Goal: Task Accomplishment & Management: Manage account settings

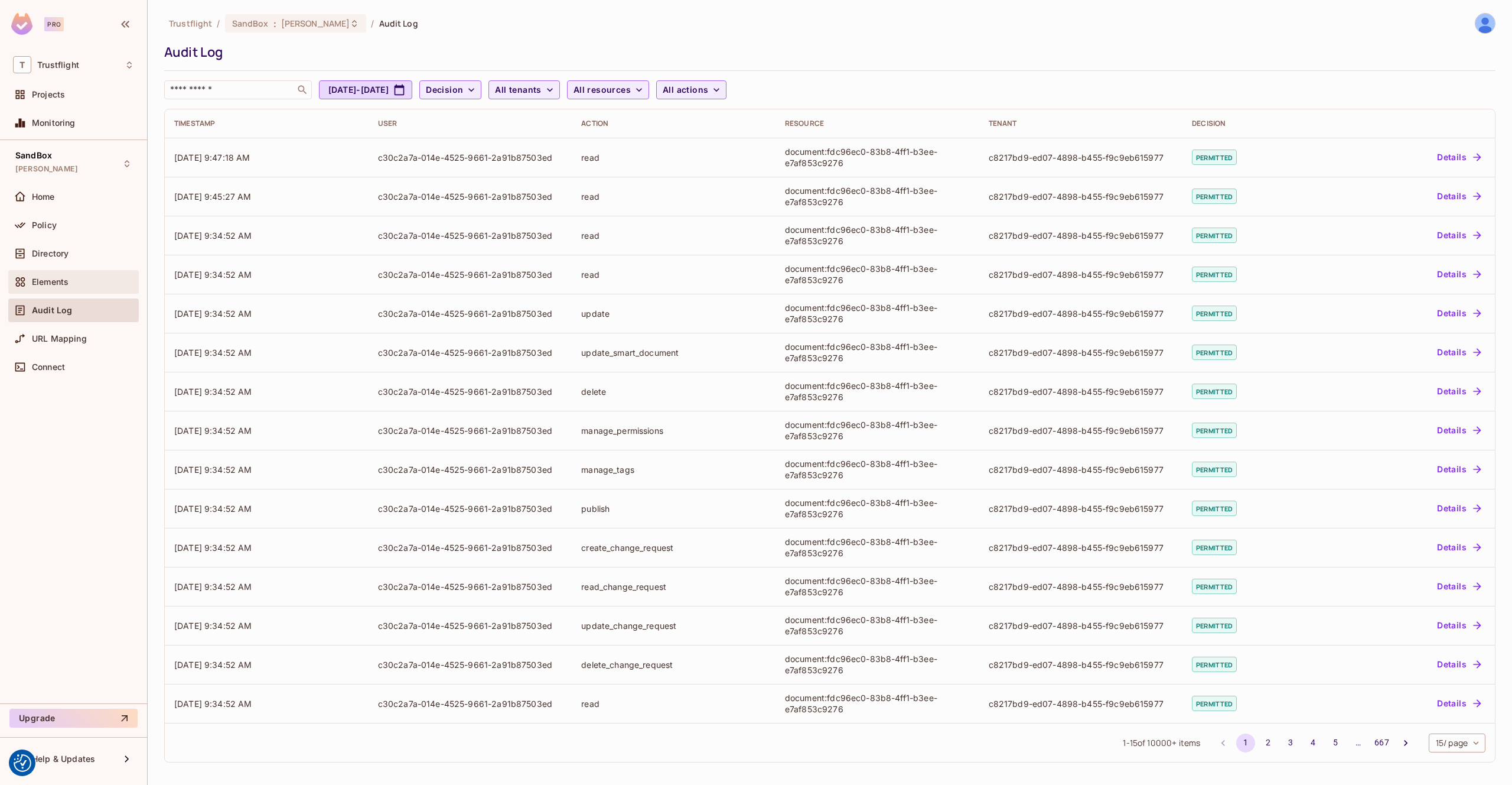
click at [77, 275] on div "Elements" at bounding box center [73, 282] width 121 height 14
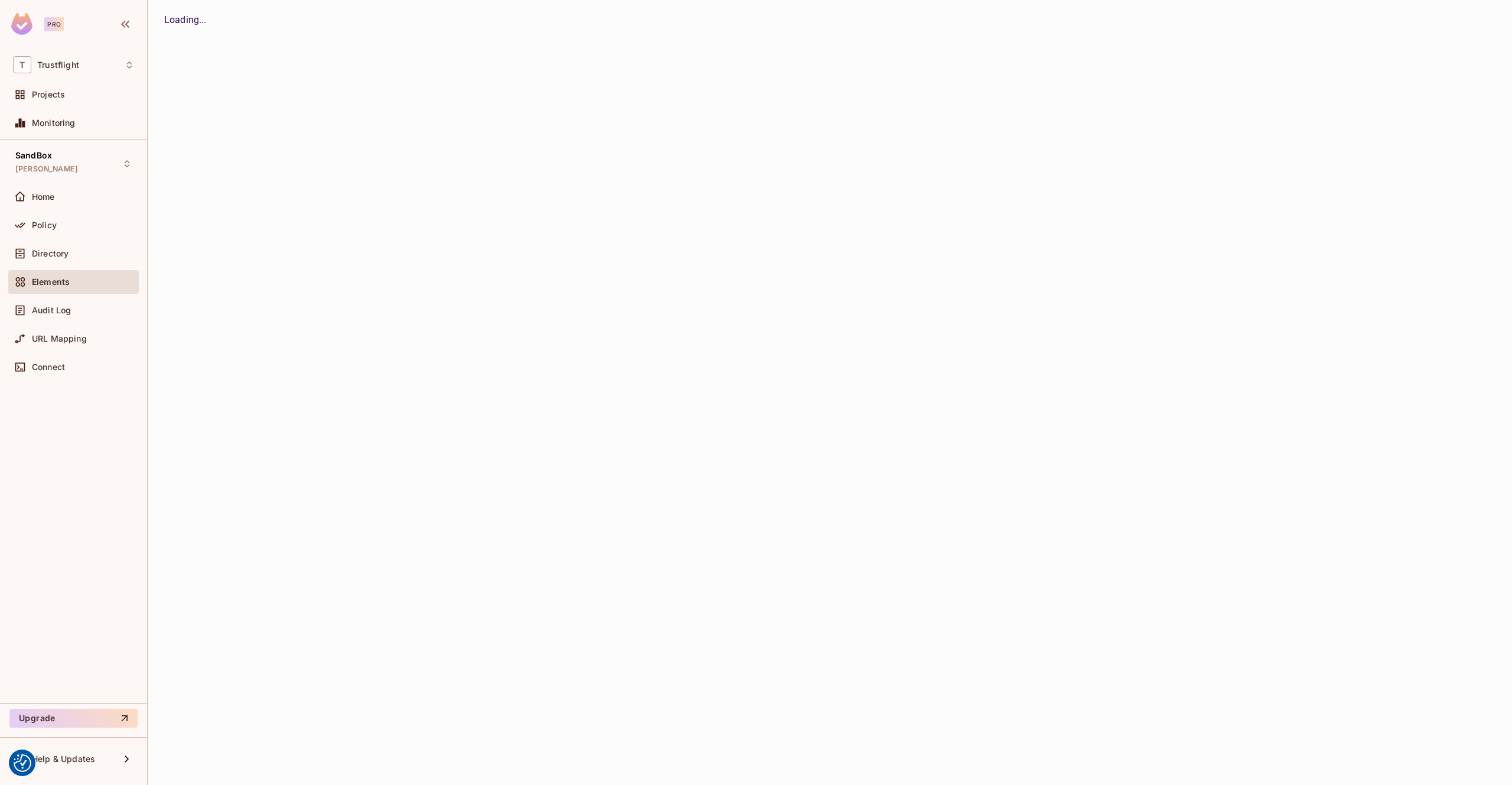
click at [78, 249] on div "Directory" at bounding box center [83, 254] width 102 height 10
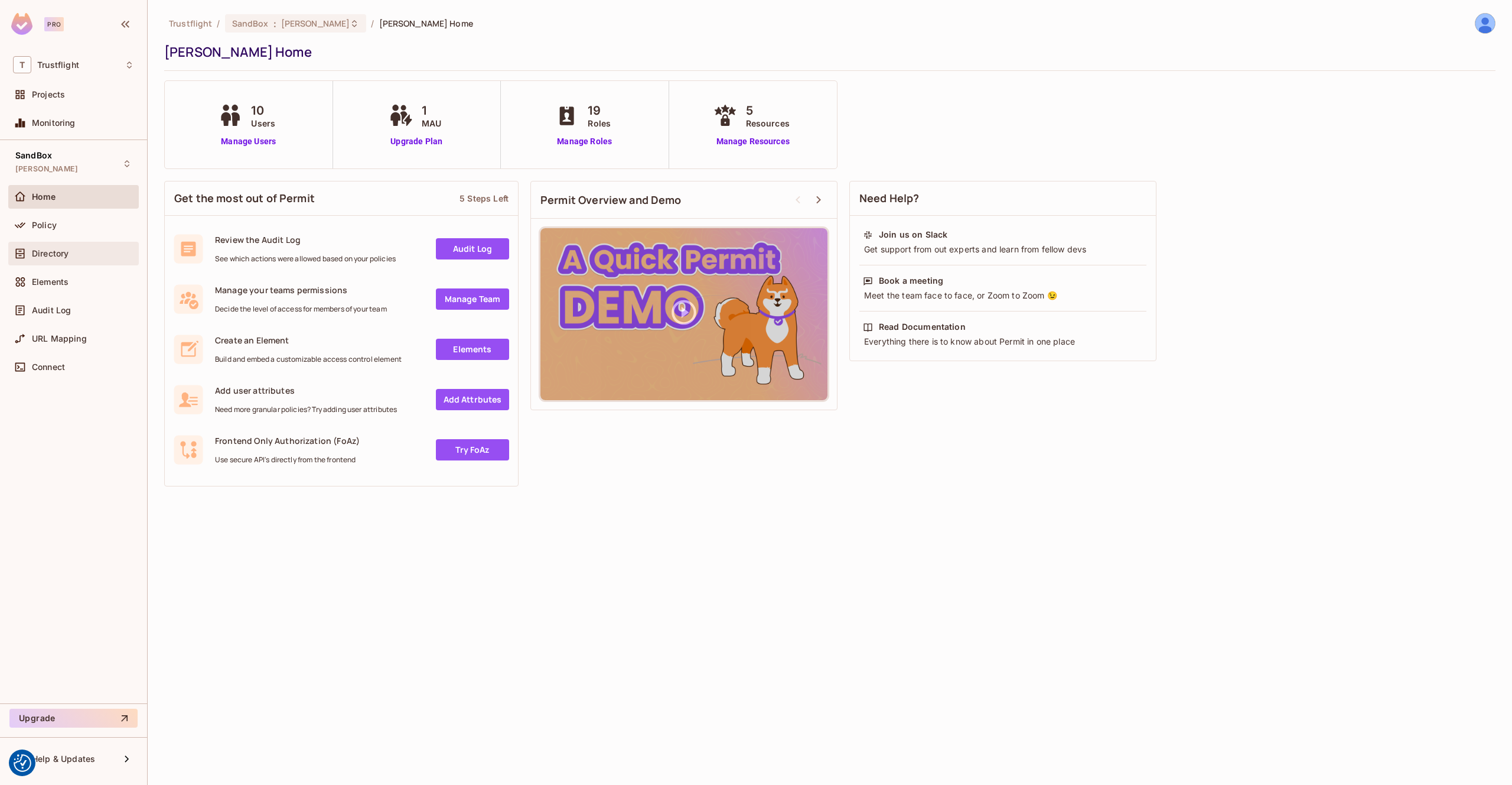
click at [38, 250] on span "Directory" at bounding box center [50, 254] width 36 height 10
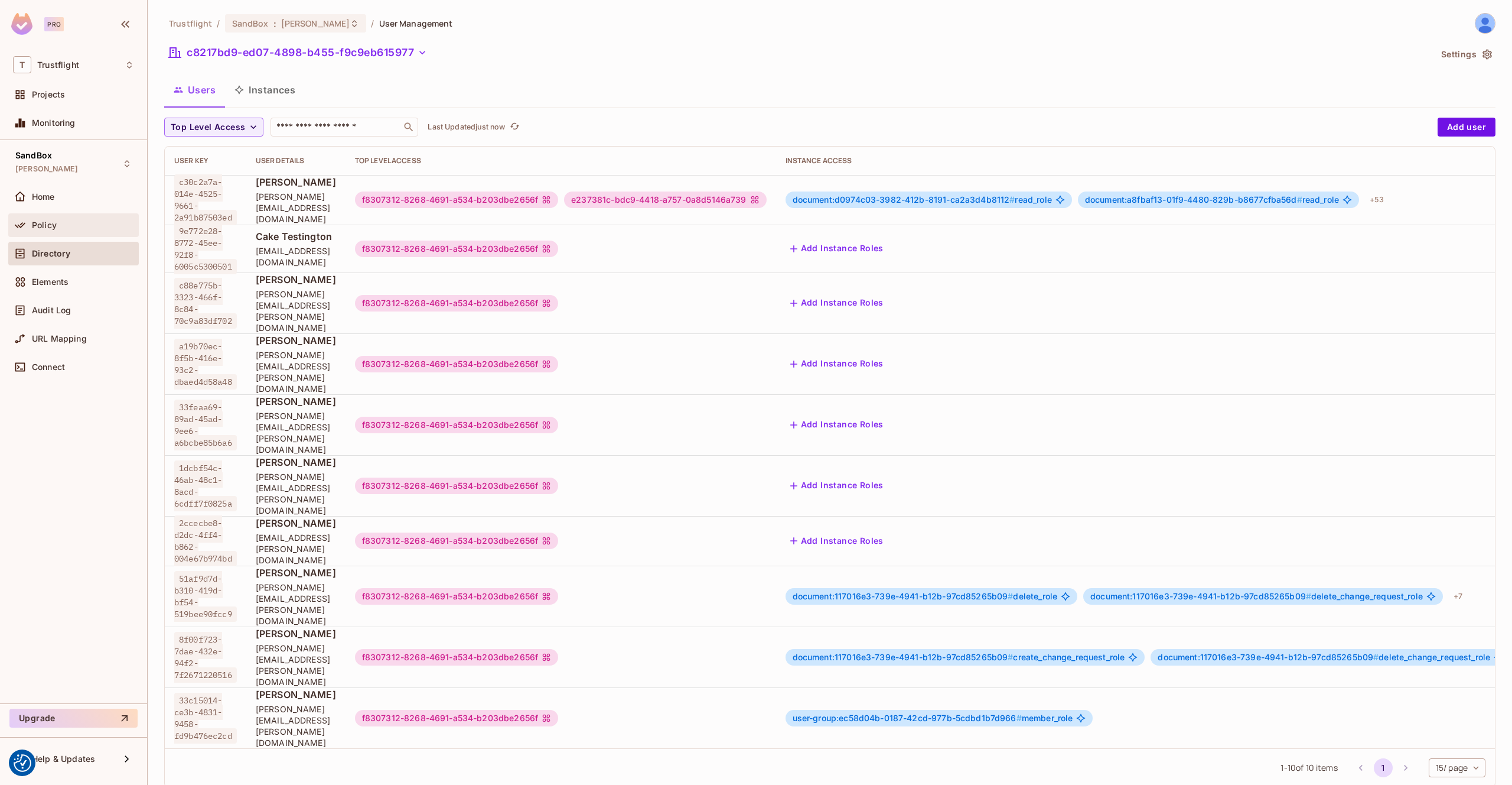
click at [88, 228] on div "Policy" at bounding box center [83, 225] width 102 height 10
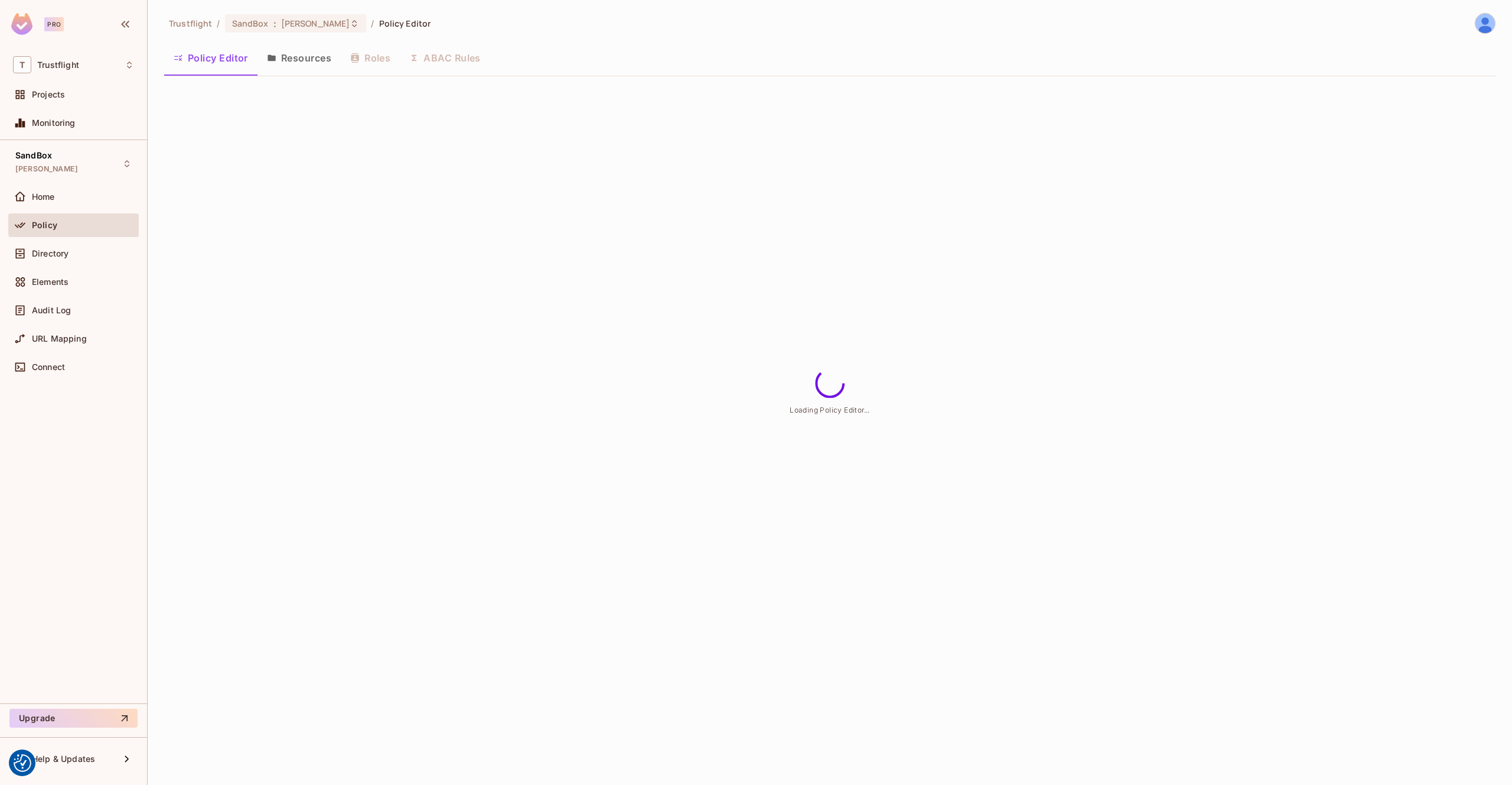
click at [285, 54] on button "Resources" at bounding box center [299, 58] width 83 height 30
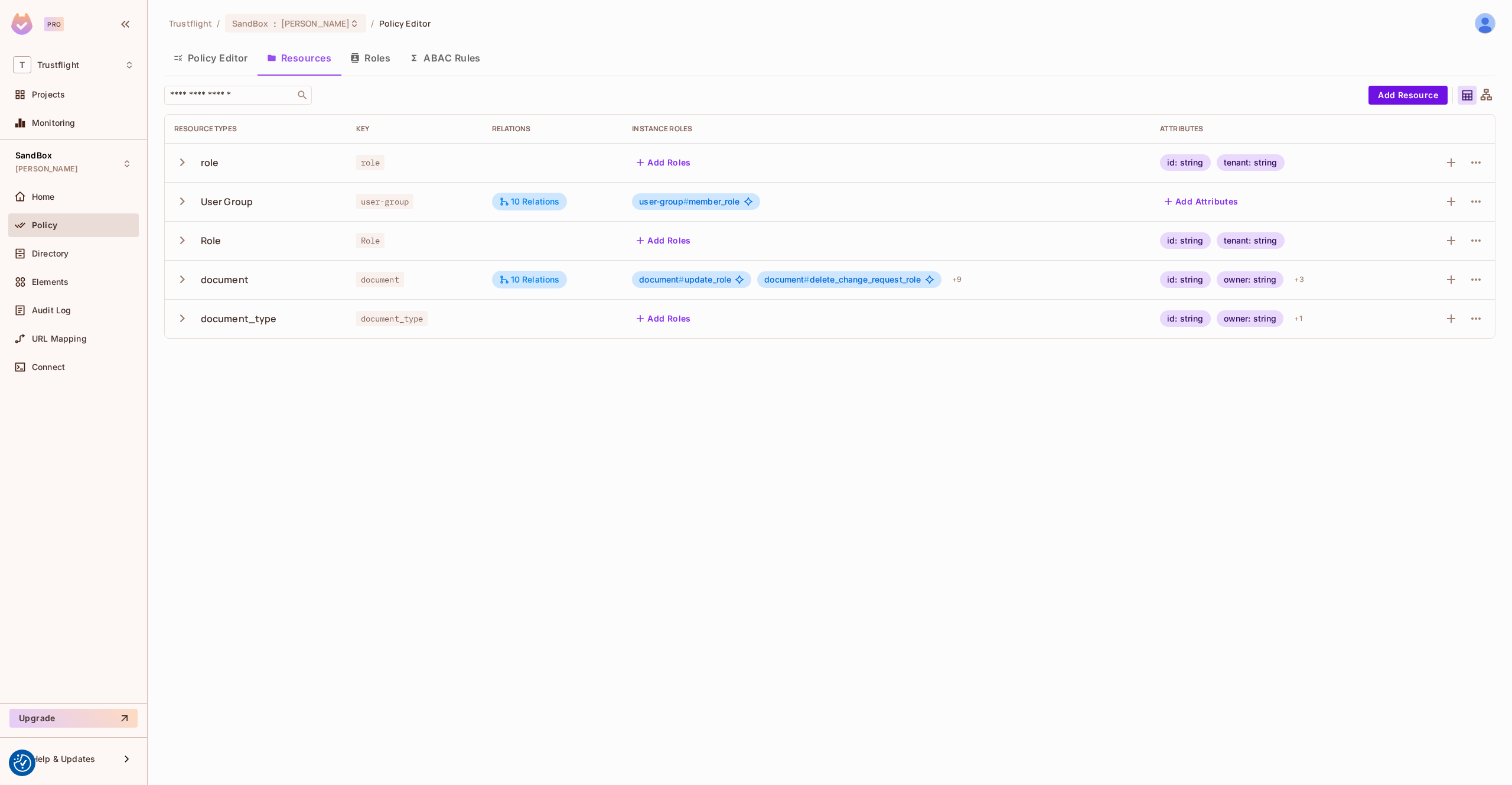
click at [459, 68] on button "ABAC Rules" at bounding box center [445, 58] width 90 height 30
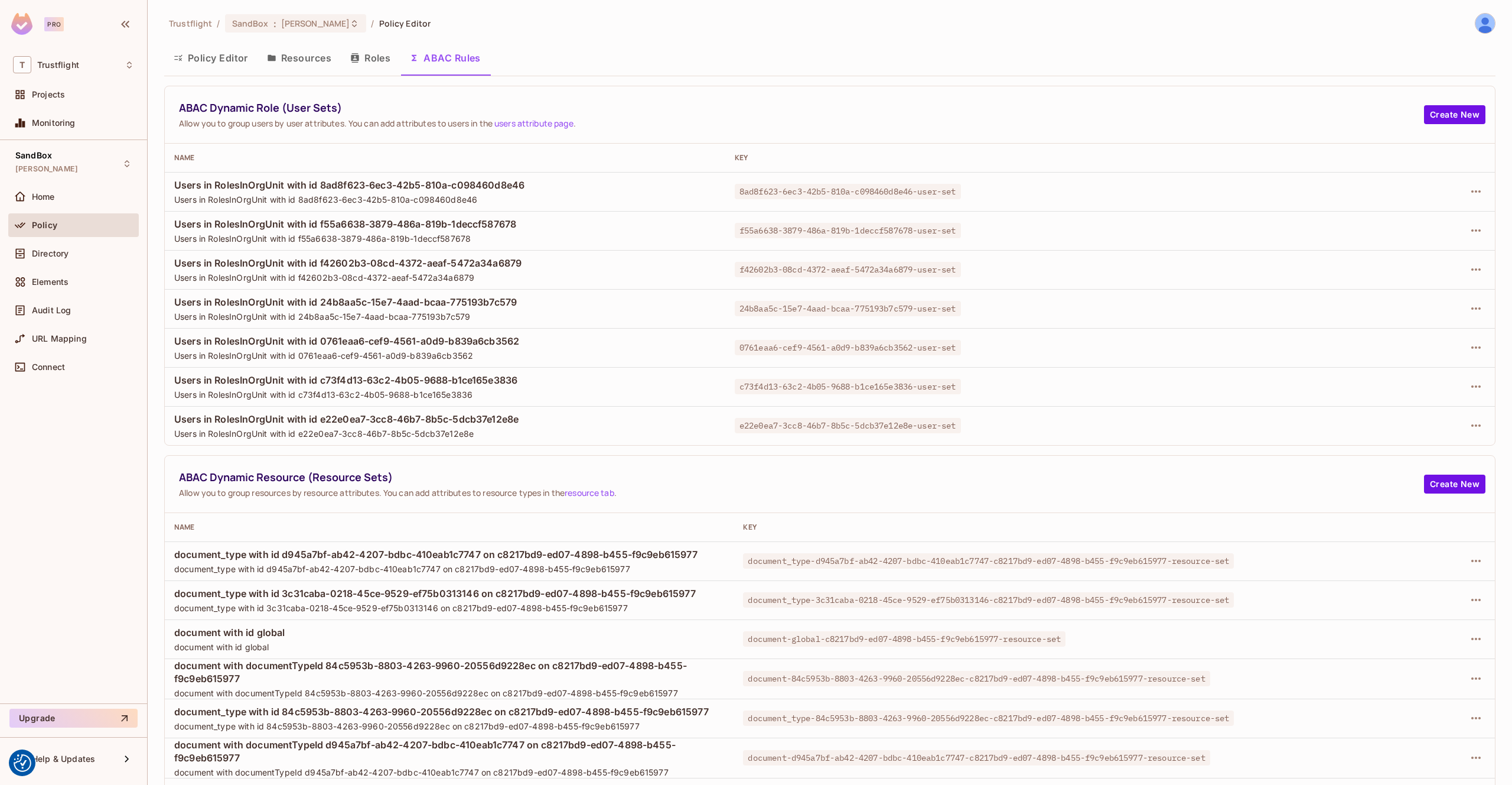
click at [316, 63] on button "Resources" at bounding box center [299, 58] width 83 height 30
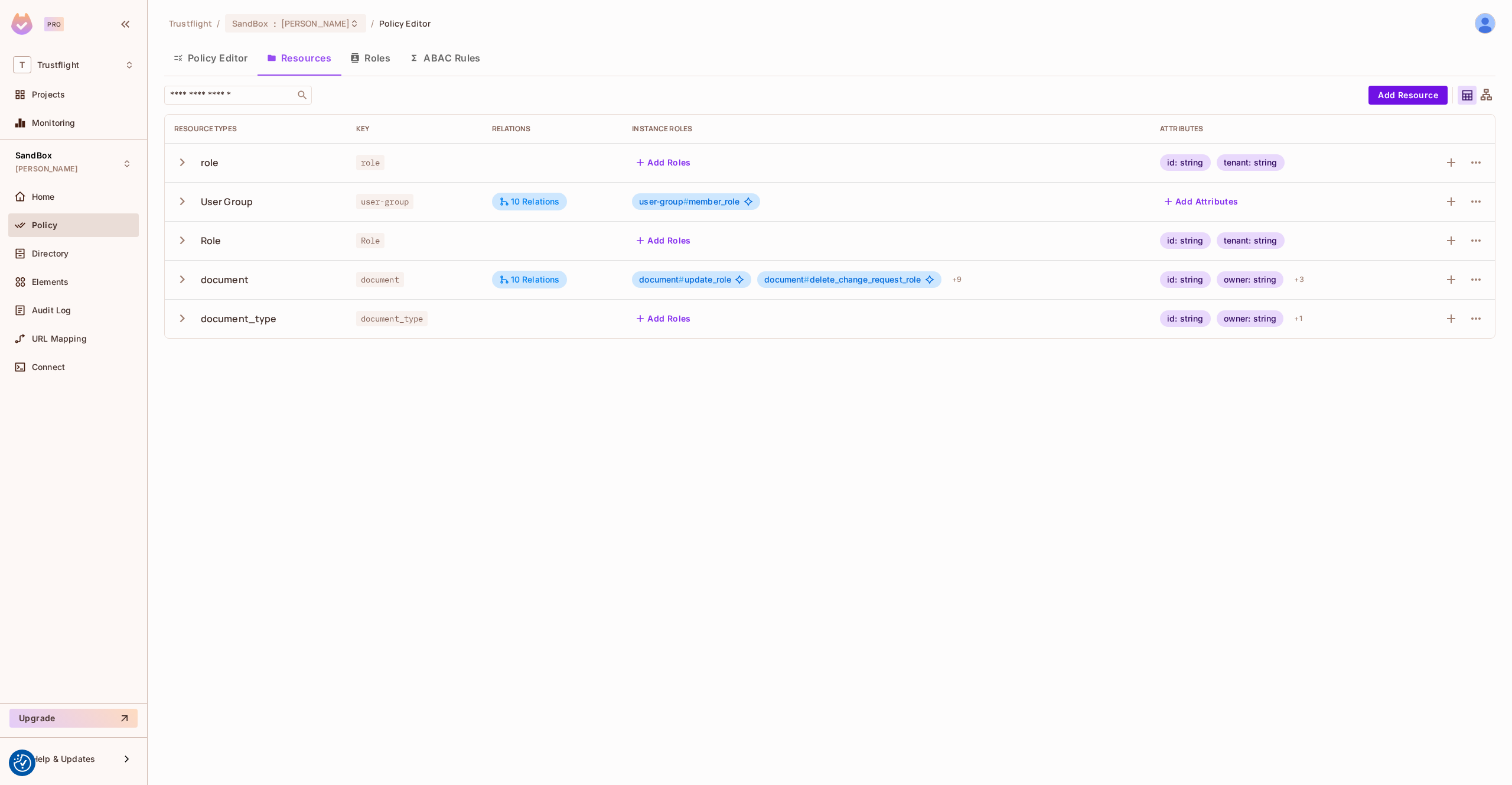
click at [461, 56] on button "ABAC Rules" at bounding box center [445, 58] width 90 height 30
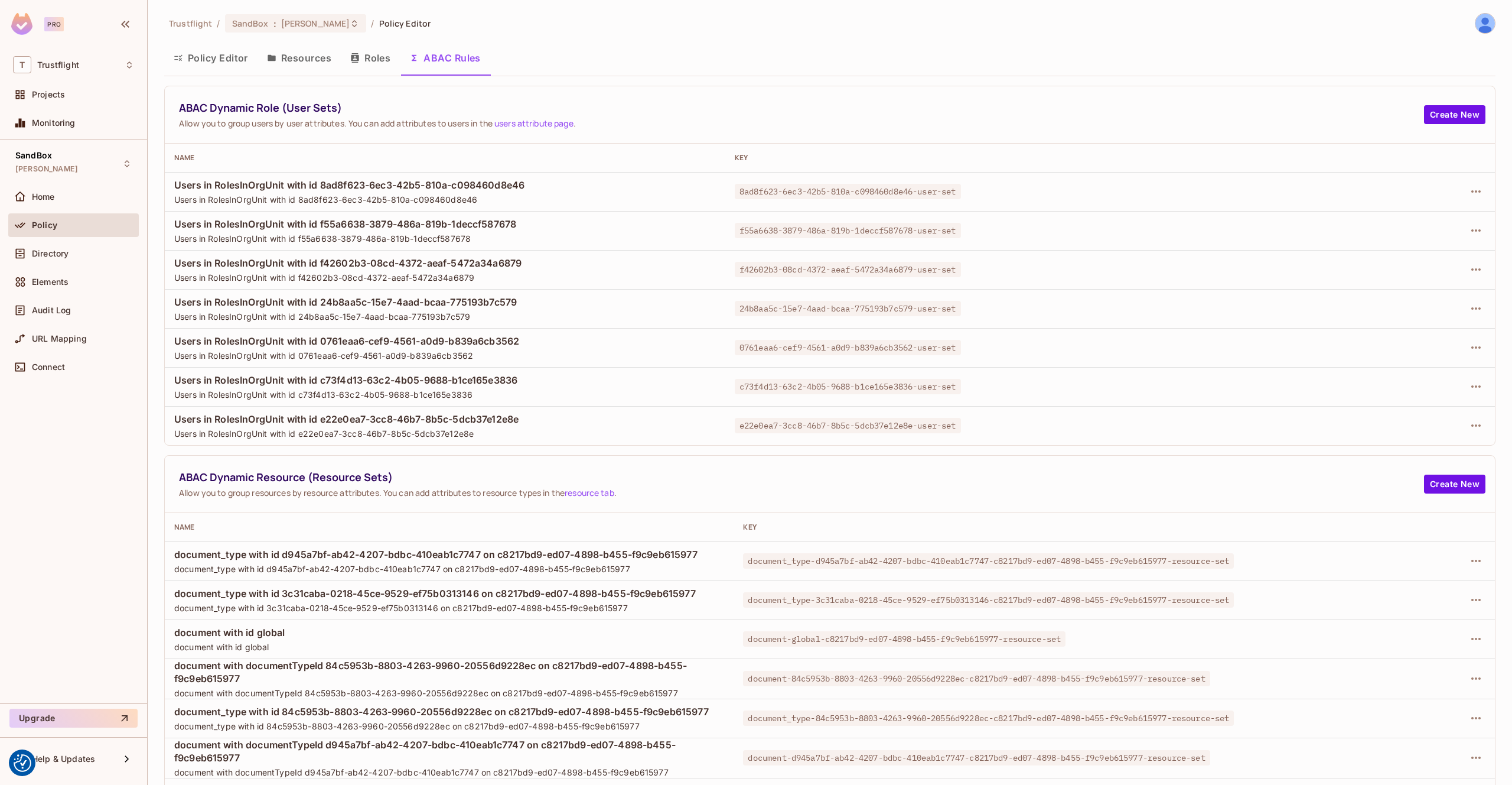
scroll to position [71, 0]
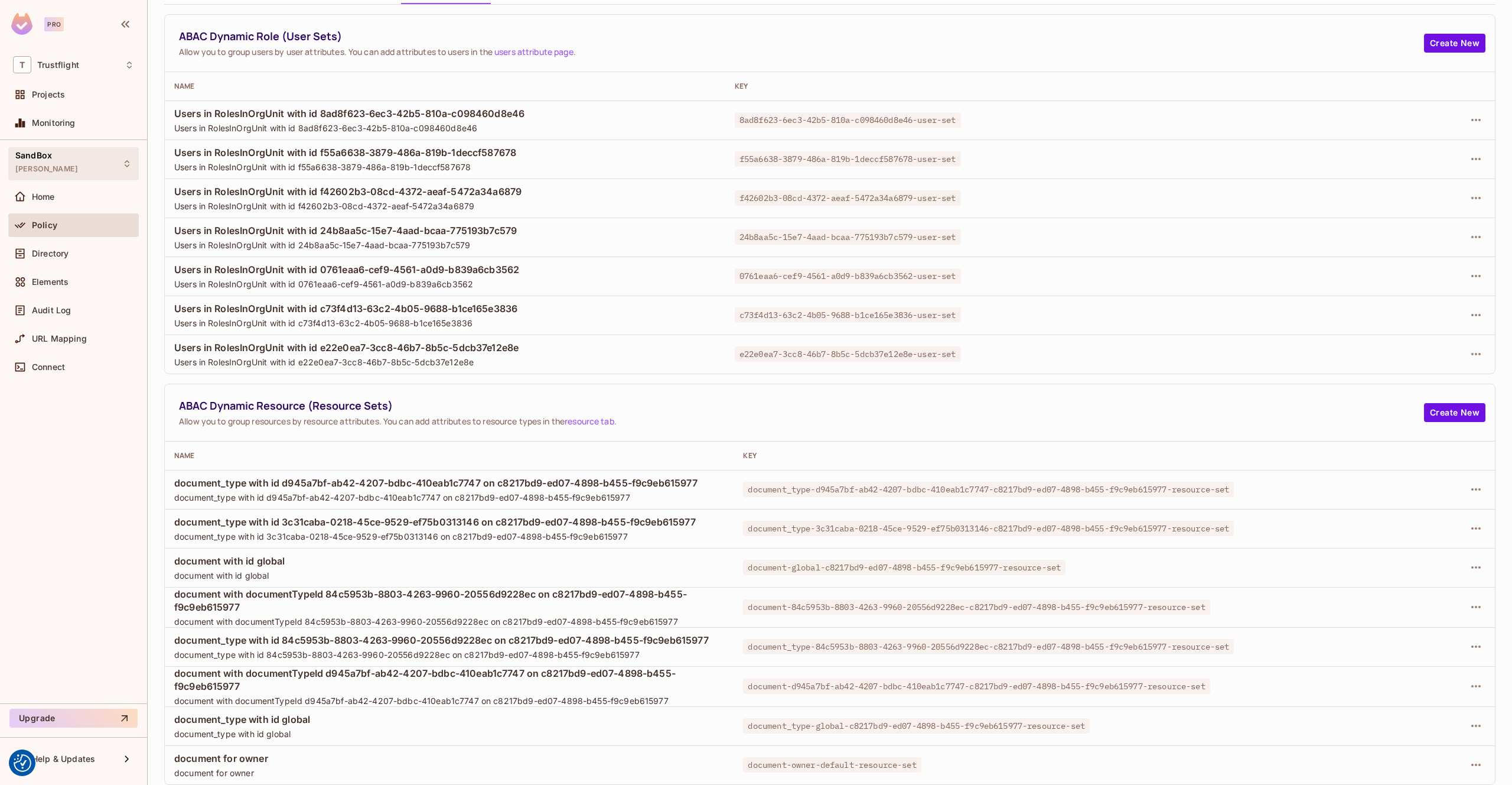
click at [78, 164] on span "[PERSON_NAME]" at bounding box center [47, 169] width 63 height 10
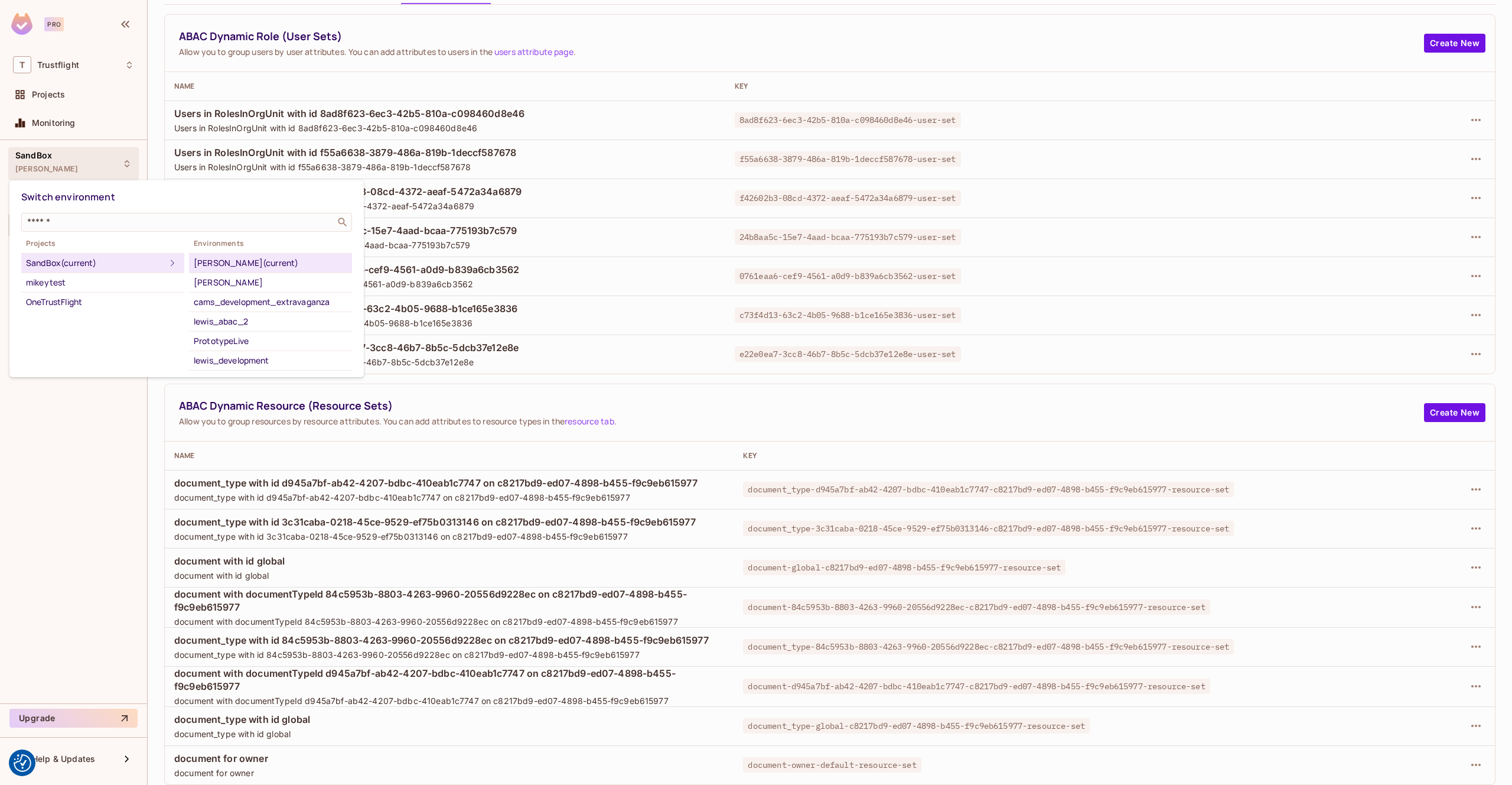
click at [102, 163] on div at bounding box center [756, 392] width 1512 height 785
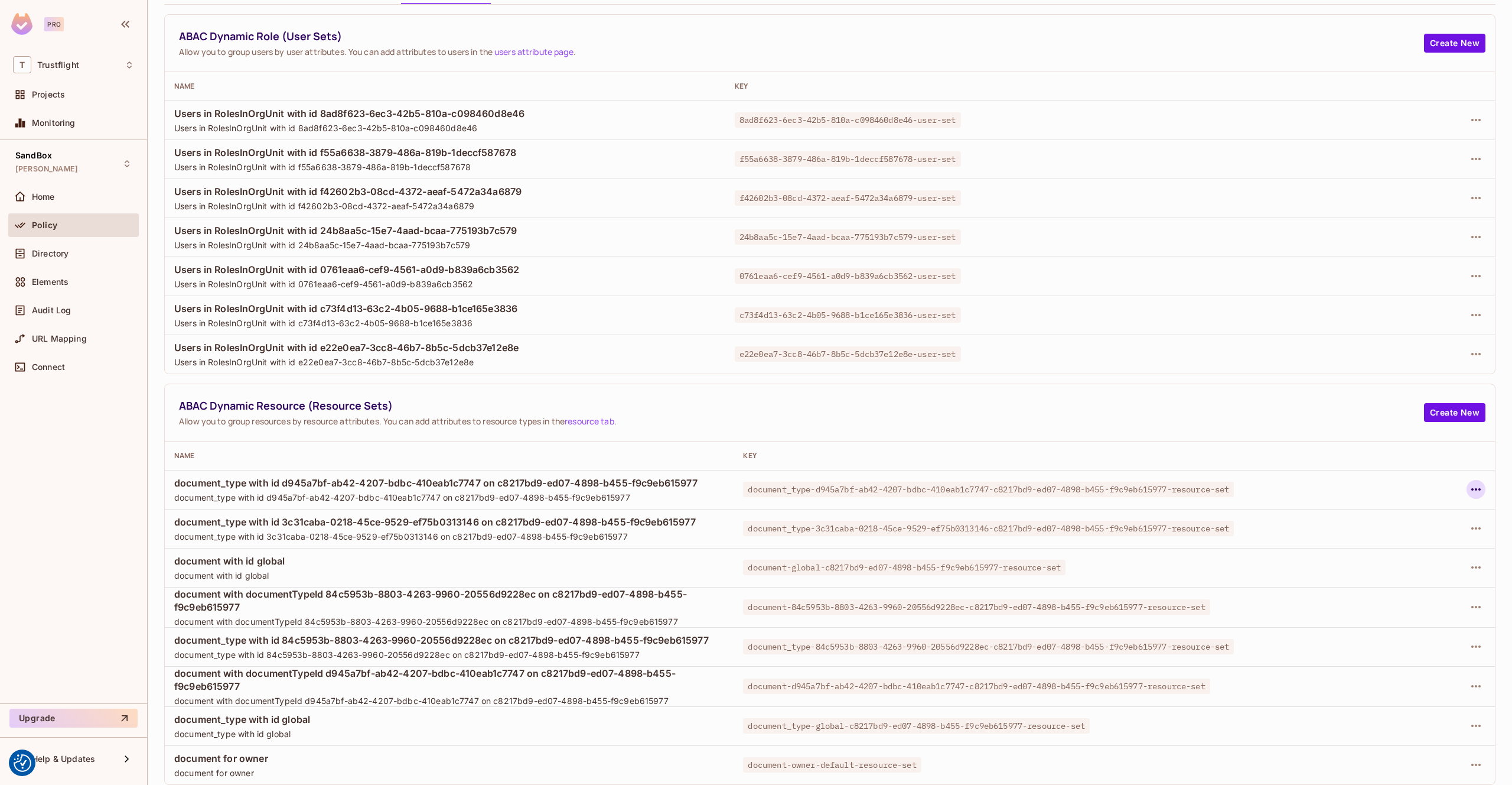
click at [1479, 490] on icon "button" at bounding box center [1476, 489] width 14 height 14
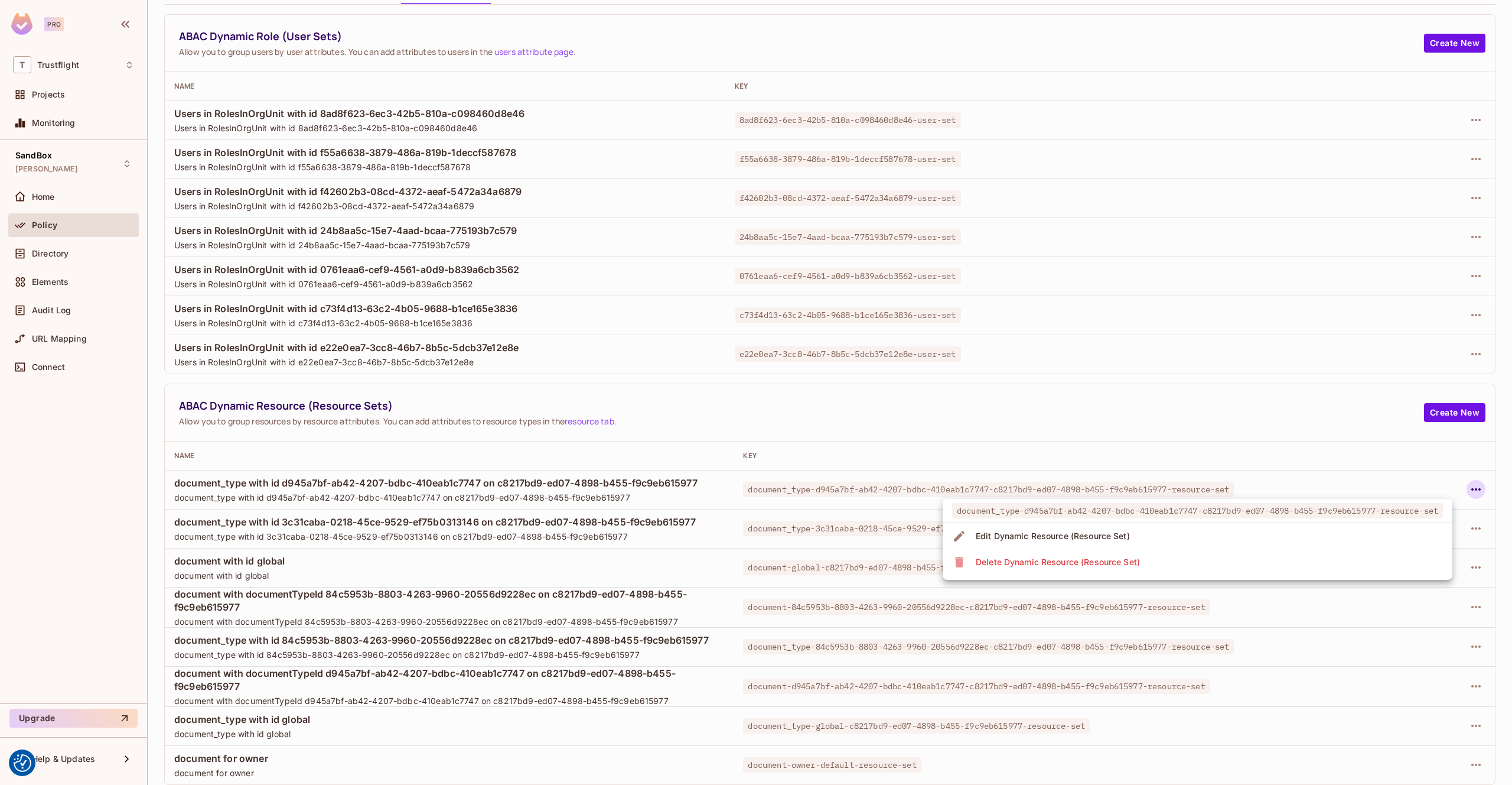
click at [1340, 559] on li "Delete Dynamic Resource (Resource Set)" at bounding box center [1198, 562] width 510 height 26
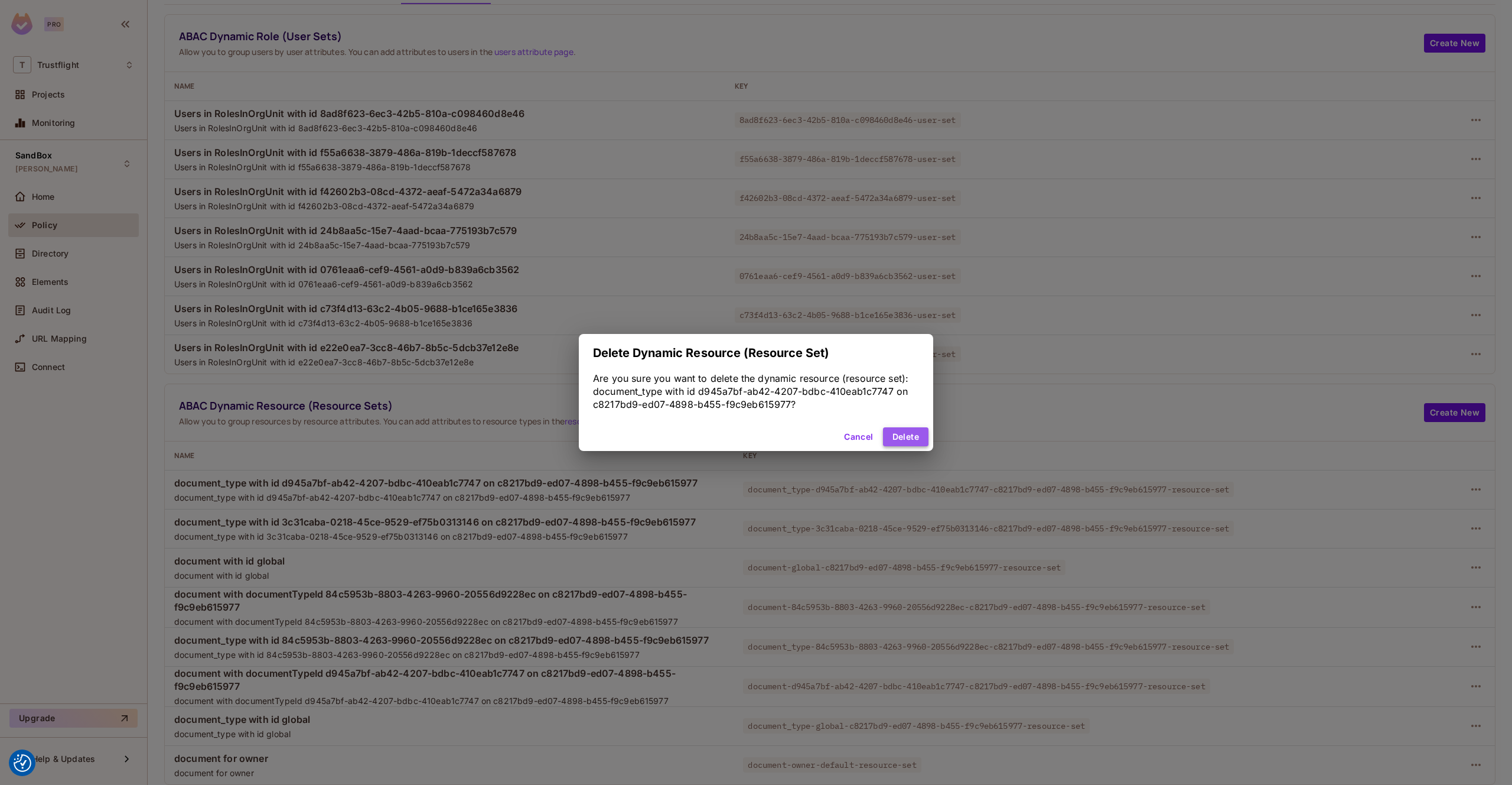
click at [907, 442] on button "Delete" at bounding box center [906, 437] width 45 height 19
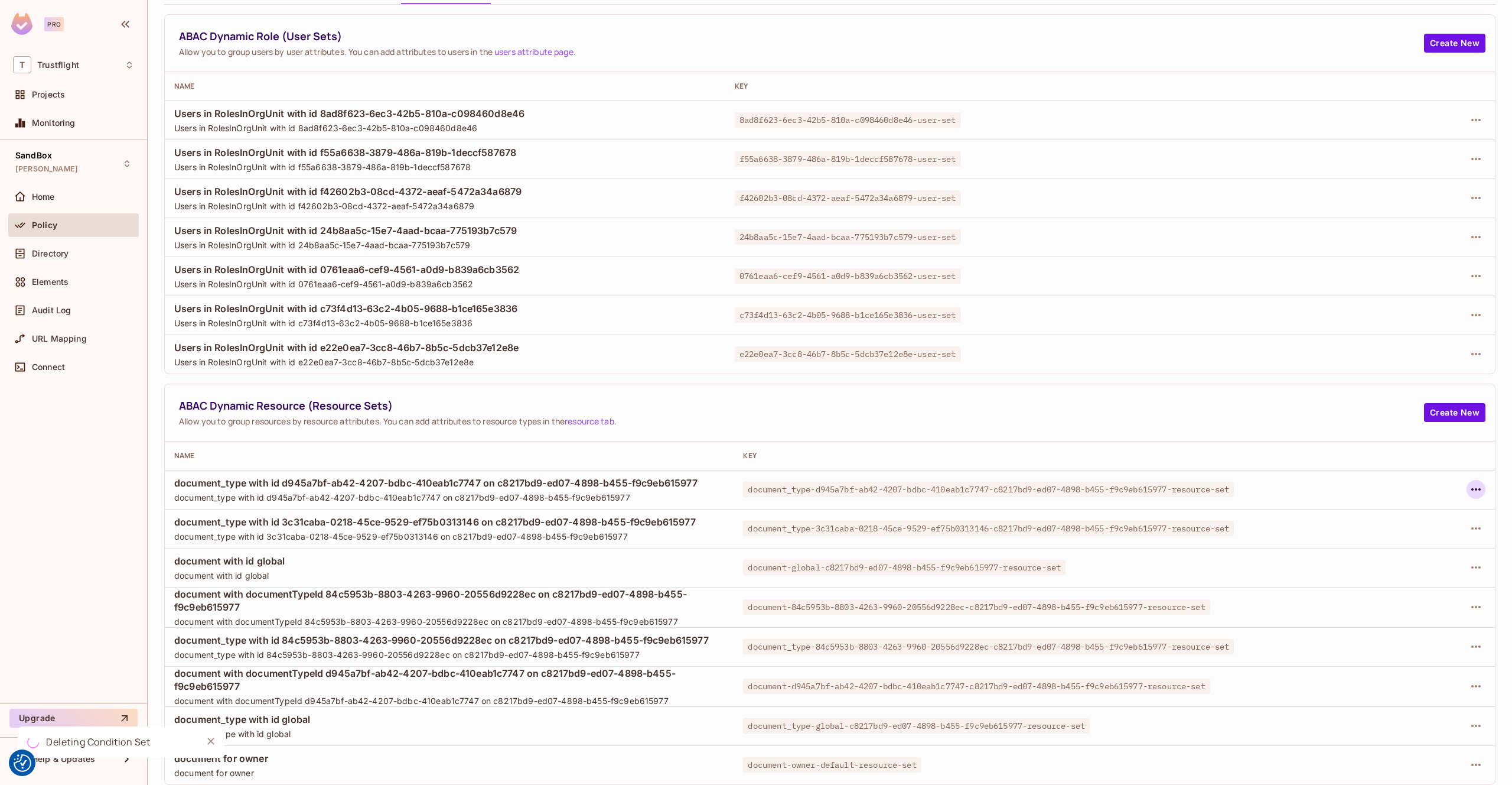
click at [1470, 489] on icon "button" at bounding box center [1476, 489] width 14 height 14
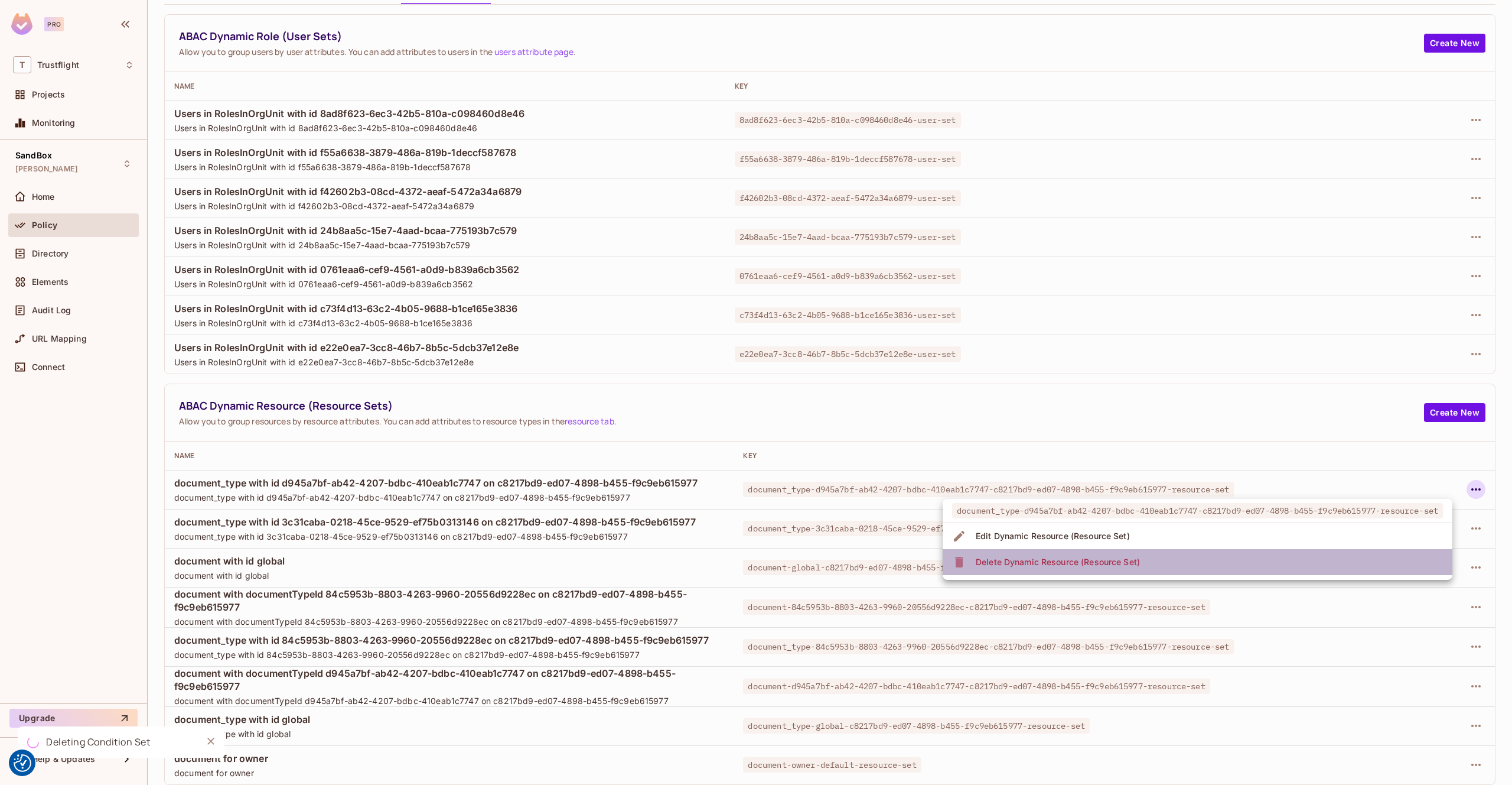
click at [1319, 562] on li "Delete Dynamic Resource (Resource Set)" at bounding box center [1198, 562] width 510 height 26
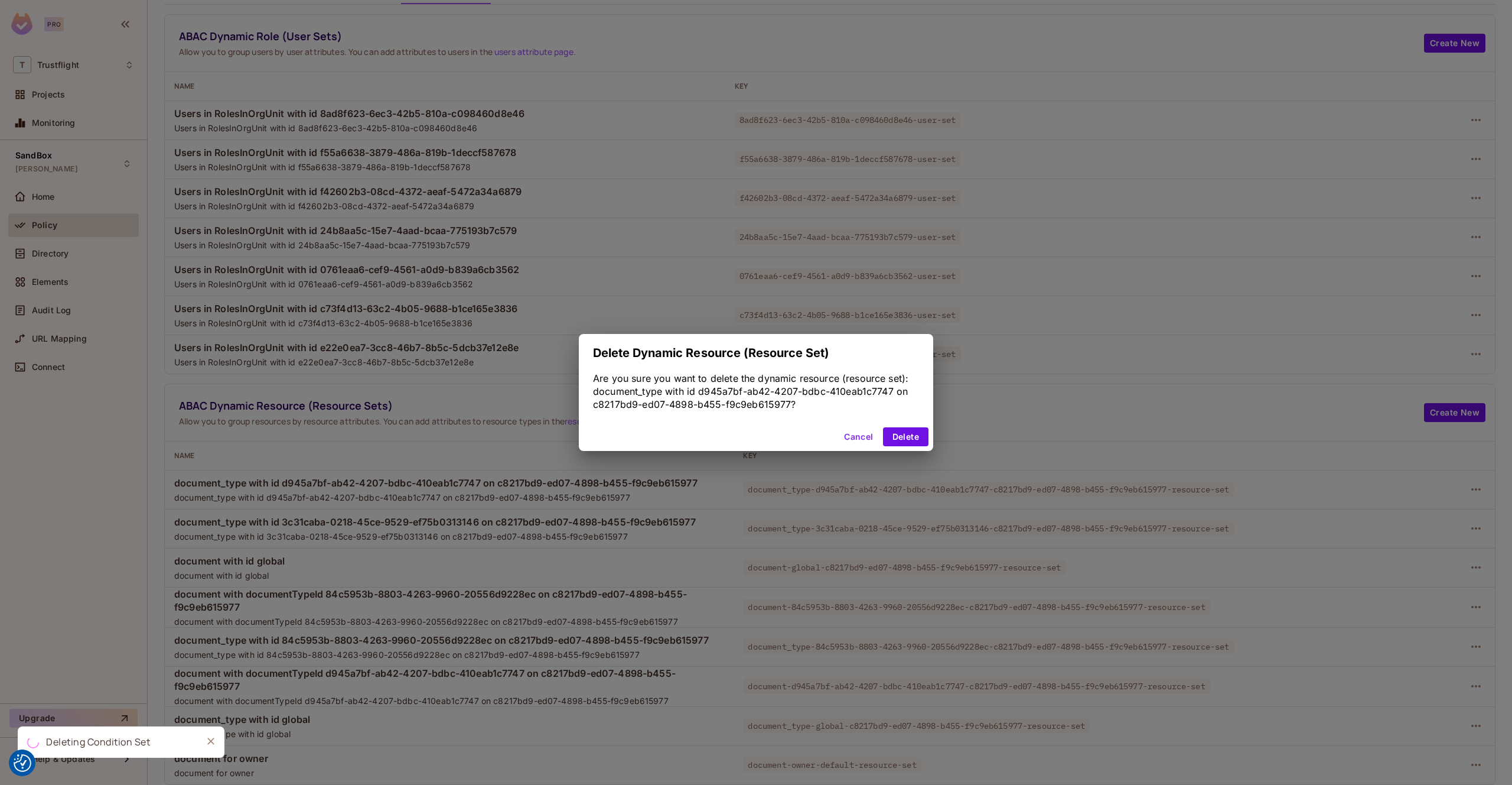
click at [931, 435] on div "Cancel Delete" at bounding box center [756, 437] width 355 height 29
click at [901, 433] on button "Delete" at bounding box center [906, 437] width 45 height 19
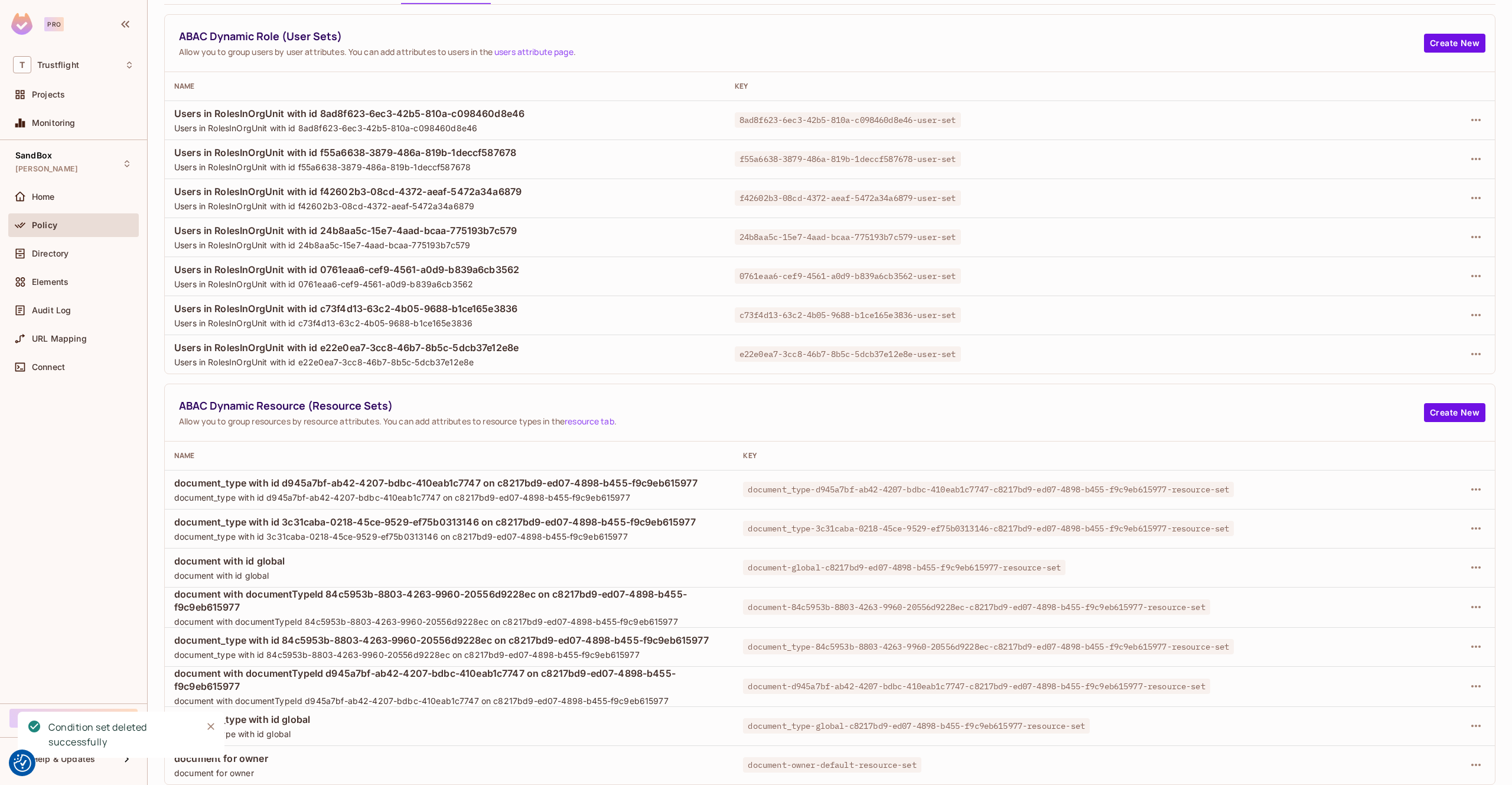
scroll to position [32, 0]
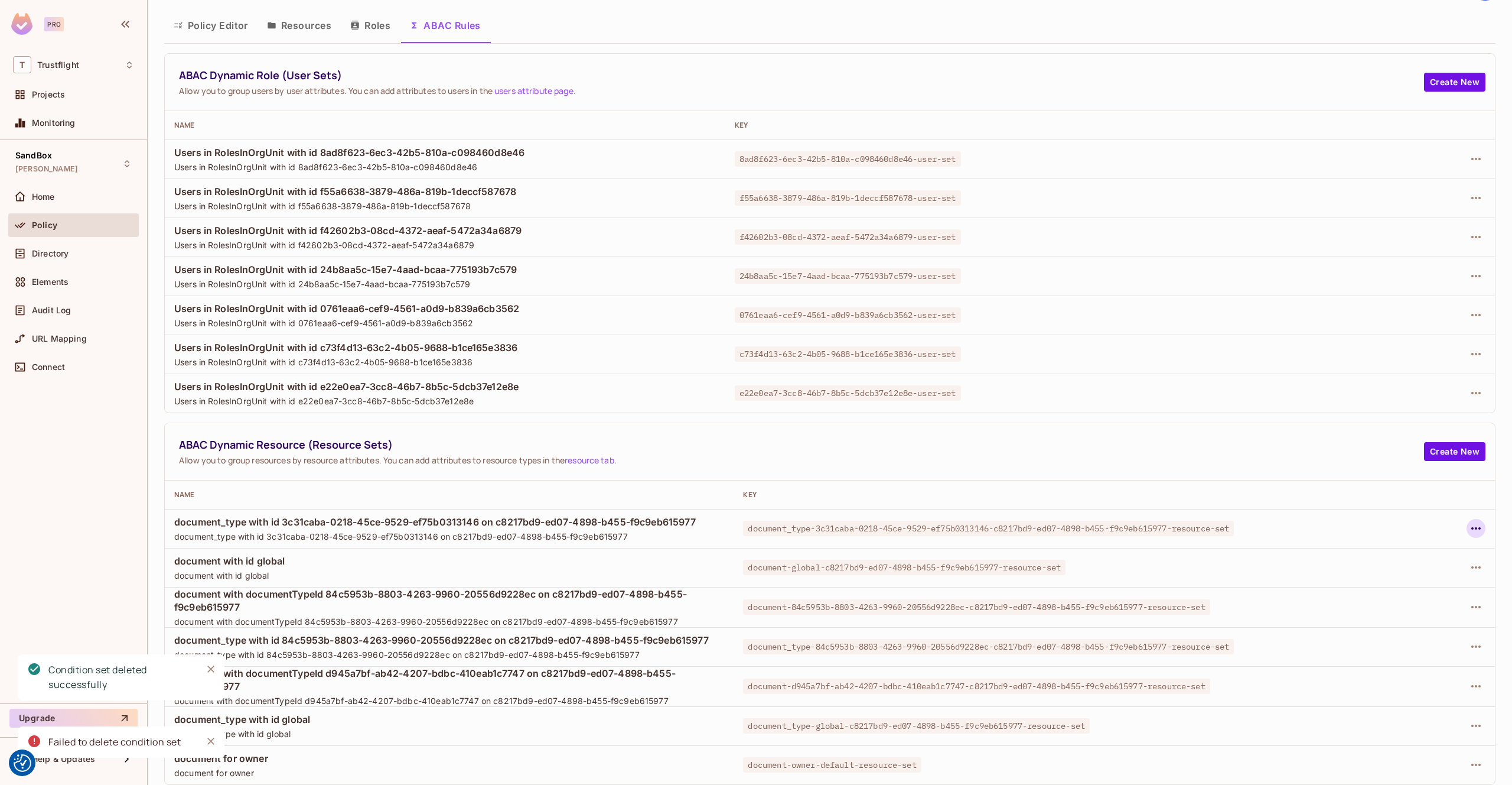
click at [1476, 532] on icon "button" at bounding box center [1476, 529] width 14 height 14
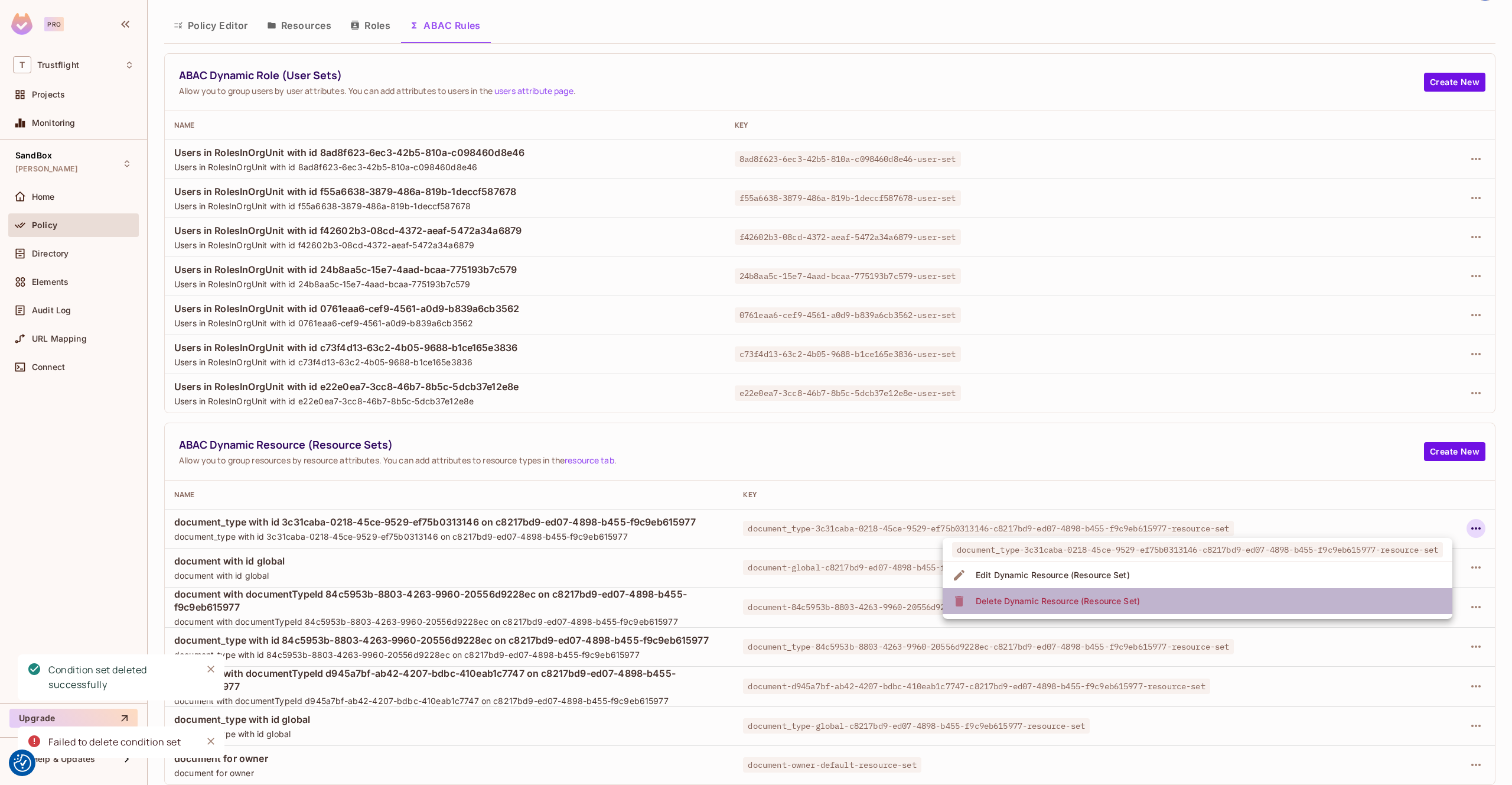
click at [1264, 588] on li "Delete Dynamic Resource (Resource Set)" at bounding box center [1198, 601] width 510 height 26
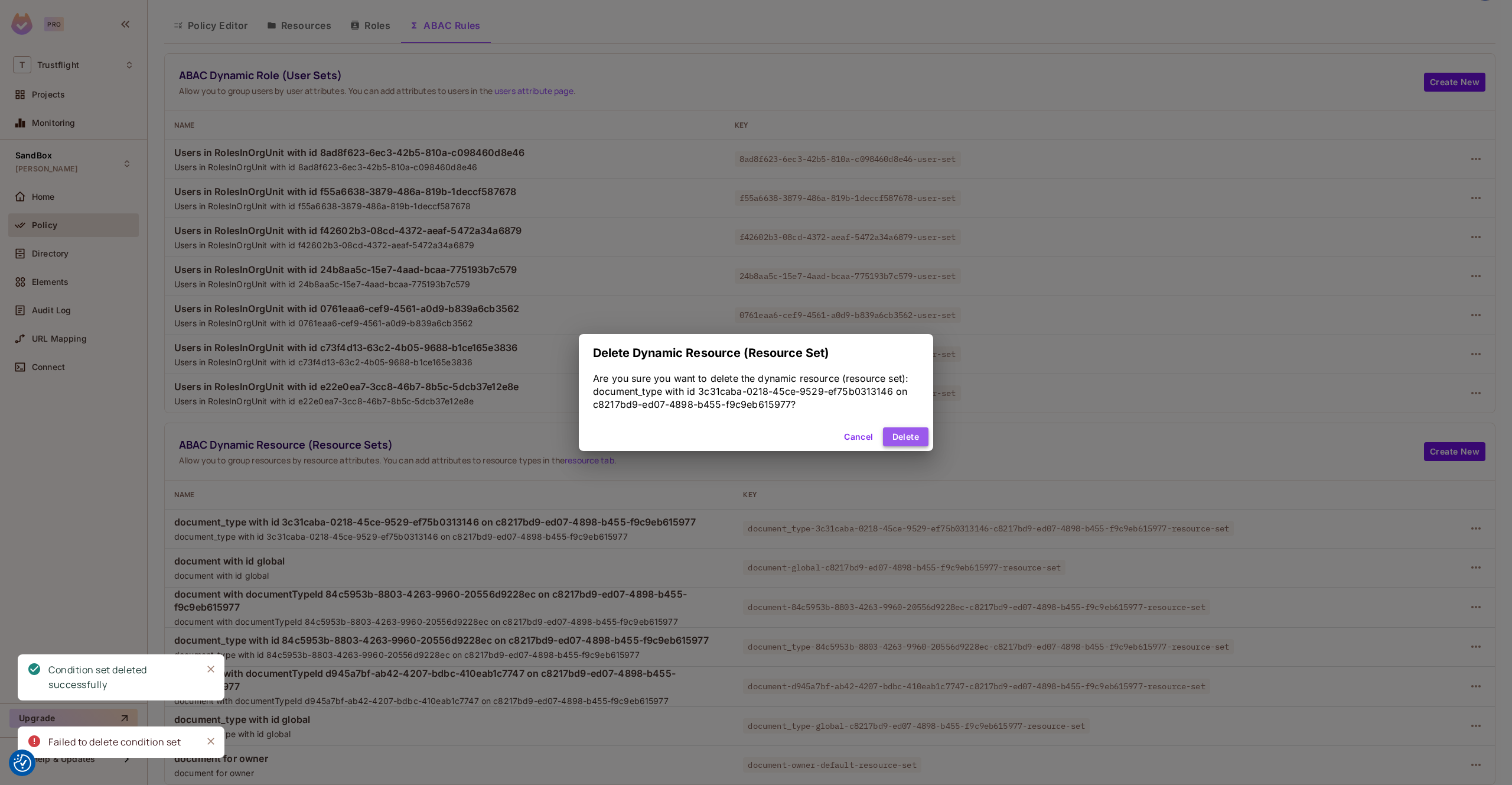
click at [895, 442] on button "Delete" at bounding box center [906, 437] width 45 height 19
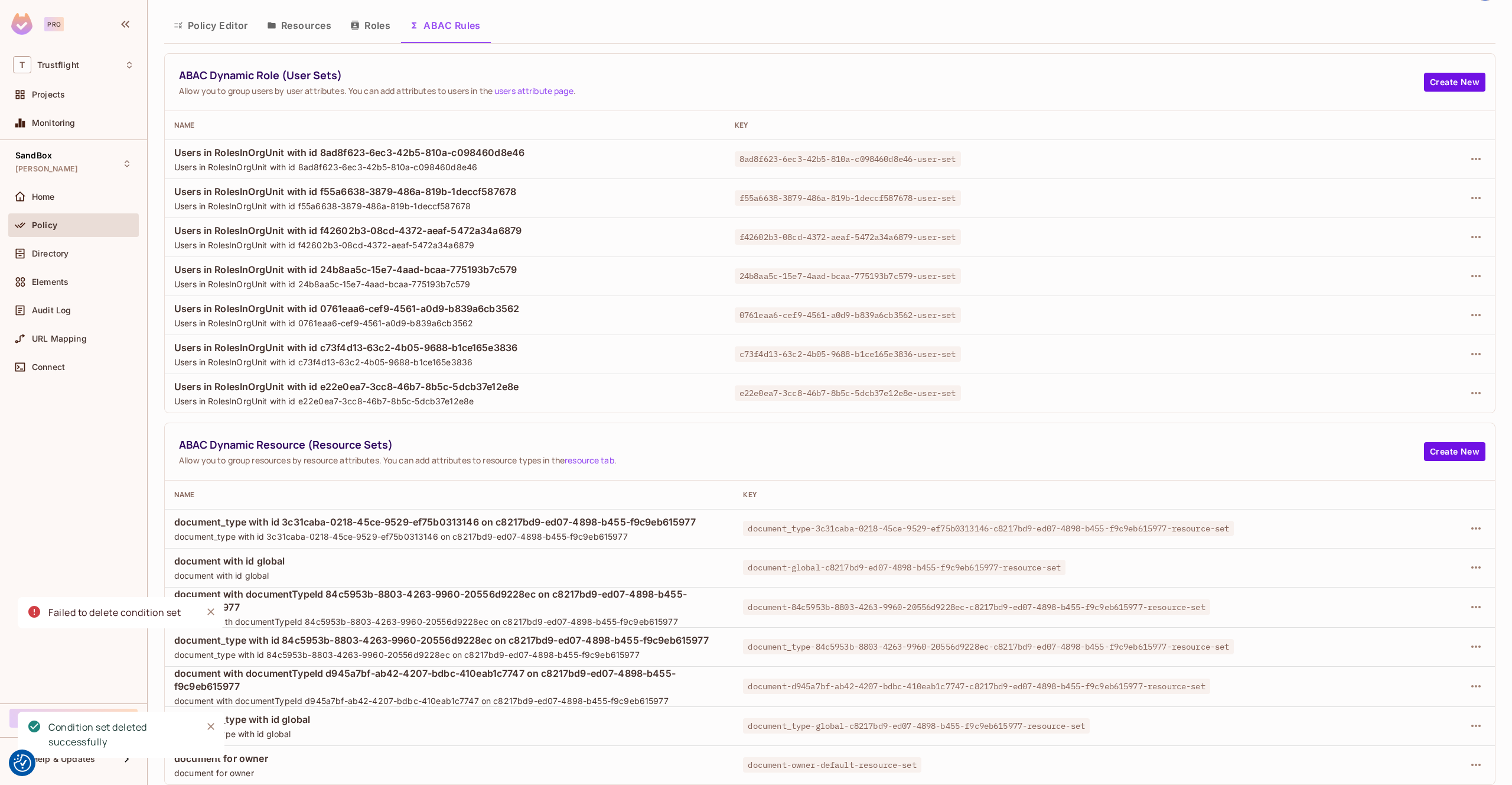
scroll to position [0, 0]
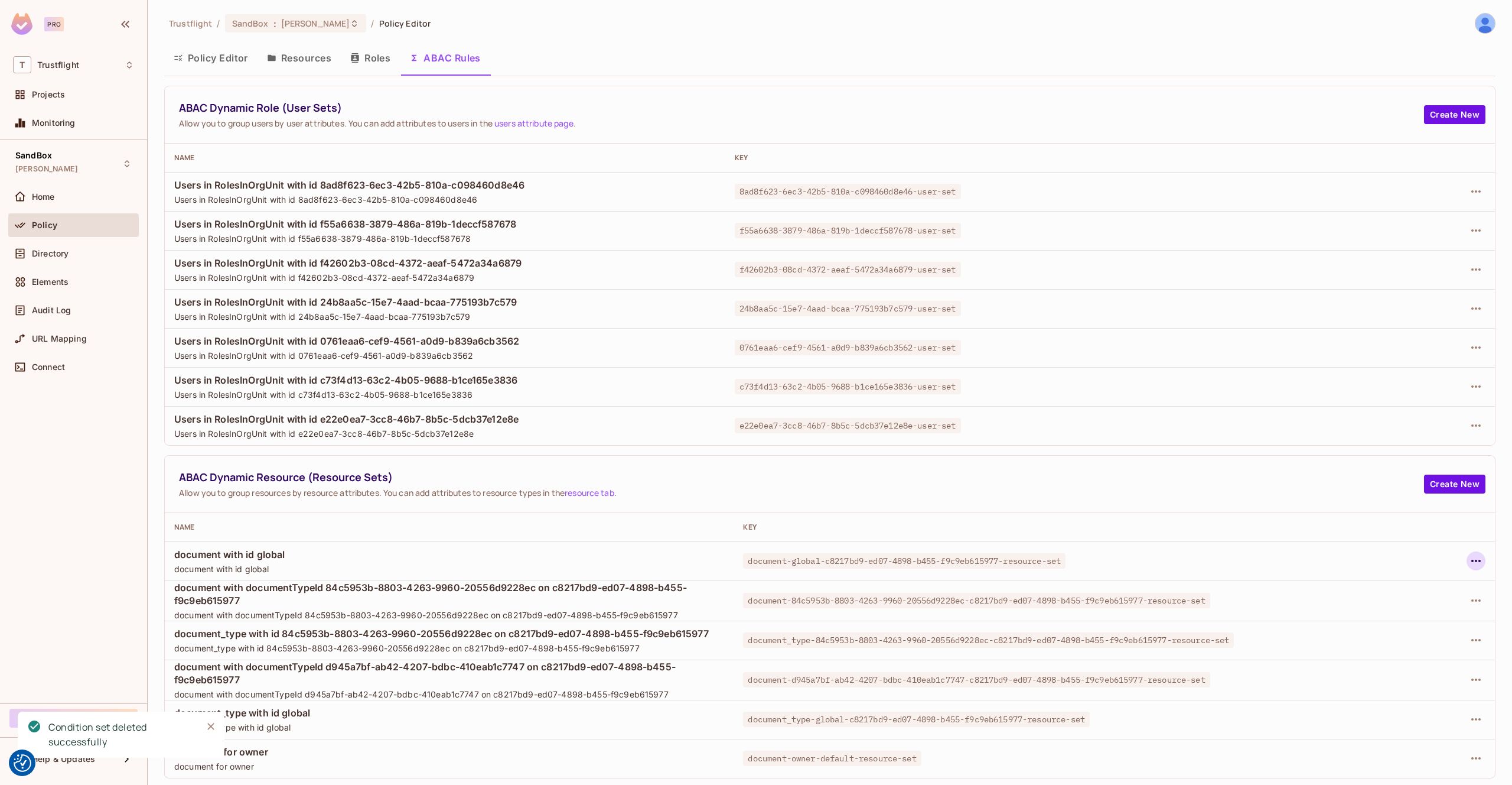
click at [1477, 562] on icon "button" at bounding box center [1476, 561] width 14 height 14
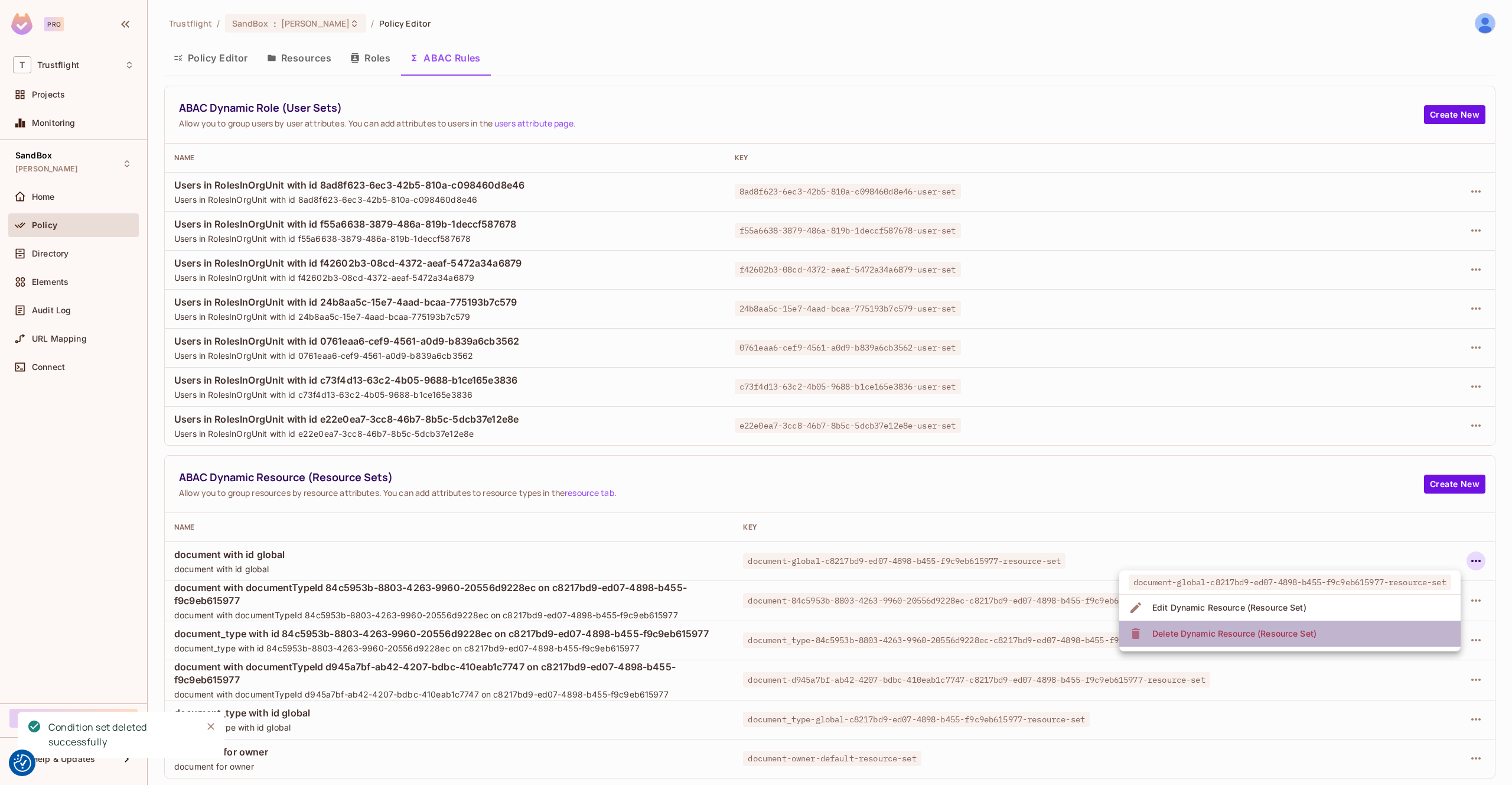
click at [1407, 627] on li "Delete Dynamic Resource (Resource Set)" at bounding box center [1290, 634] width 342 height 26
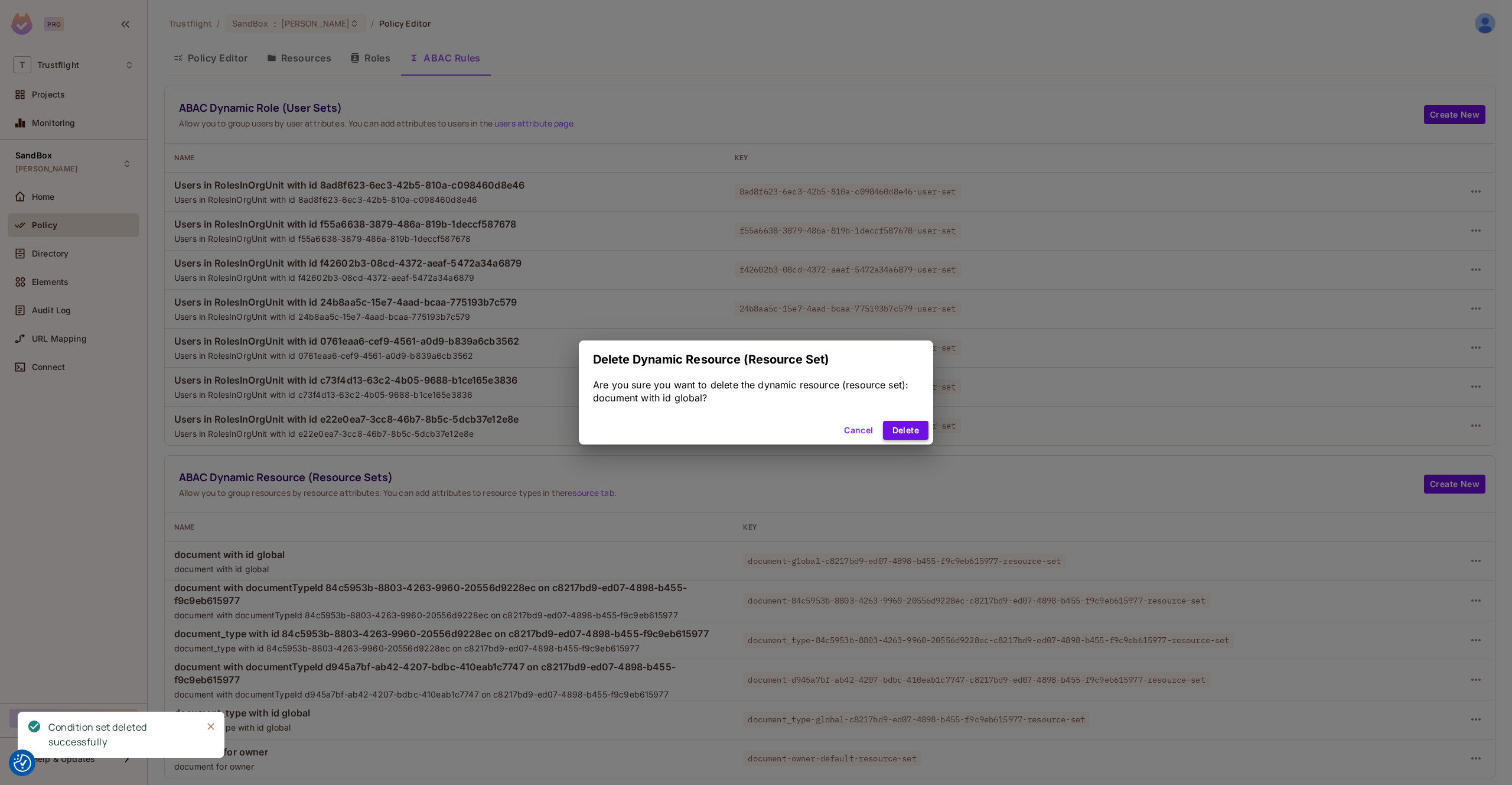
click at [902, 428] on button "Delete" at bounding box center [906, 430] width 45 height 19
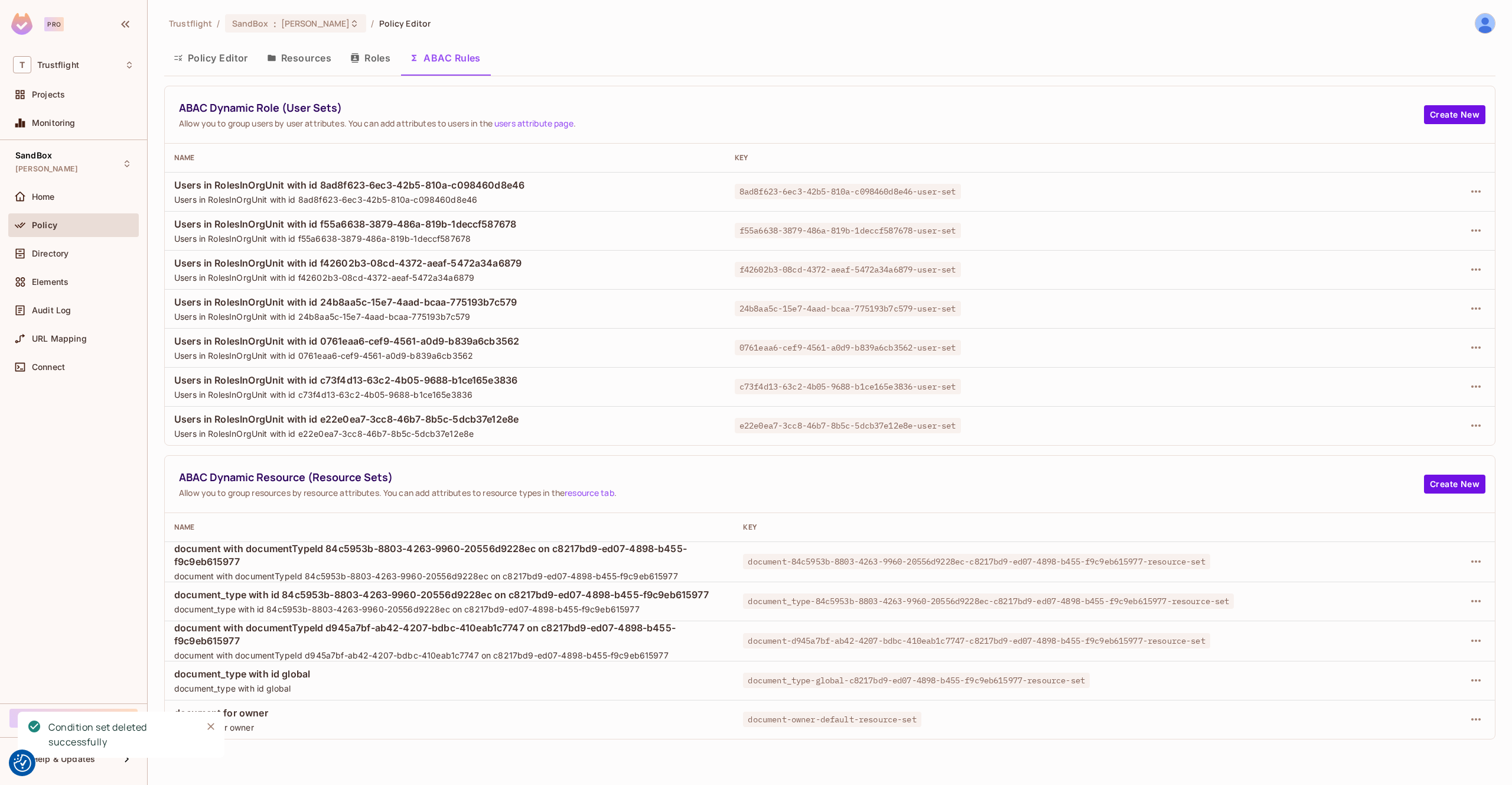
click at [116, 496] on div "SandBox james_duncan_development Home Policy Directory Elements Audit Log URL M…" at bounding box center [73, 422] width 147 height 563
click at [1477, 561] on icon "button" at bounding box center [1476, 562] width 14 height 14
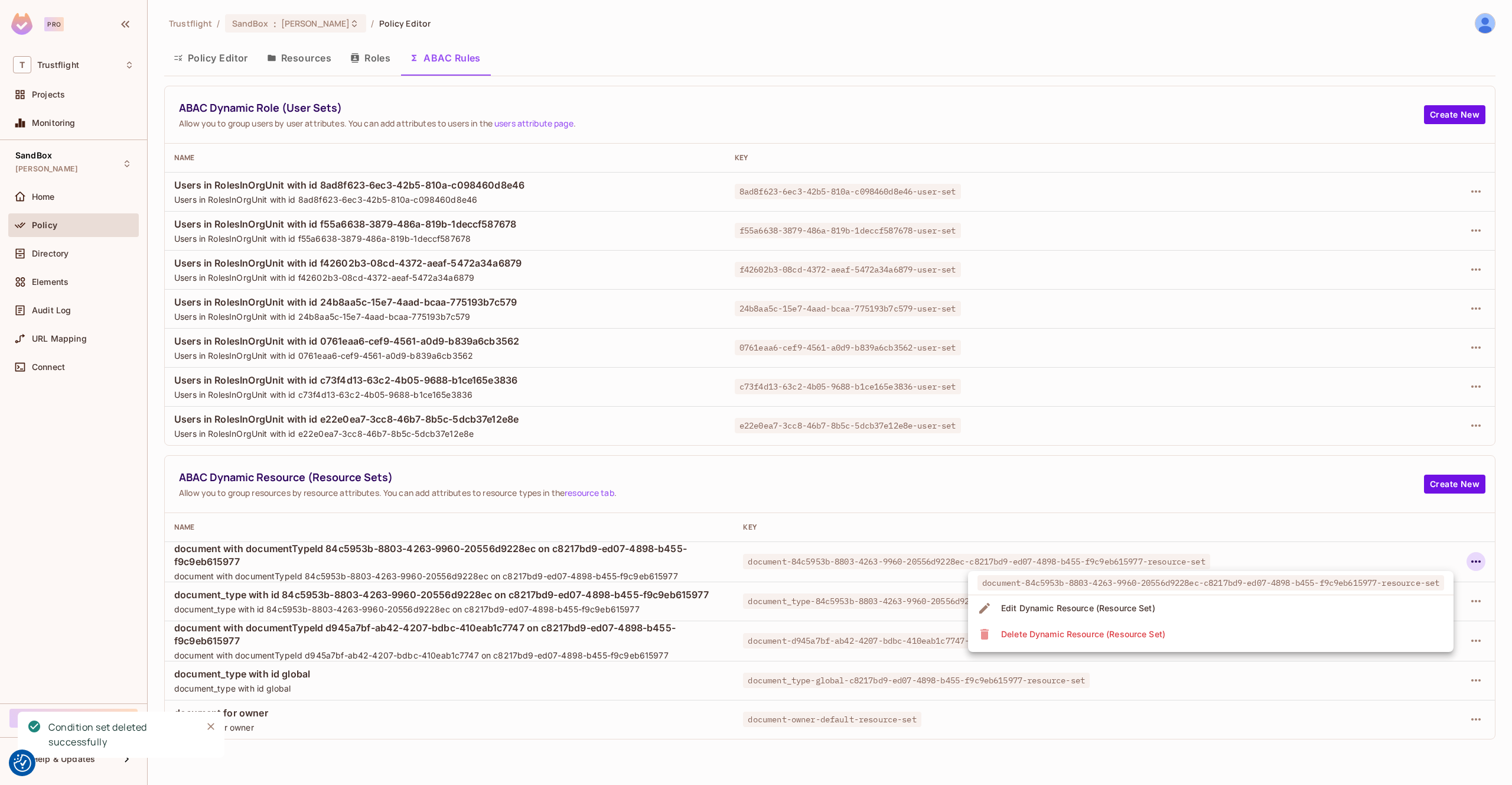
click at [1268, 627] on li "Delete Dynamic Resource (Resource Set)" at bounding box center [1211, 634] width 486 height 26
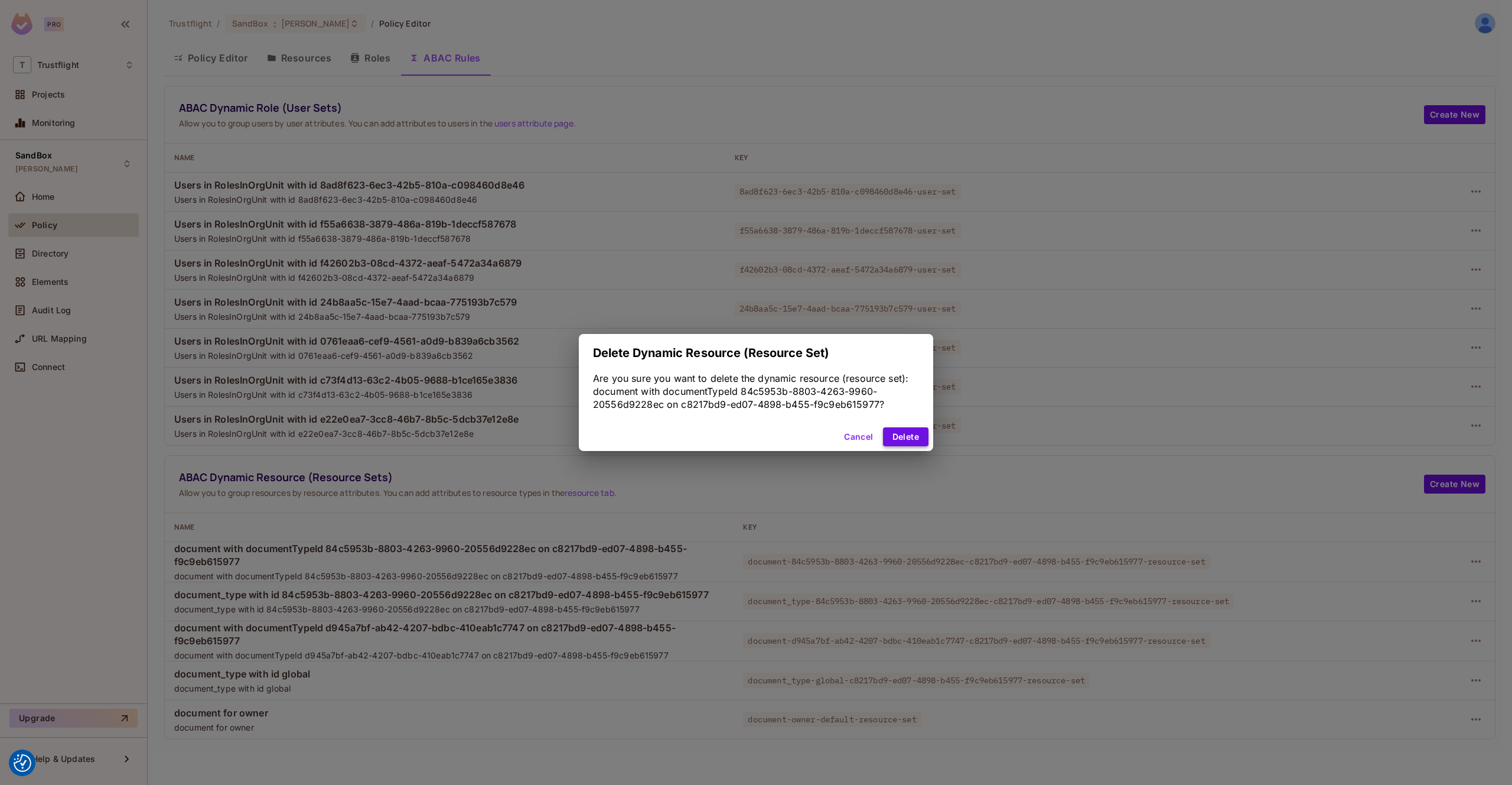
click at [897, 439] on button "Delete" at bounding box center [906, 437] width 45 height 19
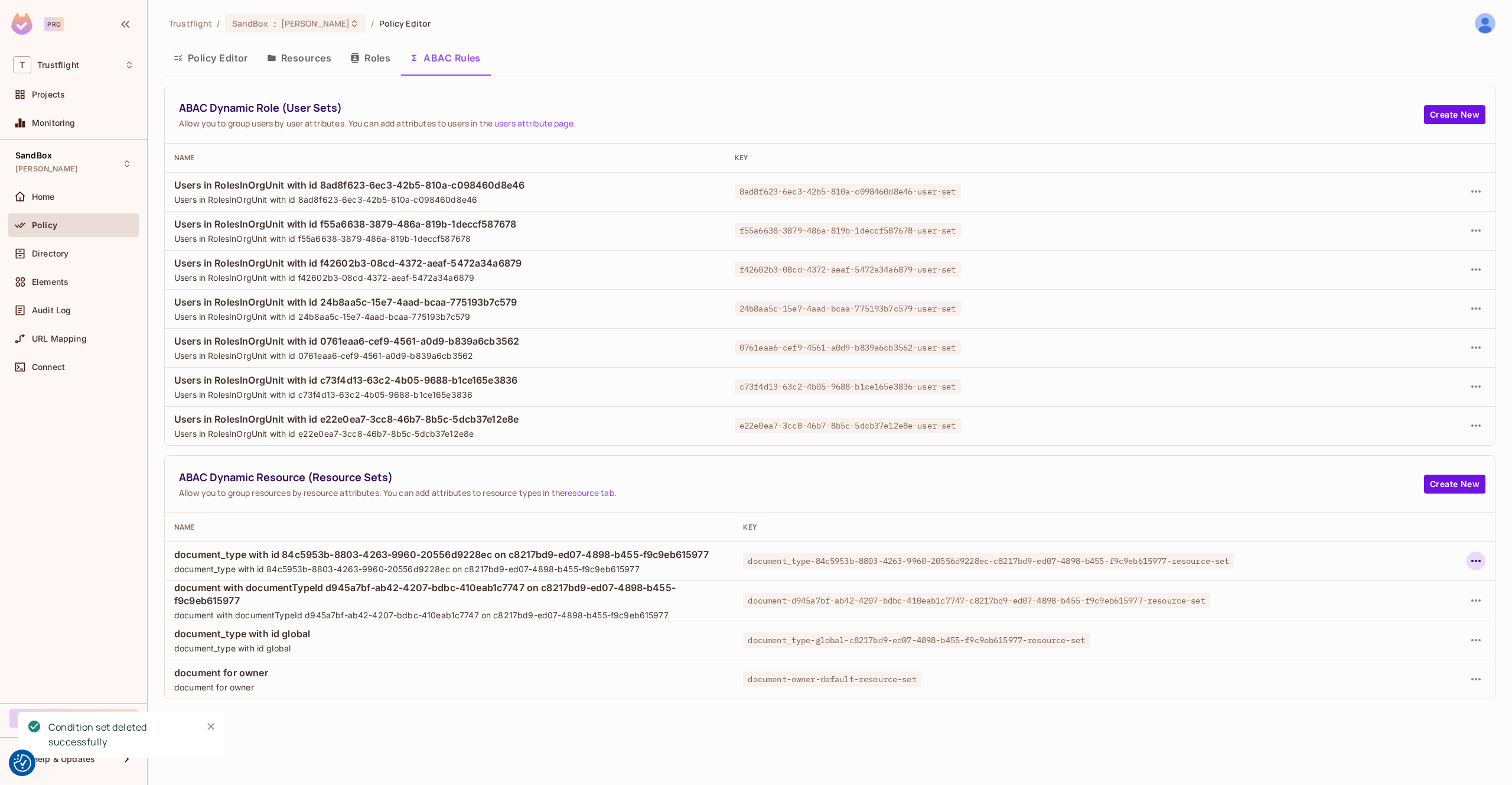
click at [1482, 556] on icon "button" at bounding box center [1476, 561] width 14 height 14
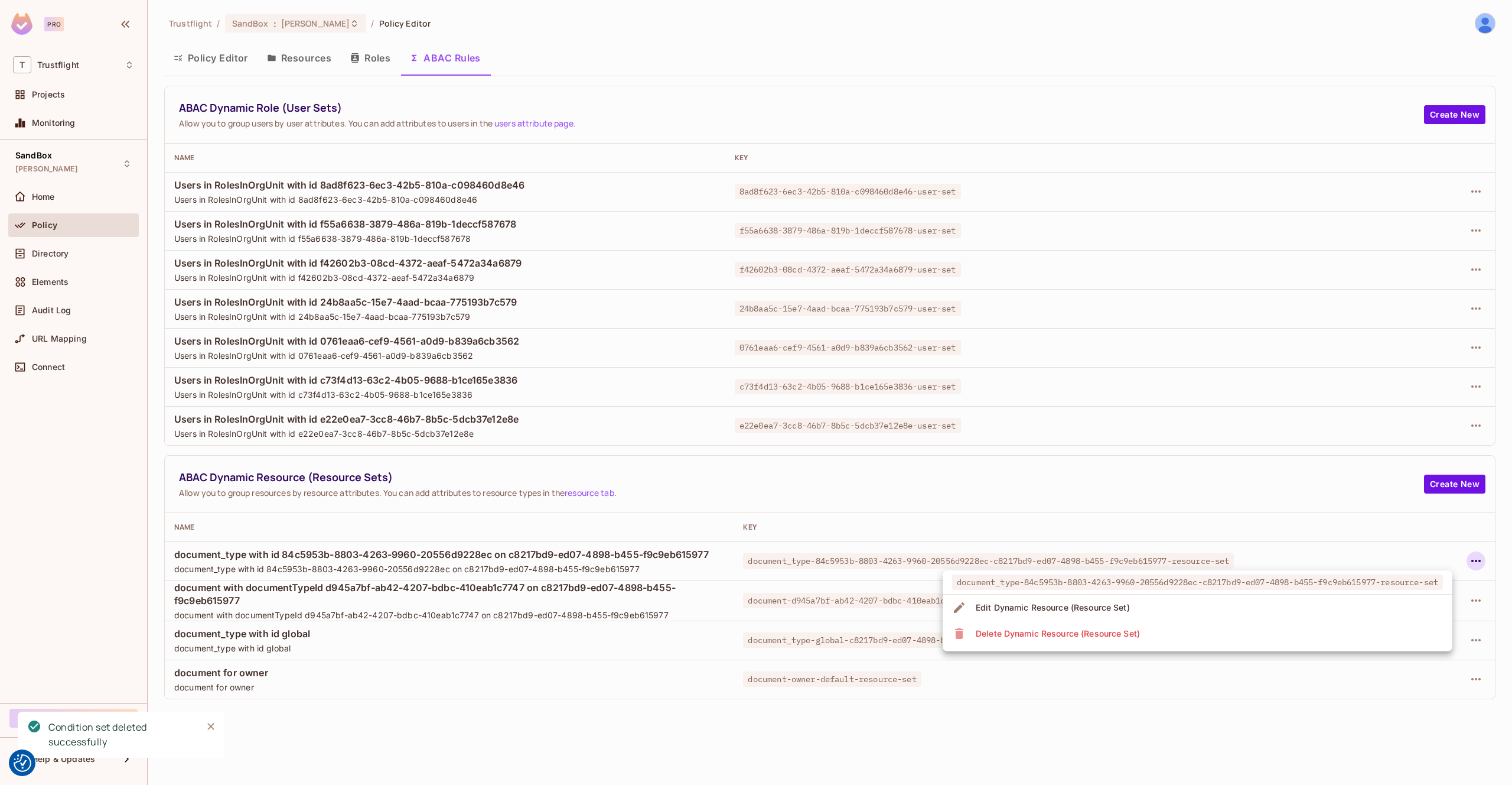
click at [1379, 631] on li "Delete Dynamic Resource (Resource Set)" at bounding box center [1198, 634] width 510 height 26
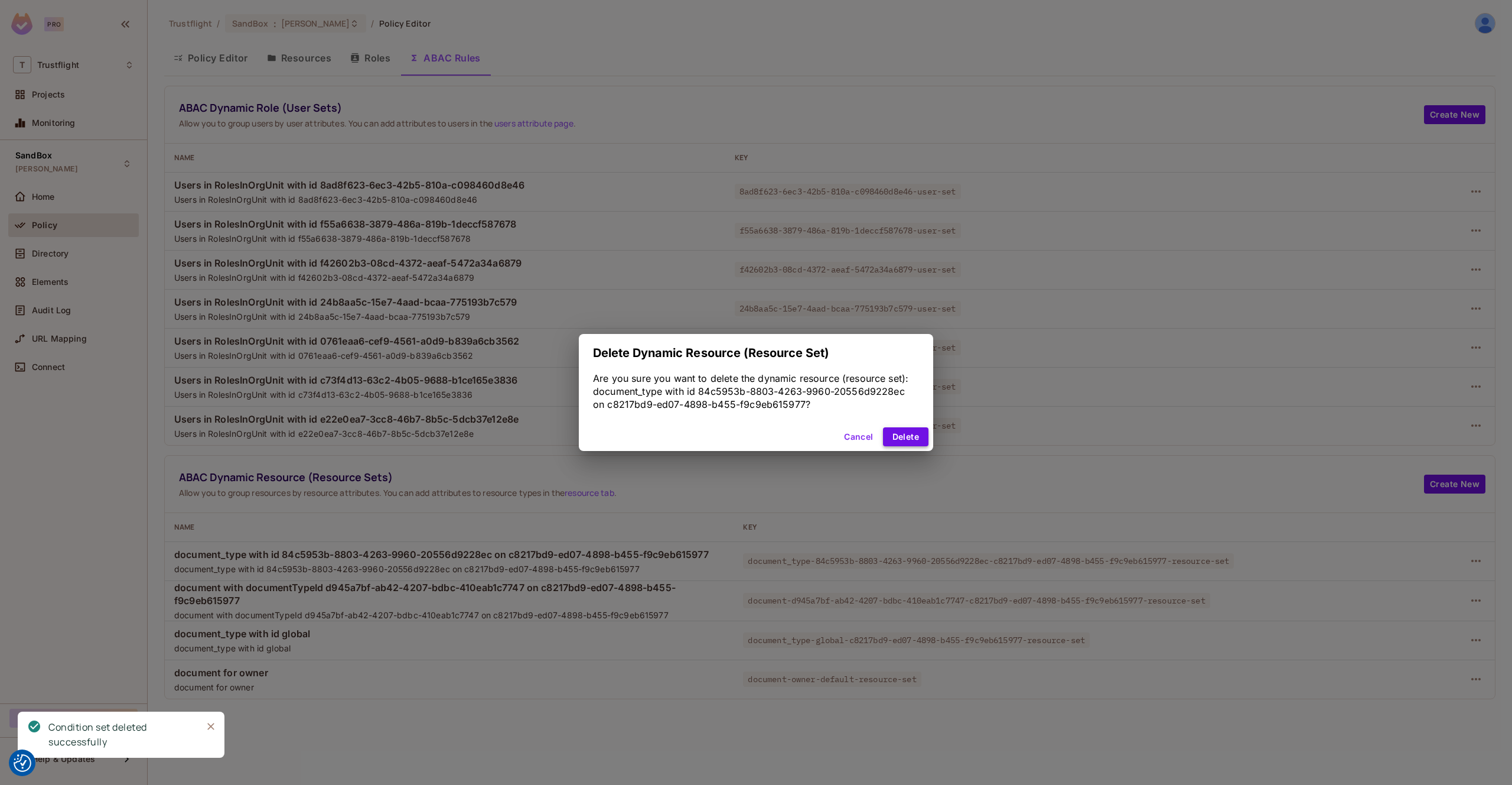
click at [895, 444] on button "Delete" at bounding box center [906, 437] width 45 height 19
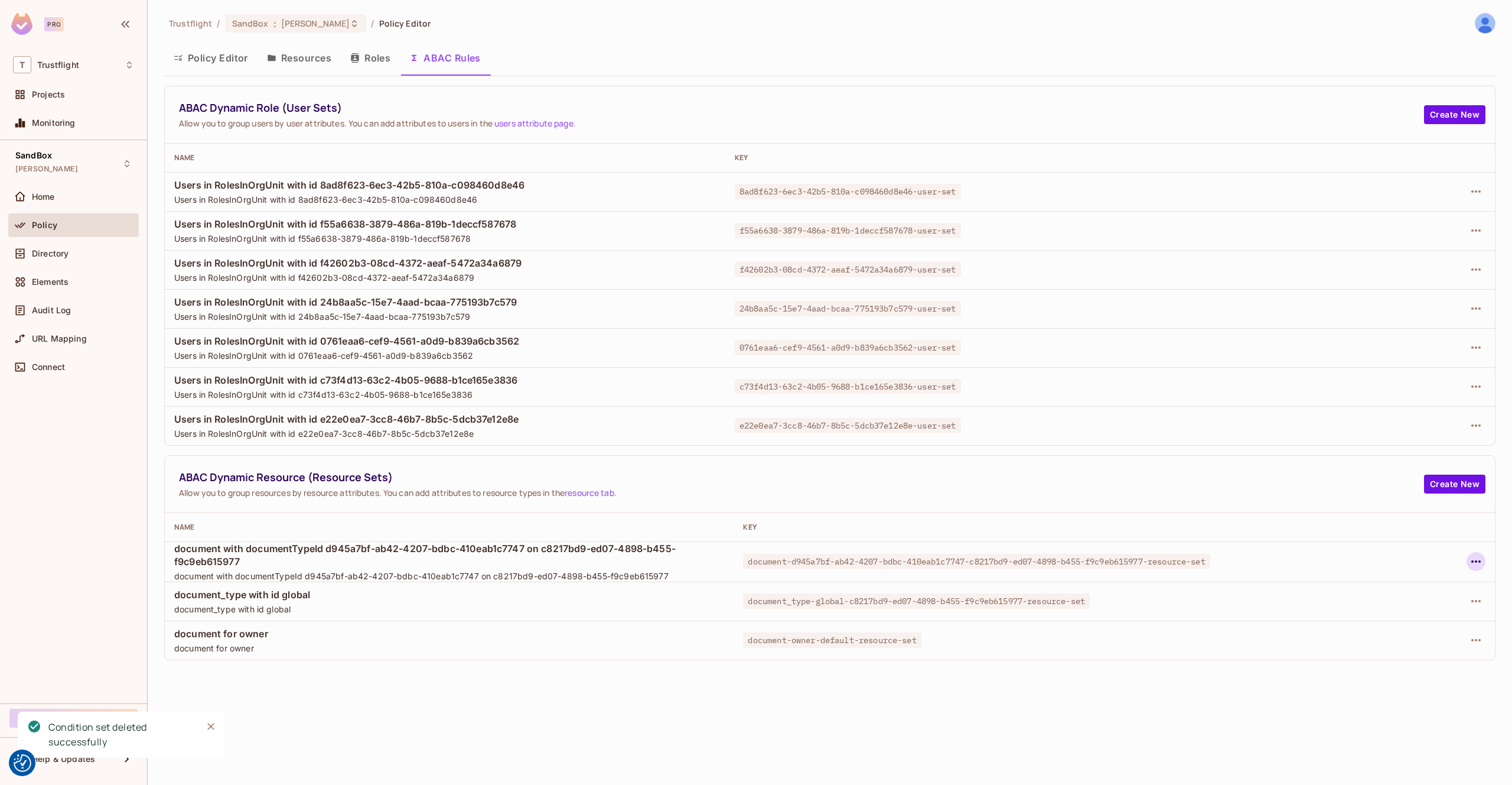
click at [1480, 564] on icon "button" at bounding box center [1476, 562] width 14 height 14
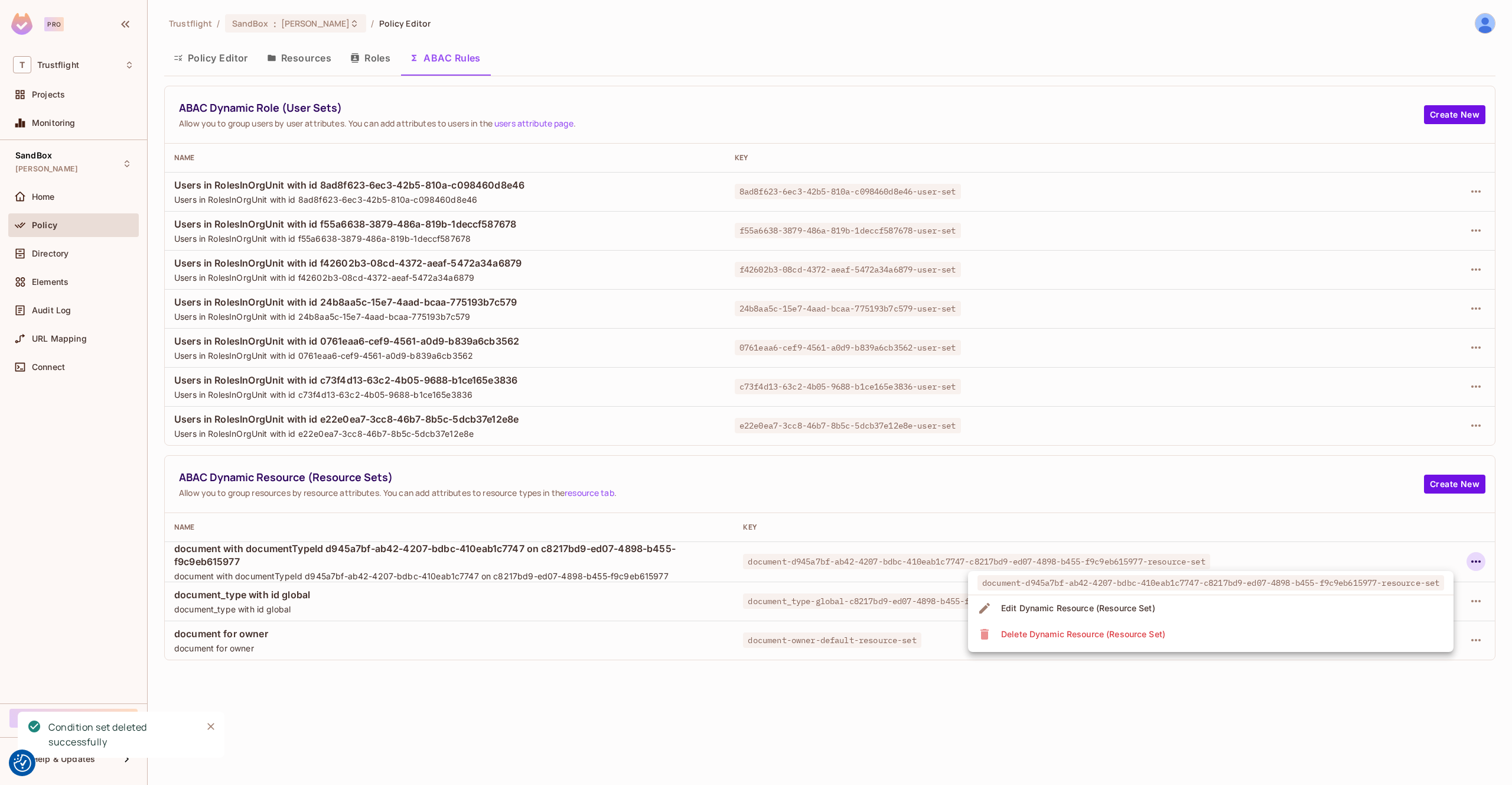
click at [1358, 652] on div at bounding box center [756, 392] width 1512 height 785
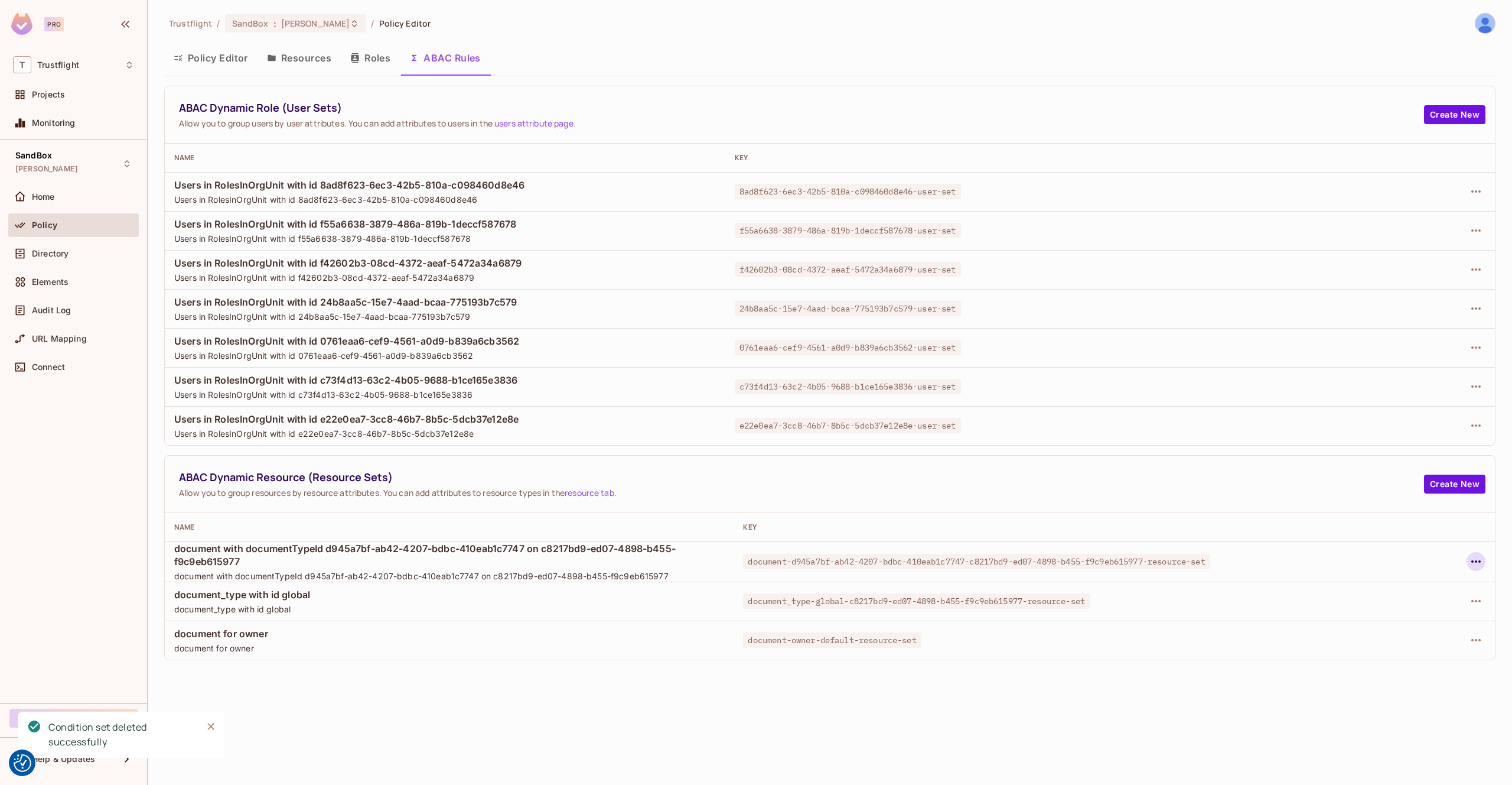
click at [1476, 568] on button "button" at bounding box center [1476, 561] width 19 height 19
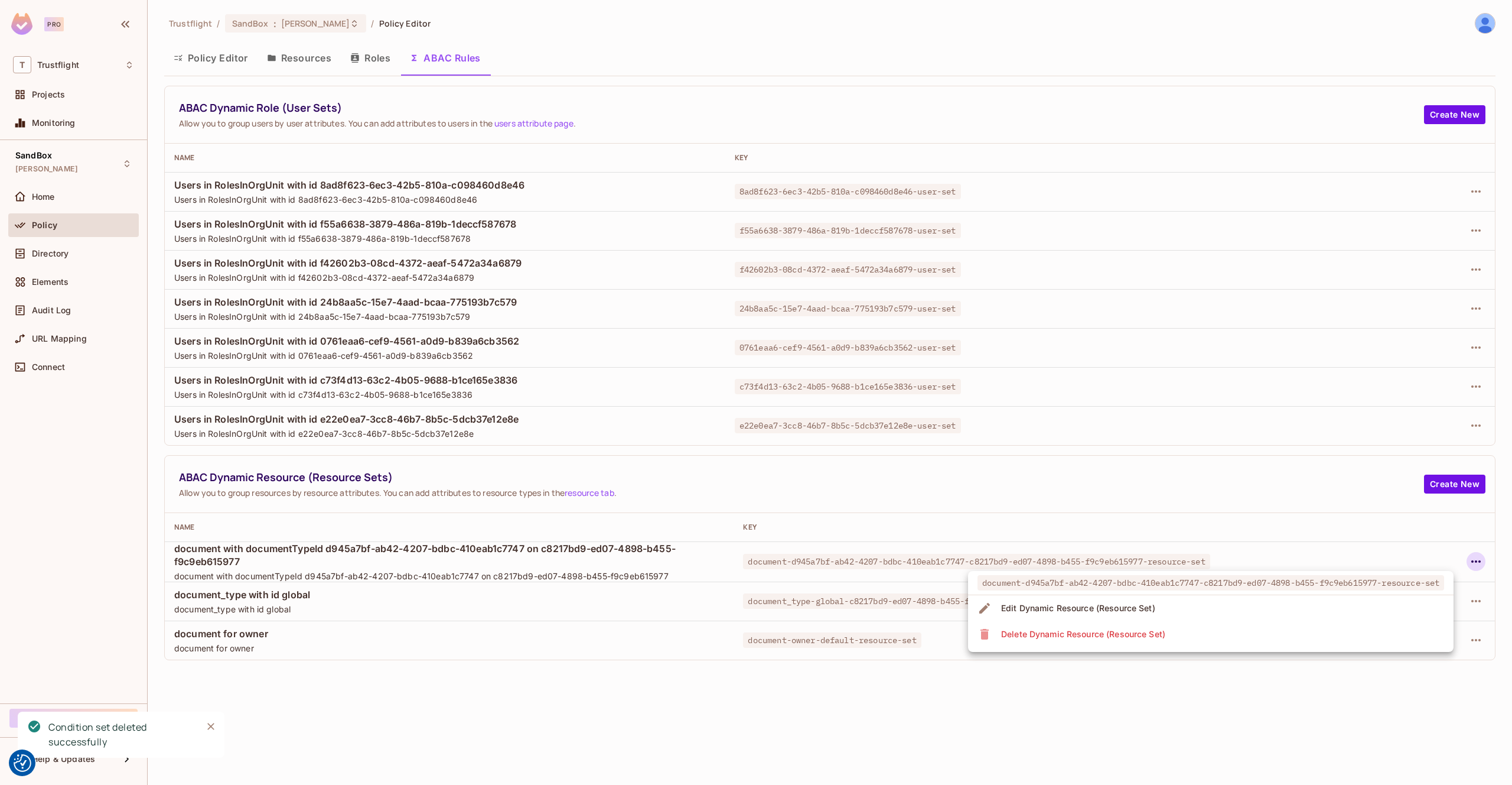
click at [1356, 634] on li "Delete Dynamic Resource (Resource Set)" at bounding box center [1211, 634] width 486 height 26
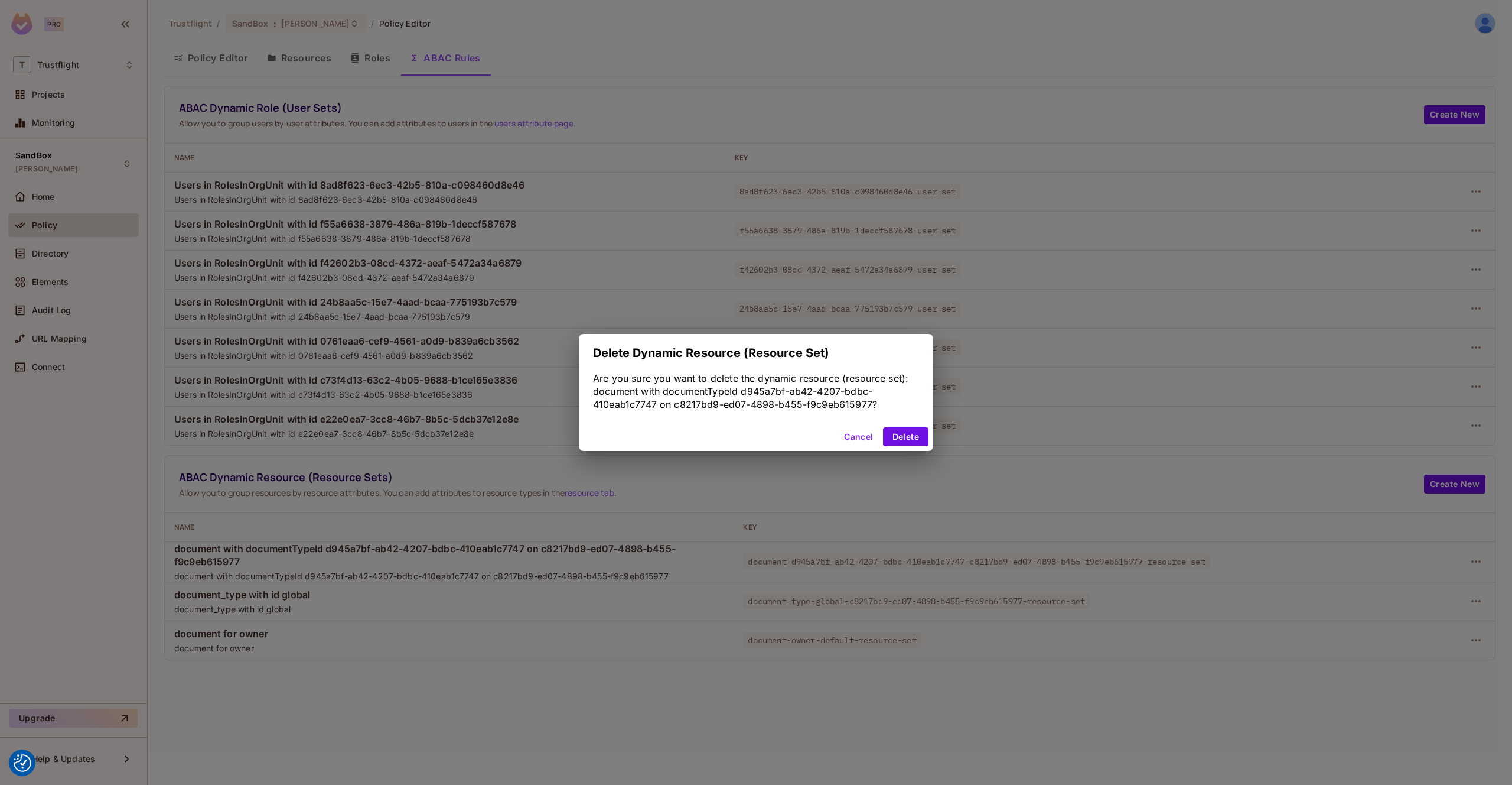
drag, startPoint x: 914, startPoint y: 437, endPoint x: 938, endPoint y: 441, distance: 24.3
click at [914, 437] on button "Delete" at bounding box center [906, 437] width 45 height 19
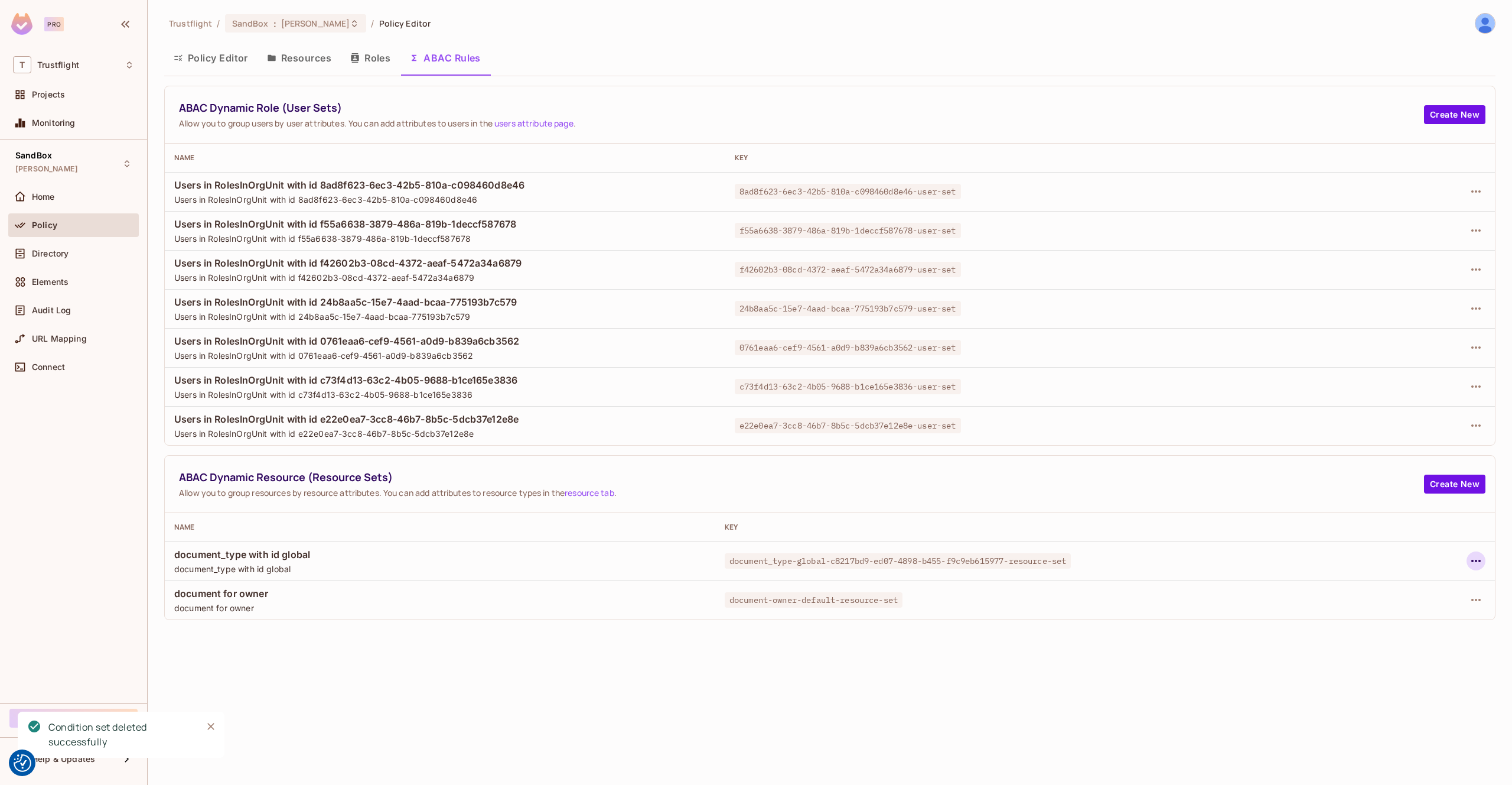
click at [1477, 568] on button "button" at bounding box center [1476, 561] width 19 height 19
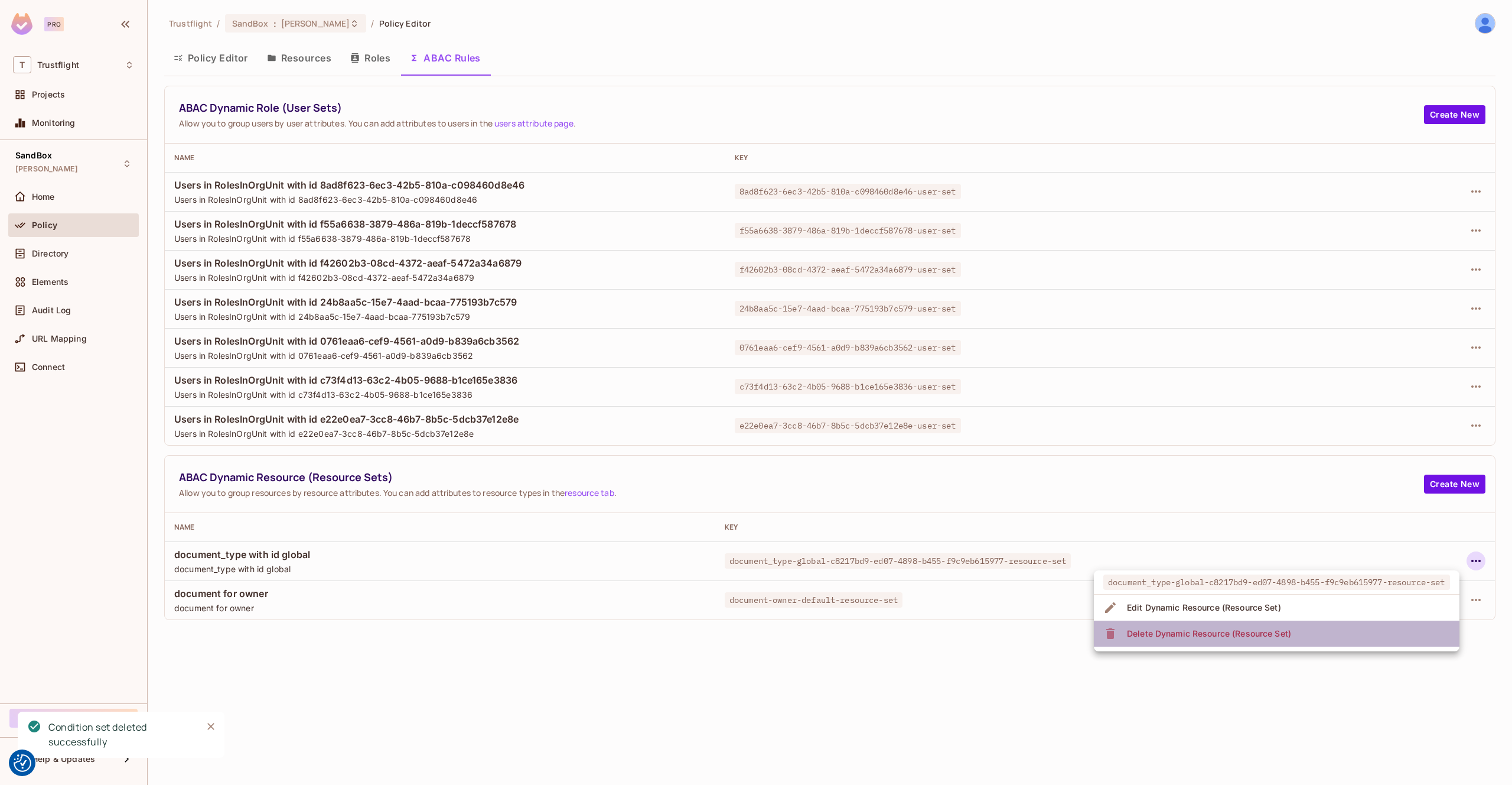
click at [1354, 636] on li "Delete Dynamic Resource (Resource Set)" at bounding box center [1277, 634] width 366 height 26
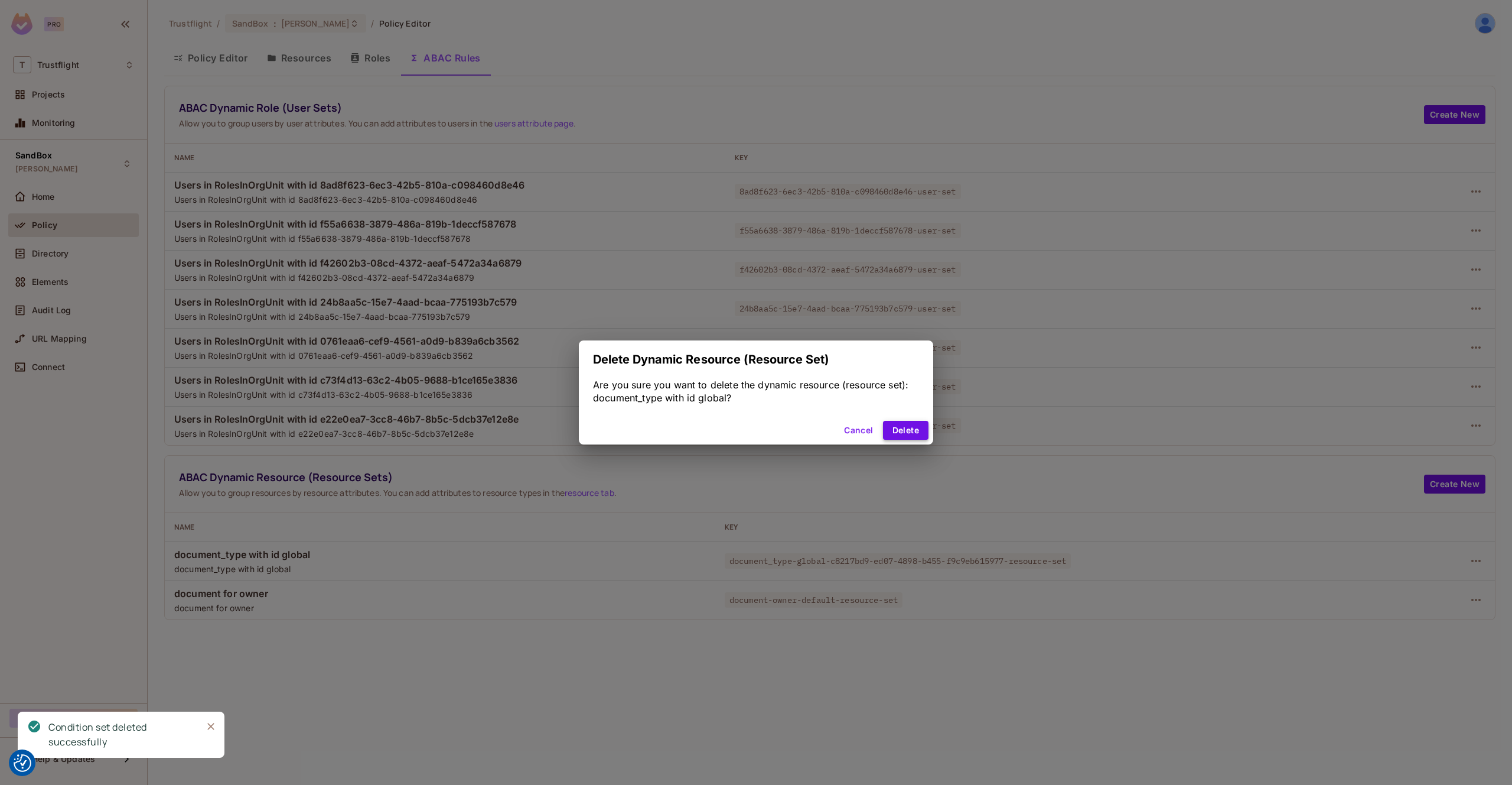
click at [926, 437] on button "Delete" at bounding box center [906, 430] width 45 height 19
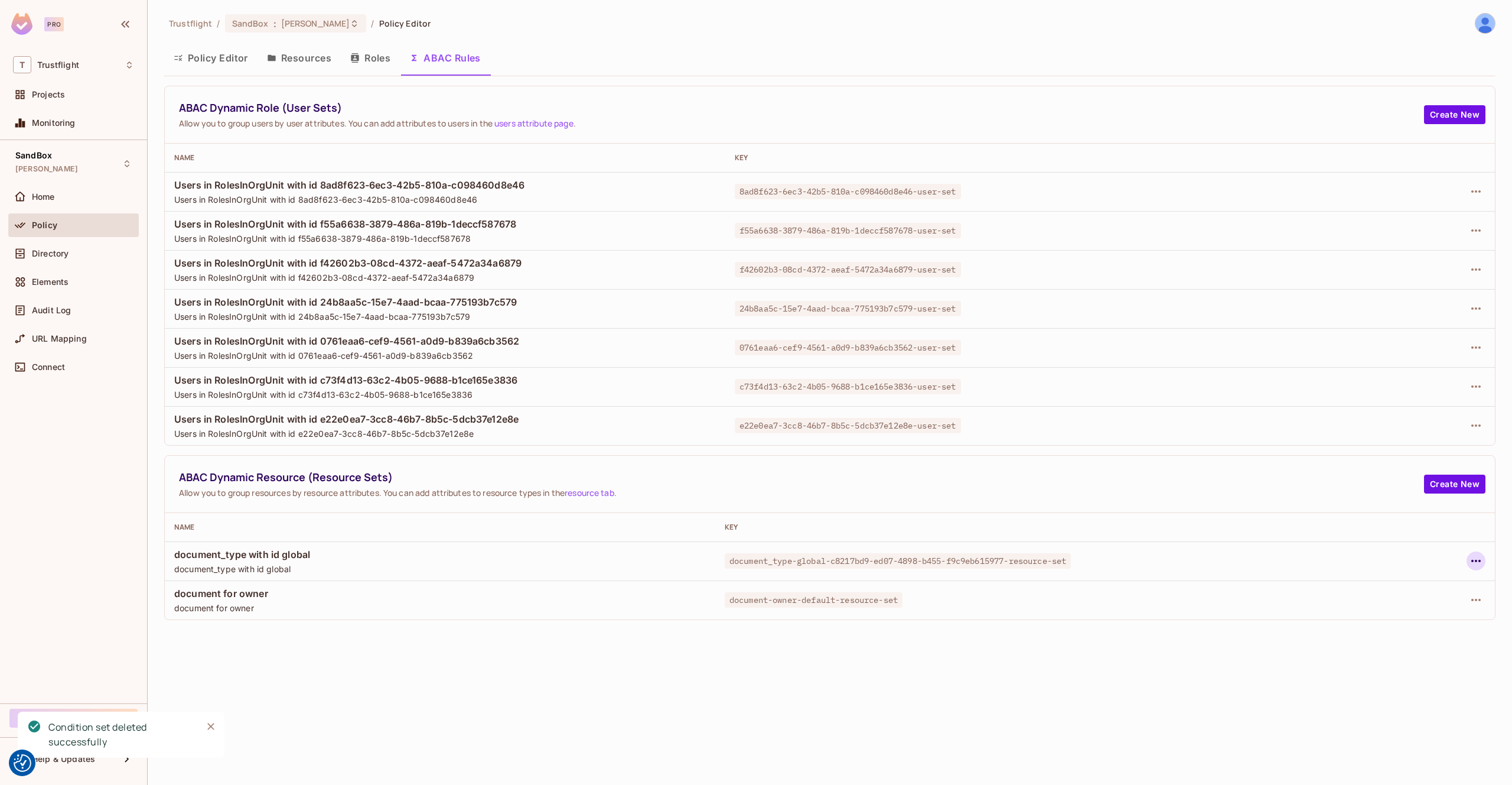
click at [1475, 566] on icon "button" at bounding box center [1476, 561] width 14 height 14
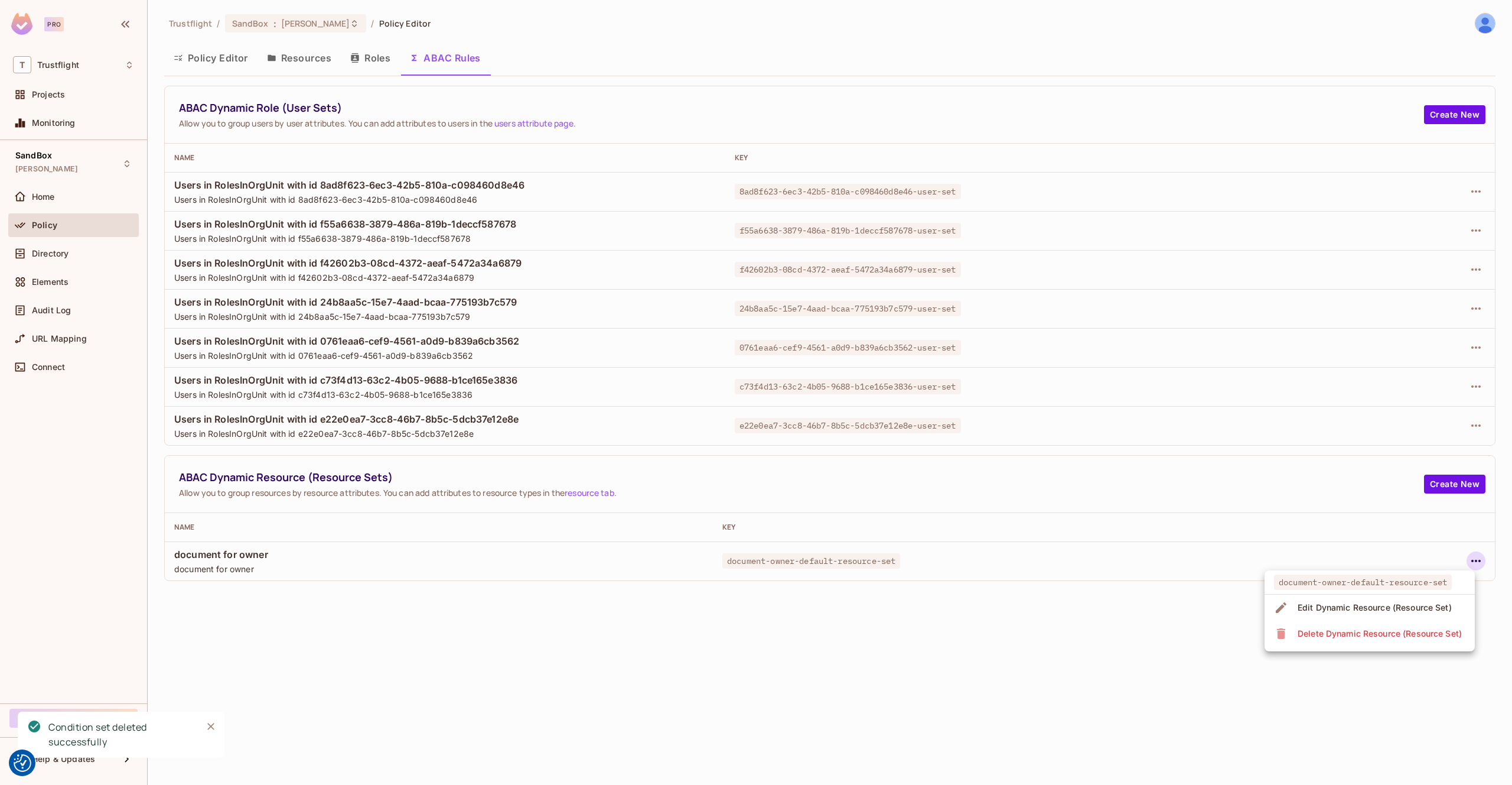
click at [1346, 635] on div "Delete Dynamic Resource (Resource Set)" at bounding box center [1380, 634] width 164 height 12
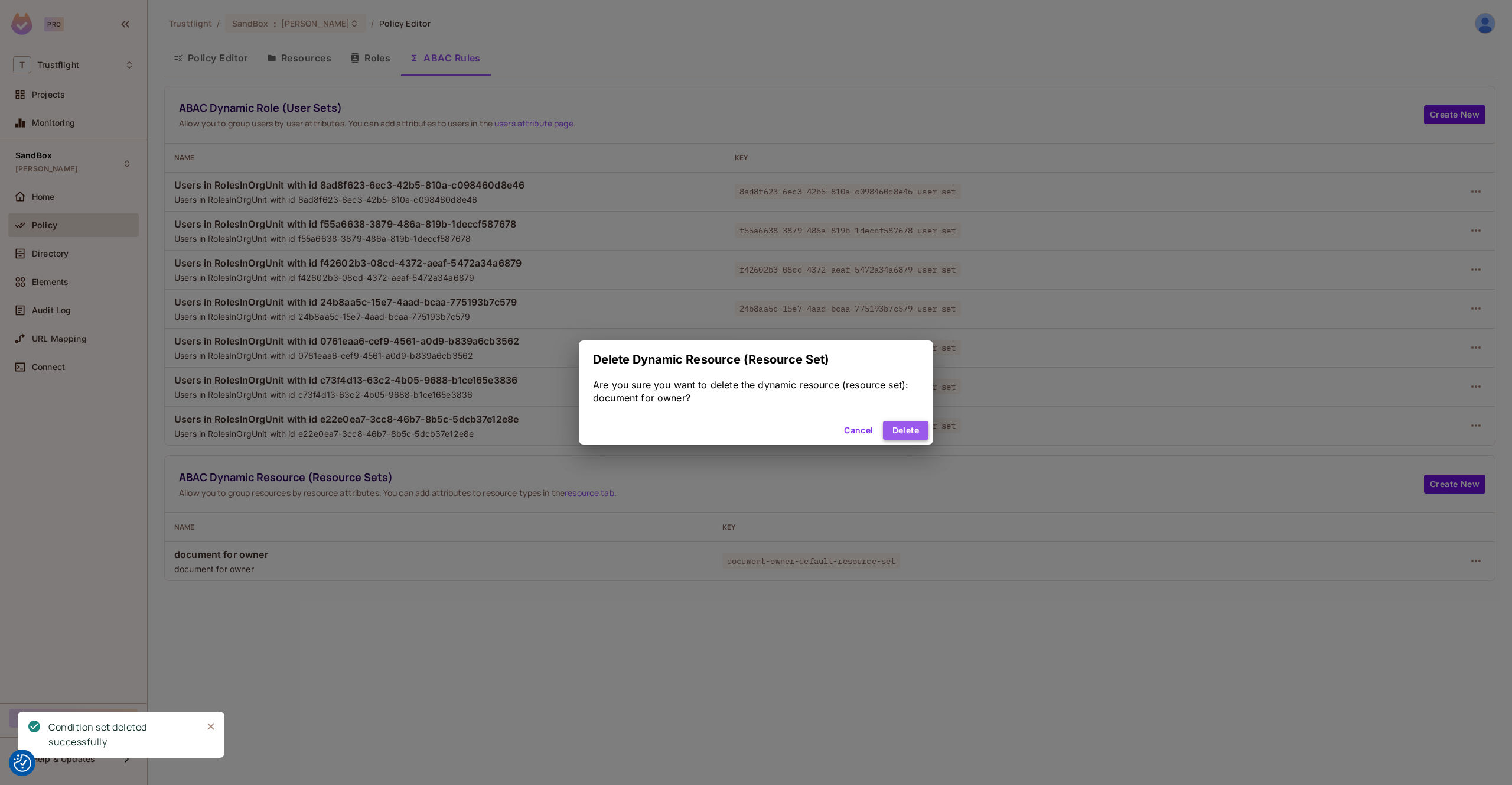
click at [906, 429] on button "Delete" at bounding box center [906, 430] width 45 height 19
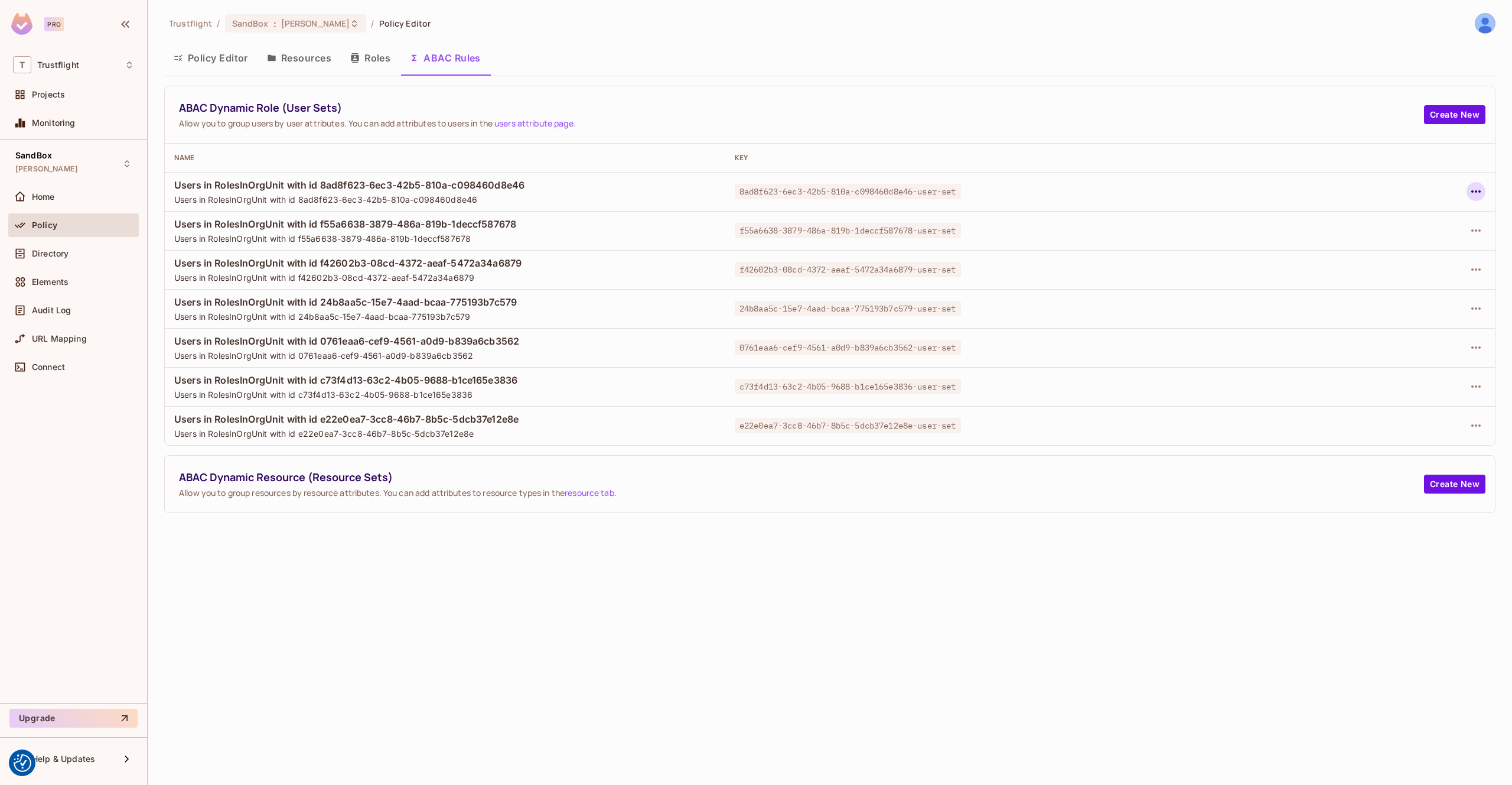
drag, startPoint x: 1485, startPoint y: 197, endPoint x: 1482, endPoint y: 193, distance: 5.0
click at [1485, 197] on td at bounding box center [1380, 191] width 230 height 39
click at [1477, 191] on icon "button" at bounding box center [1476, 191] width 10 height 3
click at [1420, 239] on div "Delete Dynamic Role (User Set)" at bounding box center [1400, 245] width 126 height 12
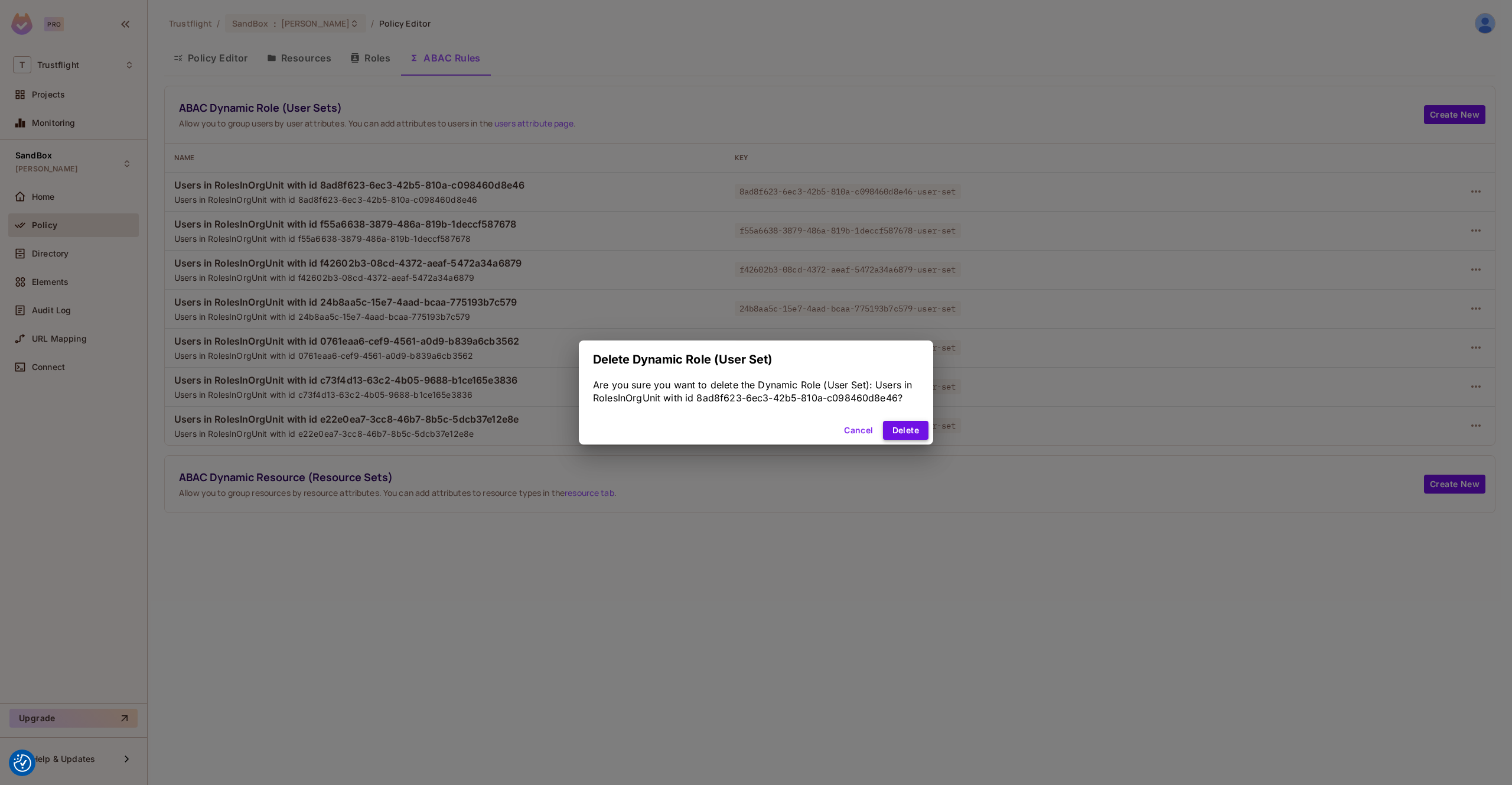
click at [917, 427] on button "Delete" at bounding box center [906, 430] width 45 height 19
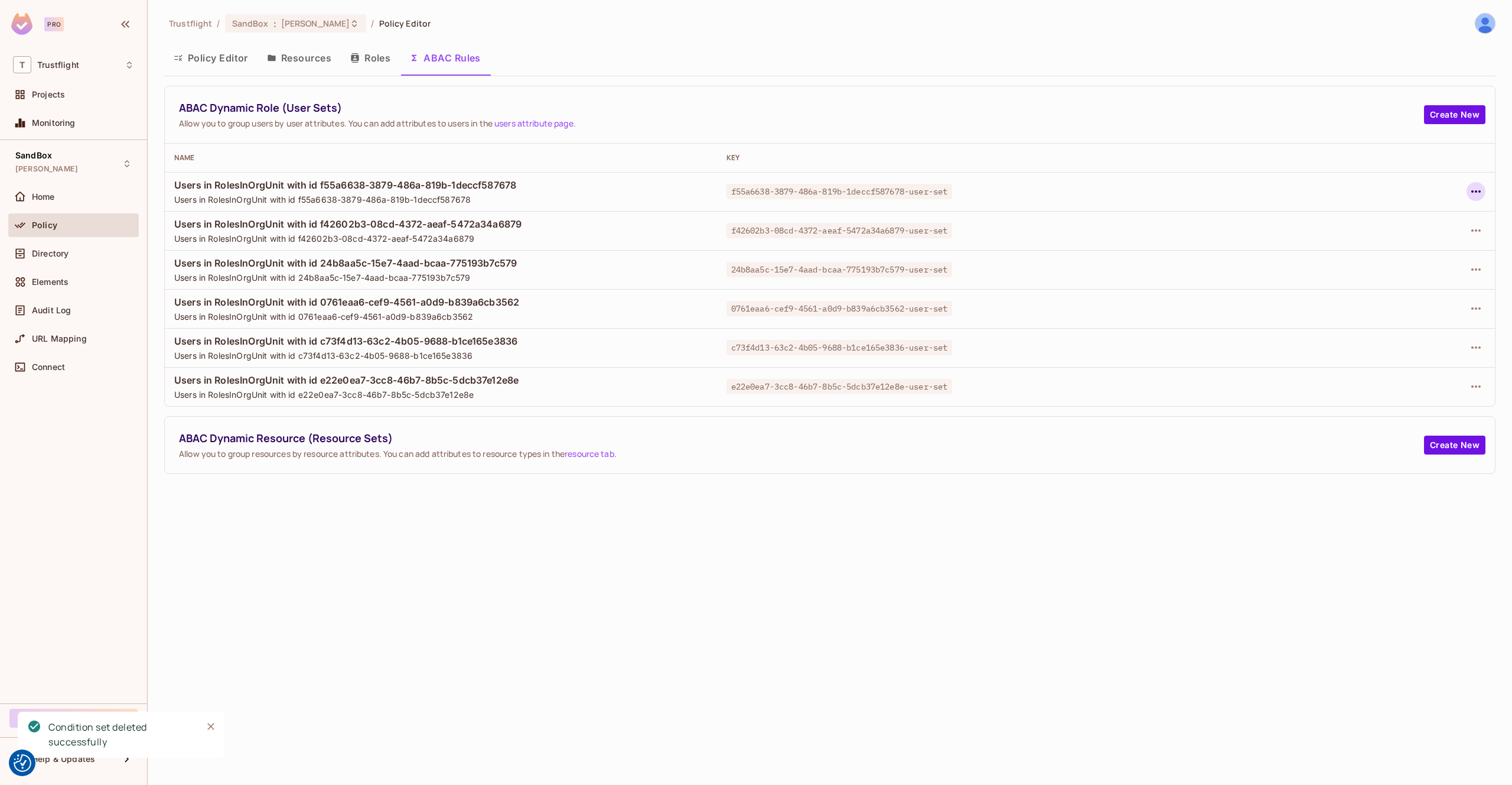
click at [1484, 191] on button "button" at bounding box center [1476, 191] width 19 height 19
click at [1407, 250] on div "Delete Dynamic Role (User Set)" at bounding box center [1400, 245] width 126 height 12
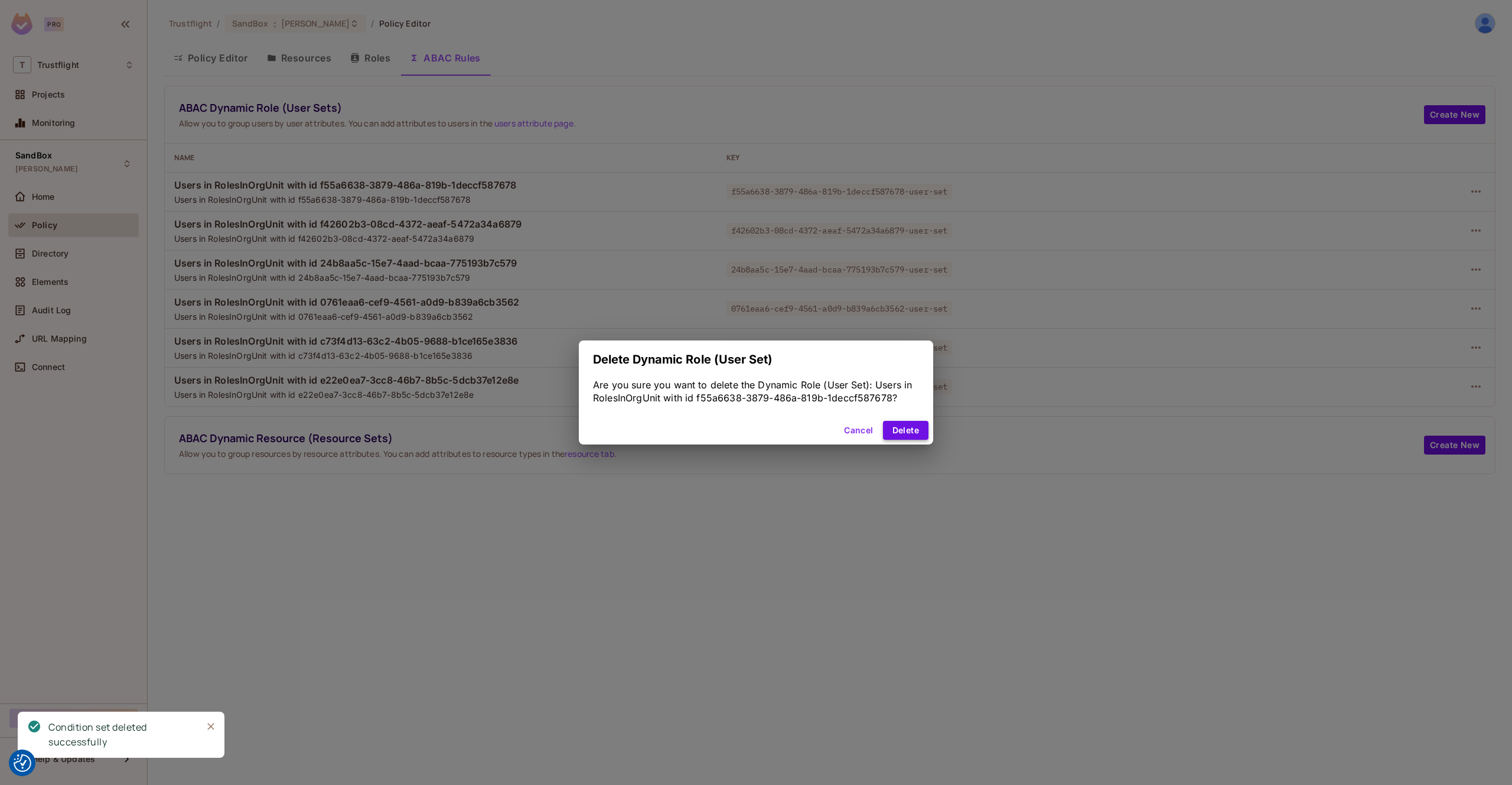
click at [919, 423] on button "Delete" at bounding box center [906, 430] width 45 height 19
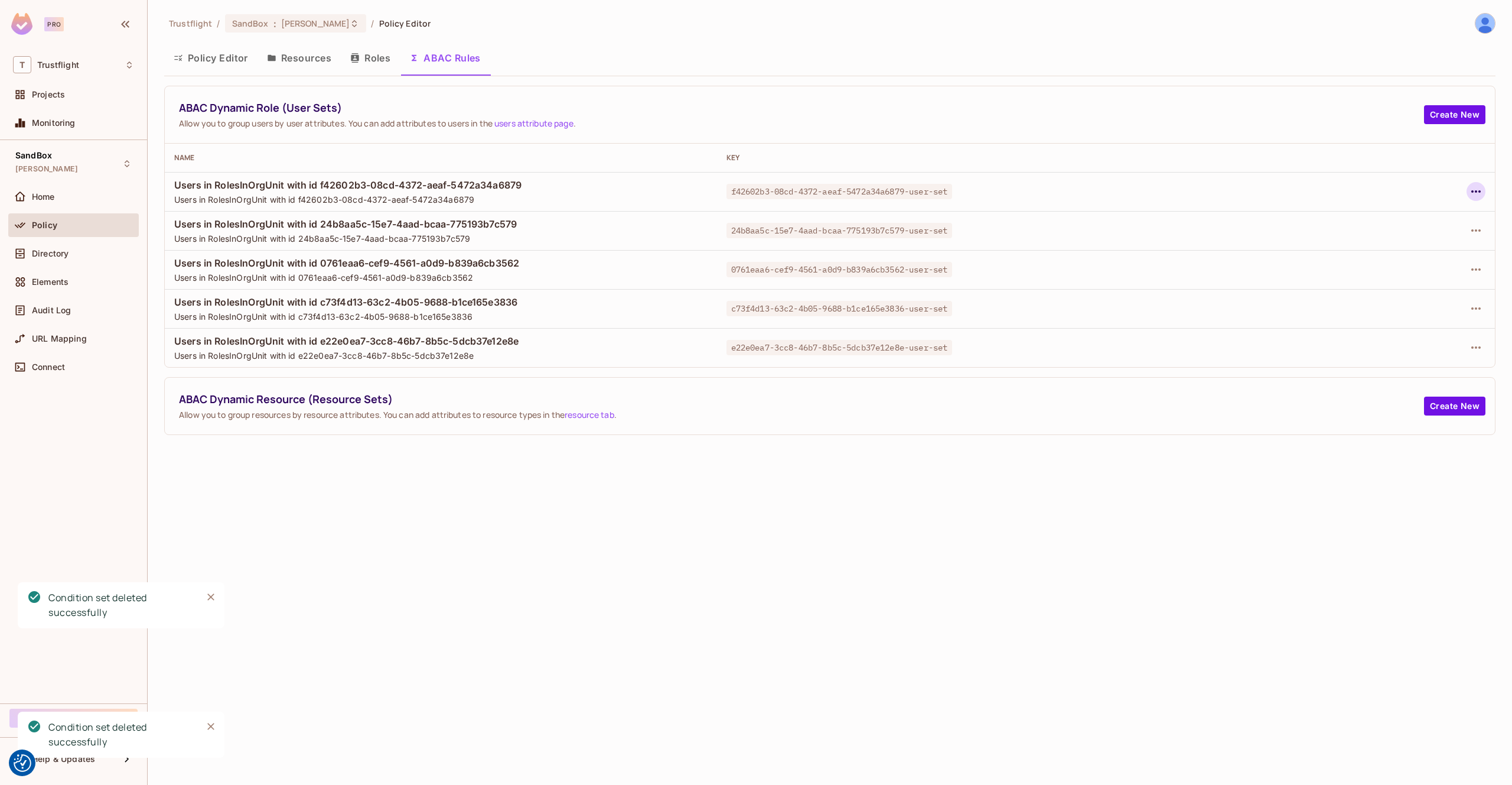
click at [1477, 192] on icon "button" at bounding box center [1476, 191] width 14 height 14
click at [1379, 250] on div "Delete Dynamic Role (User Set)" at bounding box center [1400, 245] width 126 height 12
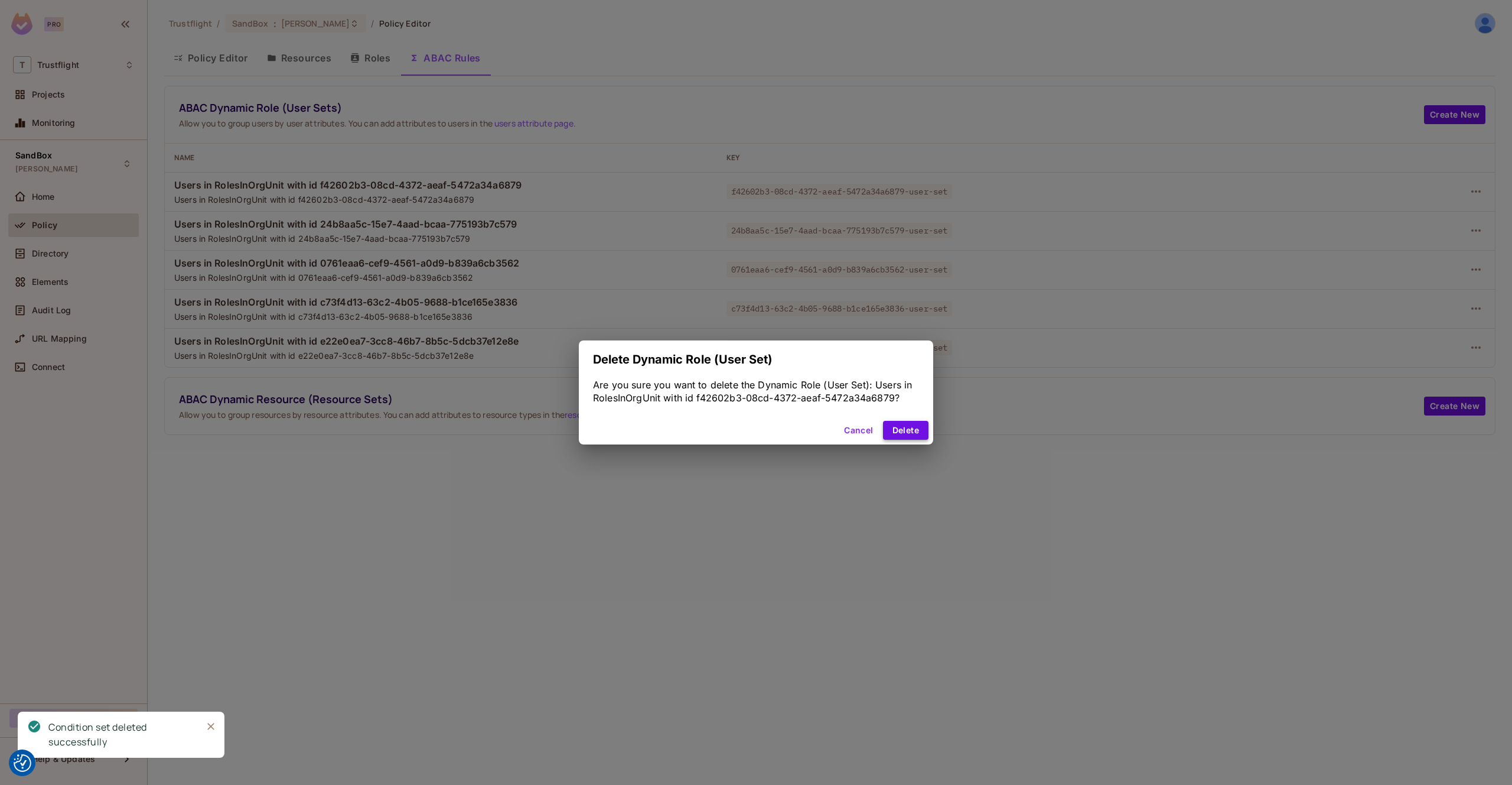
drag, startPoint x: 898, startPoint y: 430, endPoint x: 910, endPoint y: 430, distance: 12.0
click at [898, 430] on button "Delete" at bounding box center [906, 430] width 45 height 19
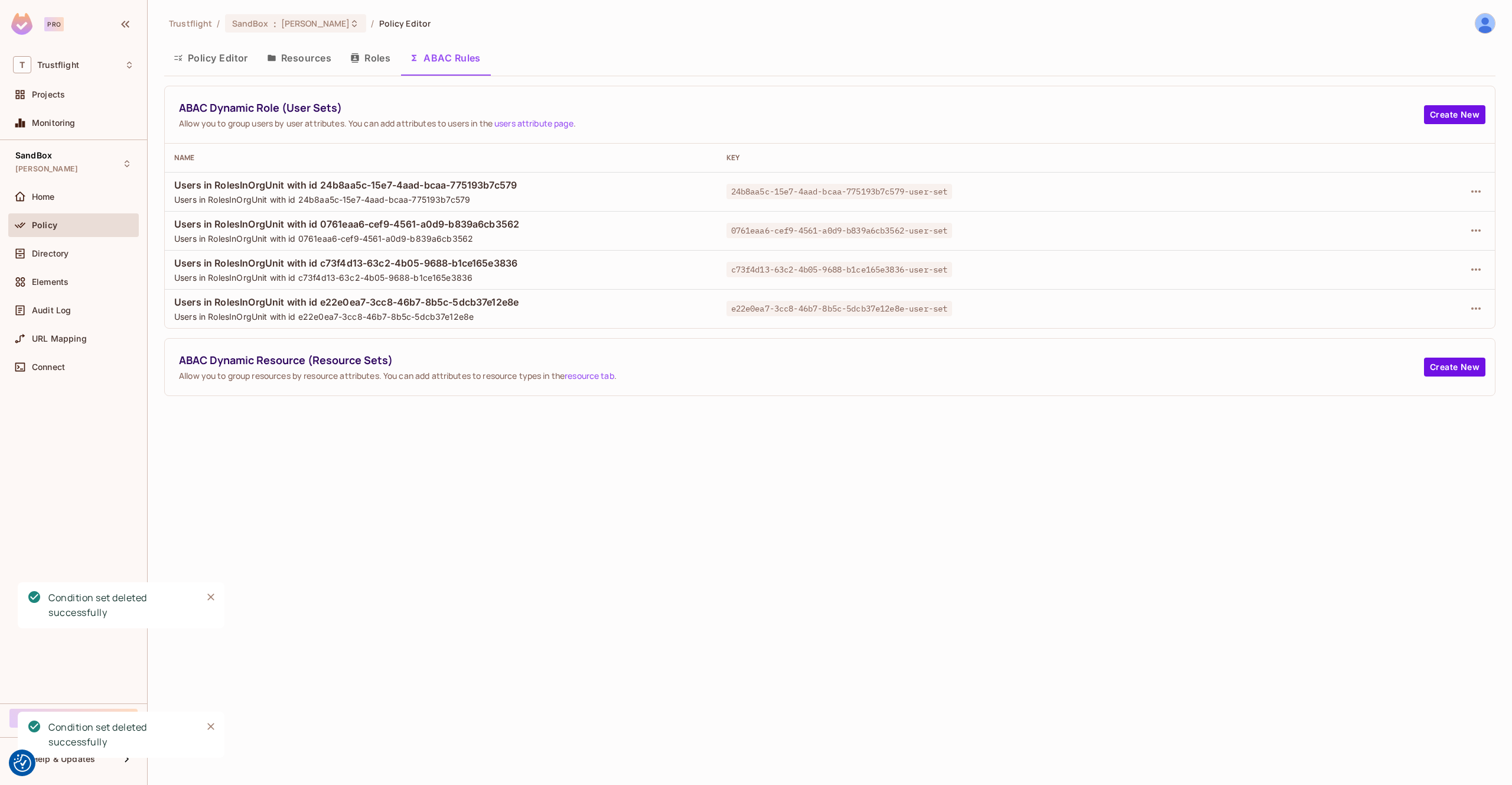
click at [1491, 184] on td at bounding box center [1378, 191] width 233 height 39
click at [1480, 191] on icon "button" at bounding box center [1476, 191] width 10 height 3
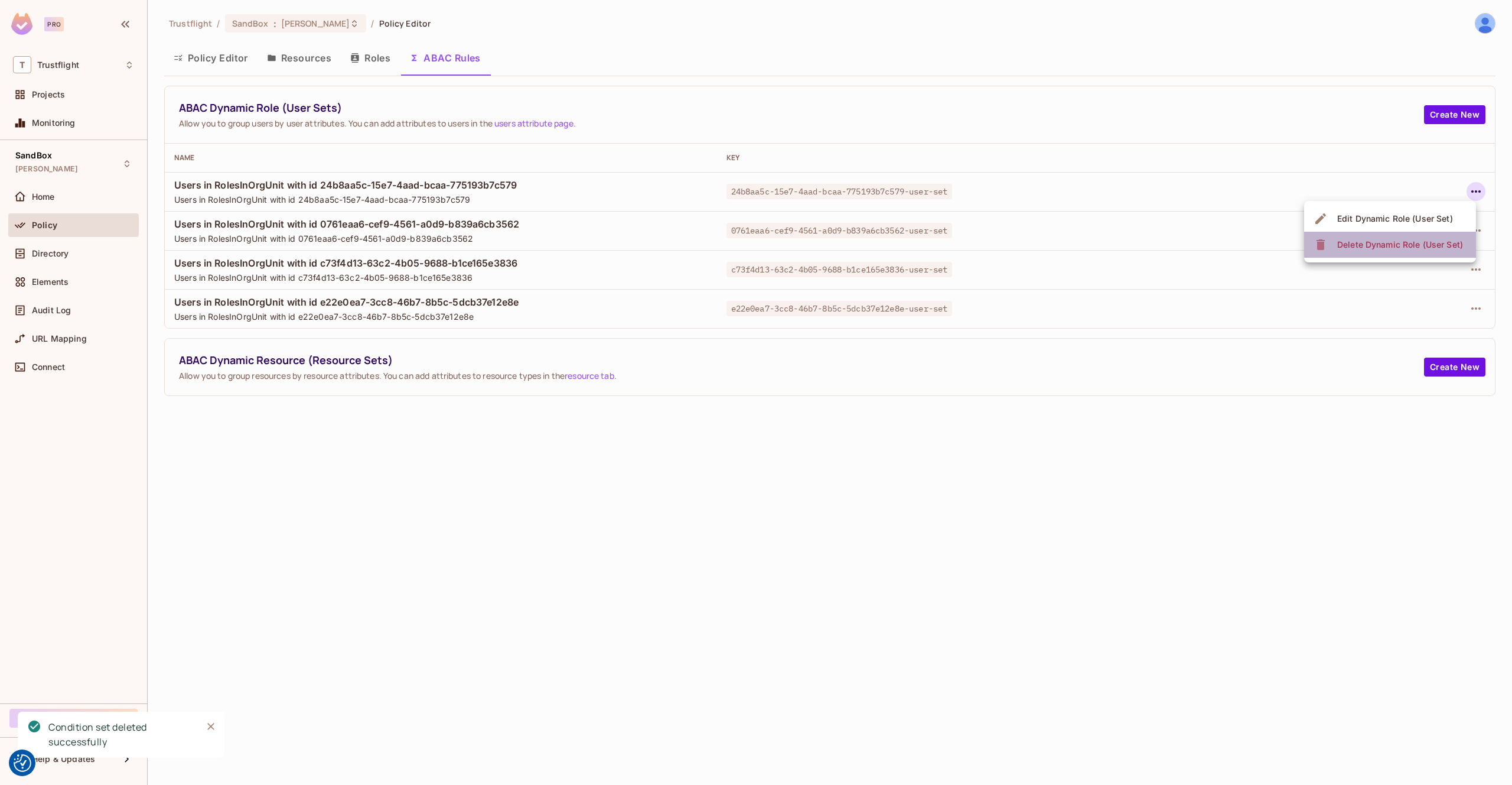
click at [1374, 255] on li "Delete Dynamic Role (User Set)" at bounding box center [1390, 245] width 172 height 26
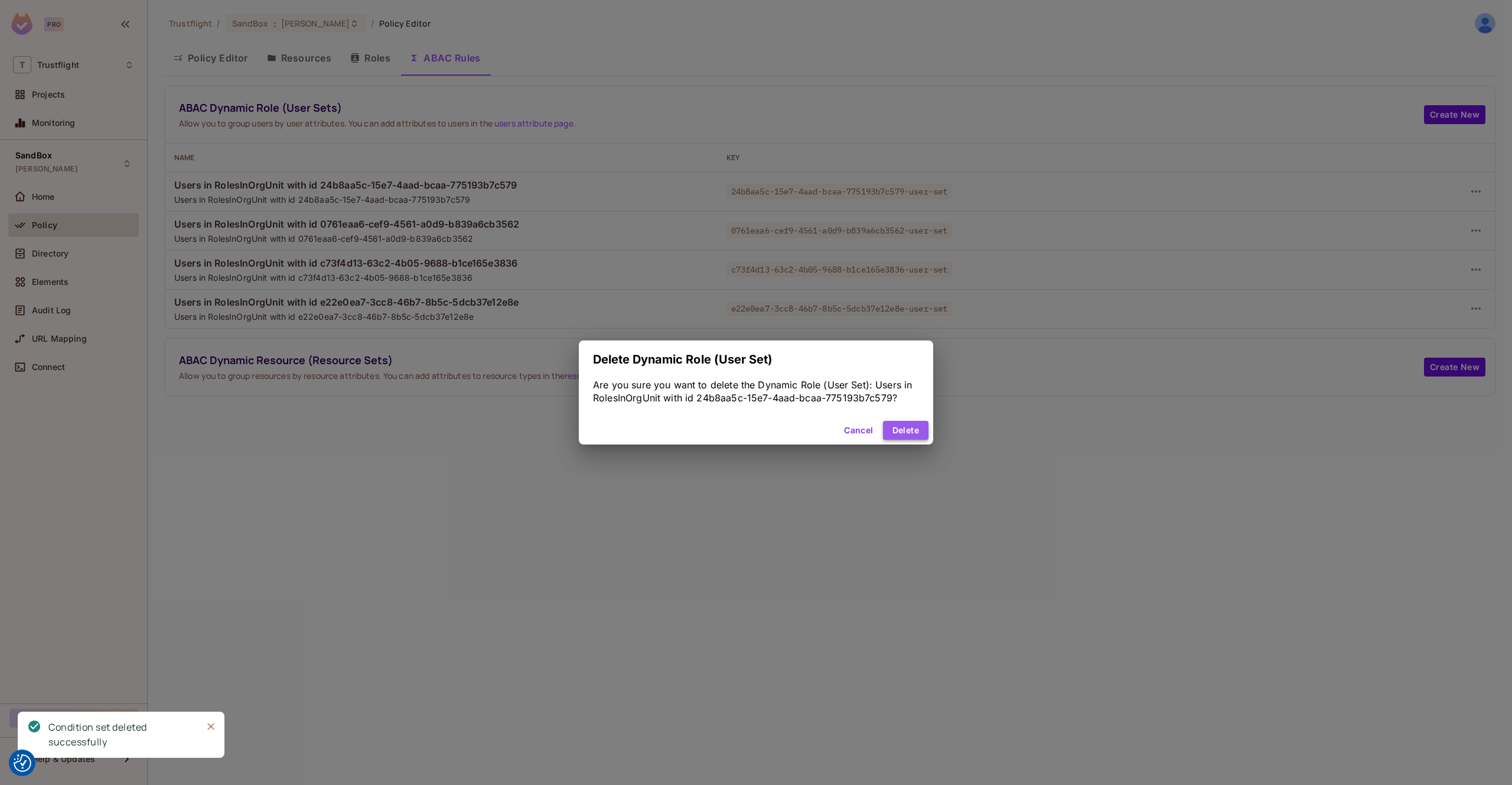
click at [917, 433] on button "Delete" at bounding box center [906, 430] width 45 height 19
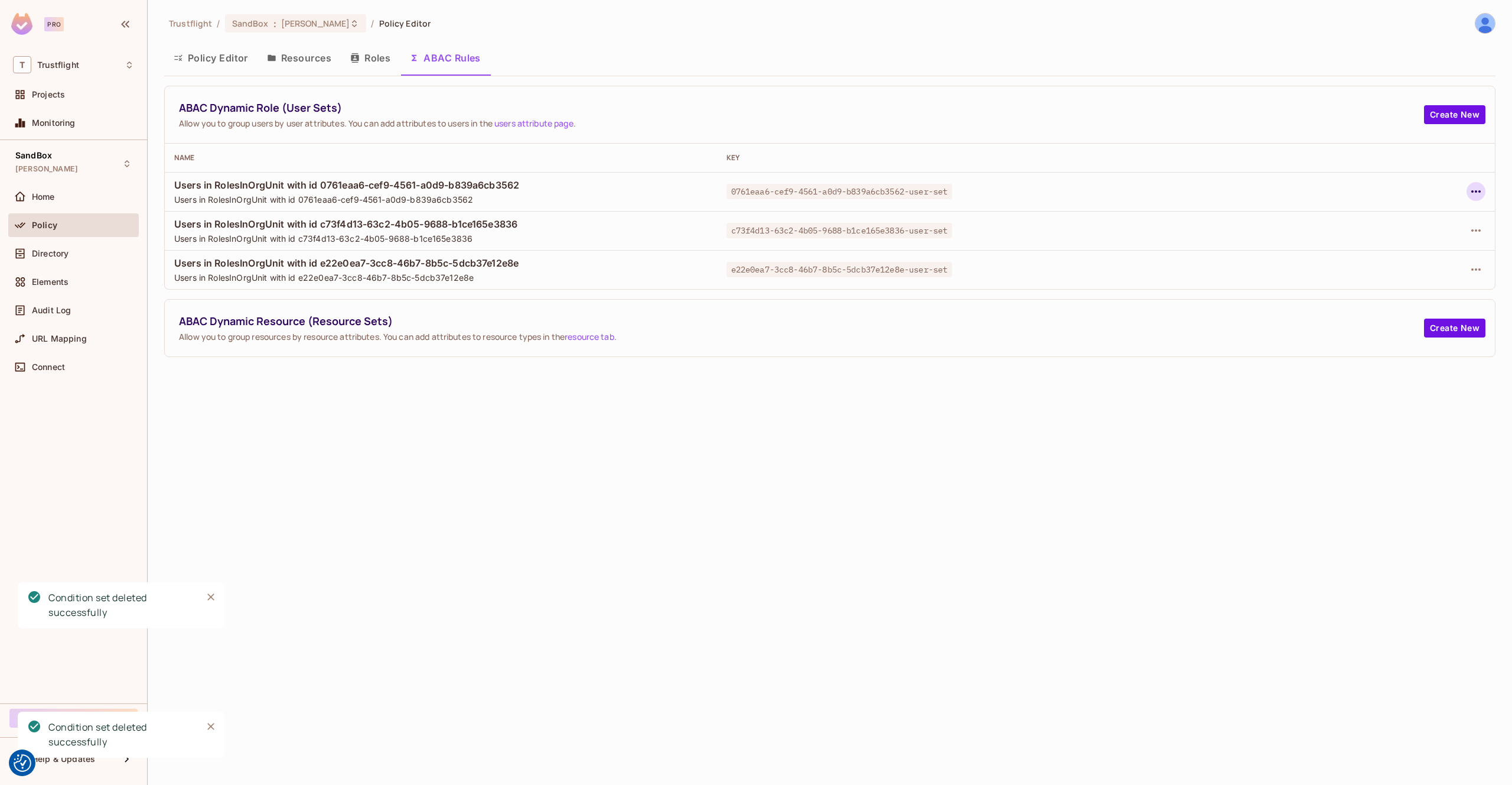
click at [1474, 193] on icon "button" at bounding box center [1476, 191] width 14 height 14
click at [1372, 248] on div "Delete Dynamic Role (User Set)" at bounding box center [1400, 245] width 126 height 12
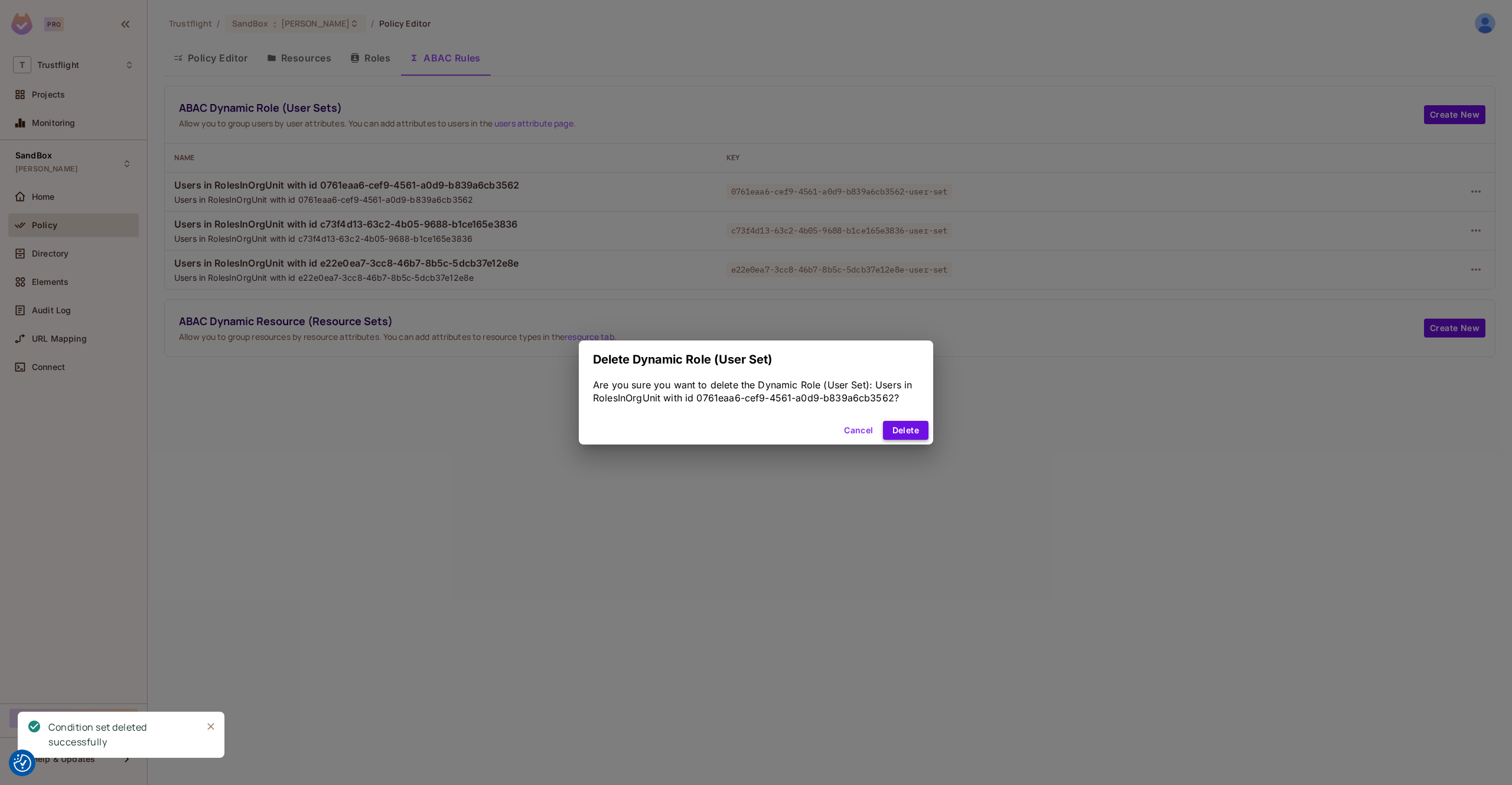
click at [908, 422] on button "Delete" at bounding box center [906, 430] width 45 height 19
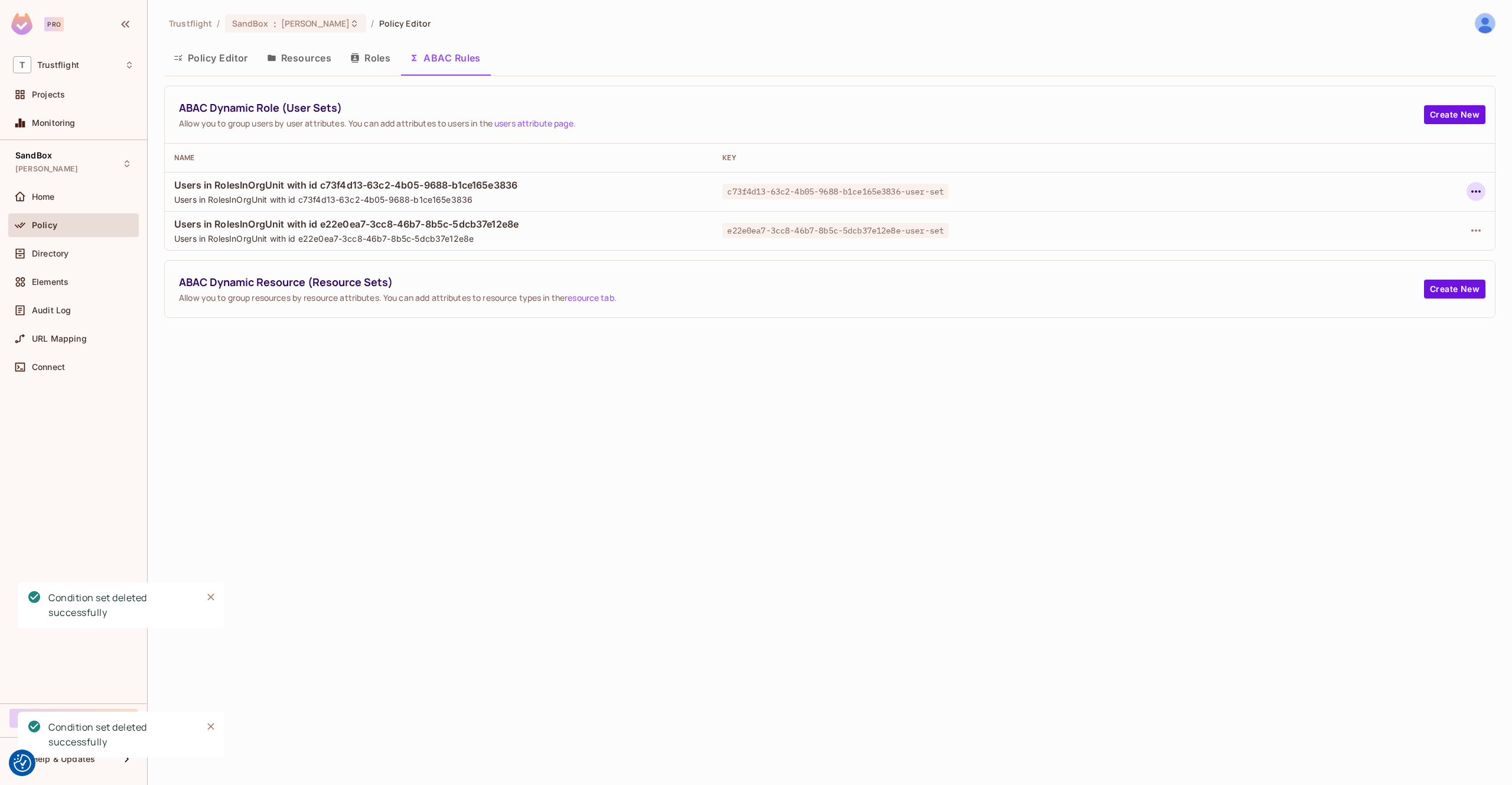
click at [1476, 193] on icon "button" at bounding box center [1476, 191] width 14 height 14
click at [1417, 242] on div "Delete Dynamic Role (User Set)" at bounding box center [1400, 245] width 126 height 12
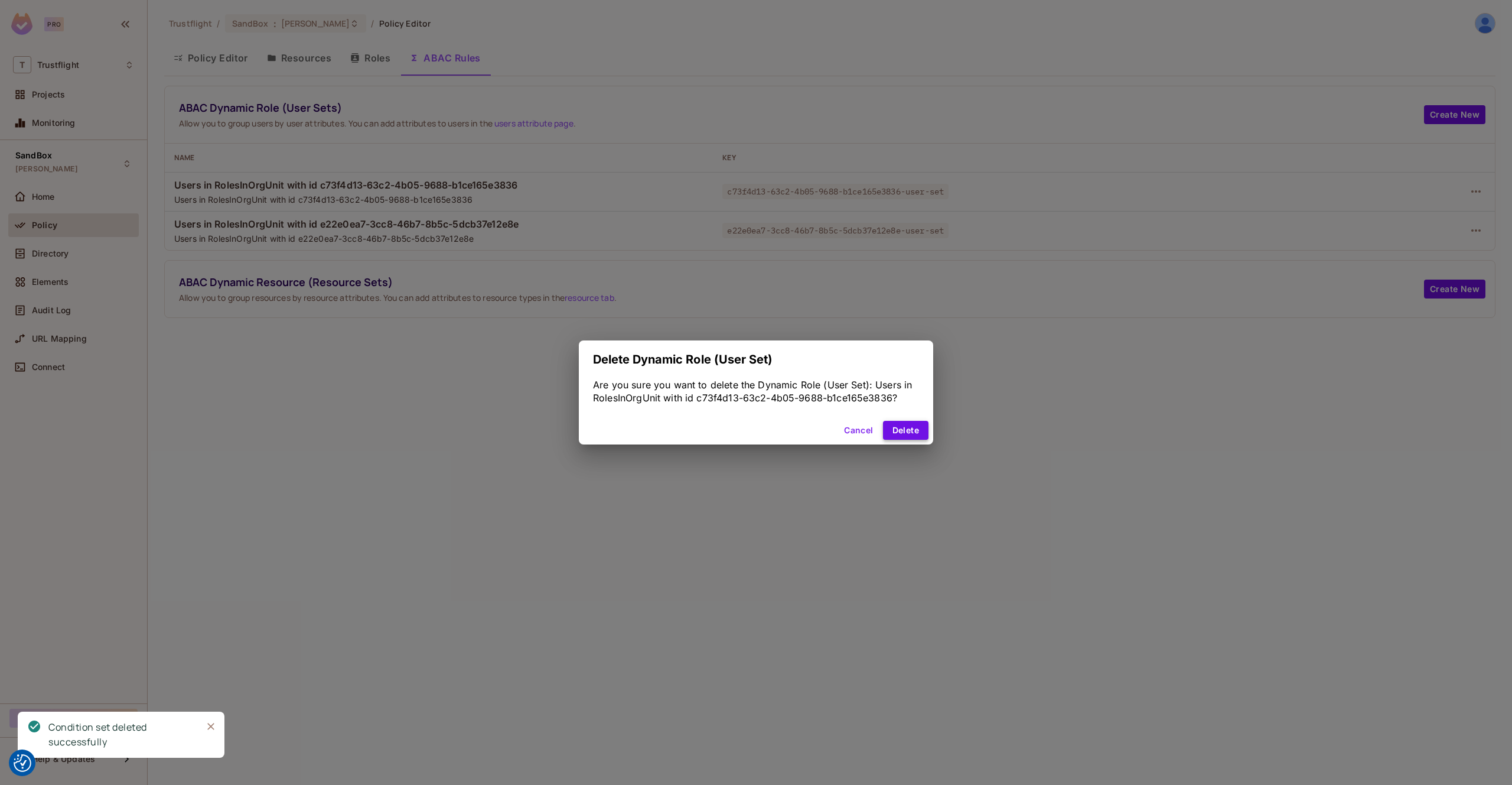
click at [905, 424] on button "Delete" at bounding box center [906, 430] width 45 height 19
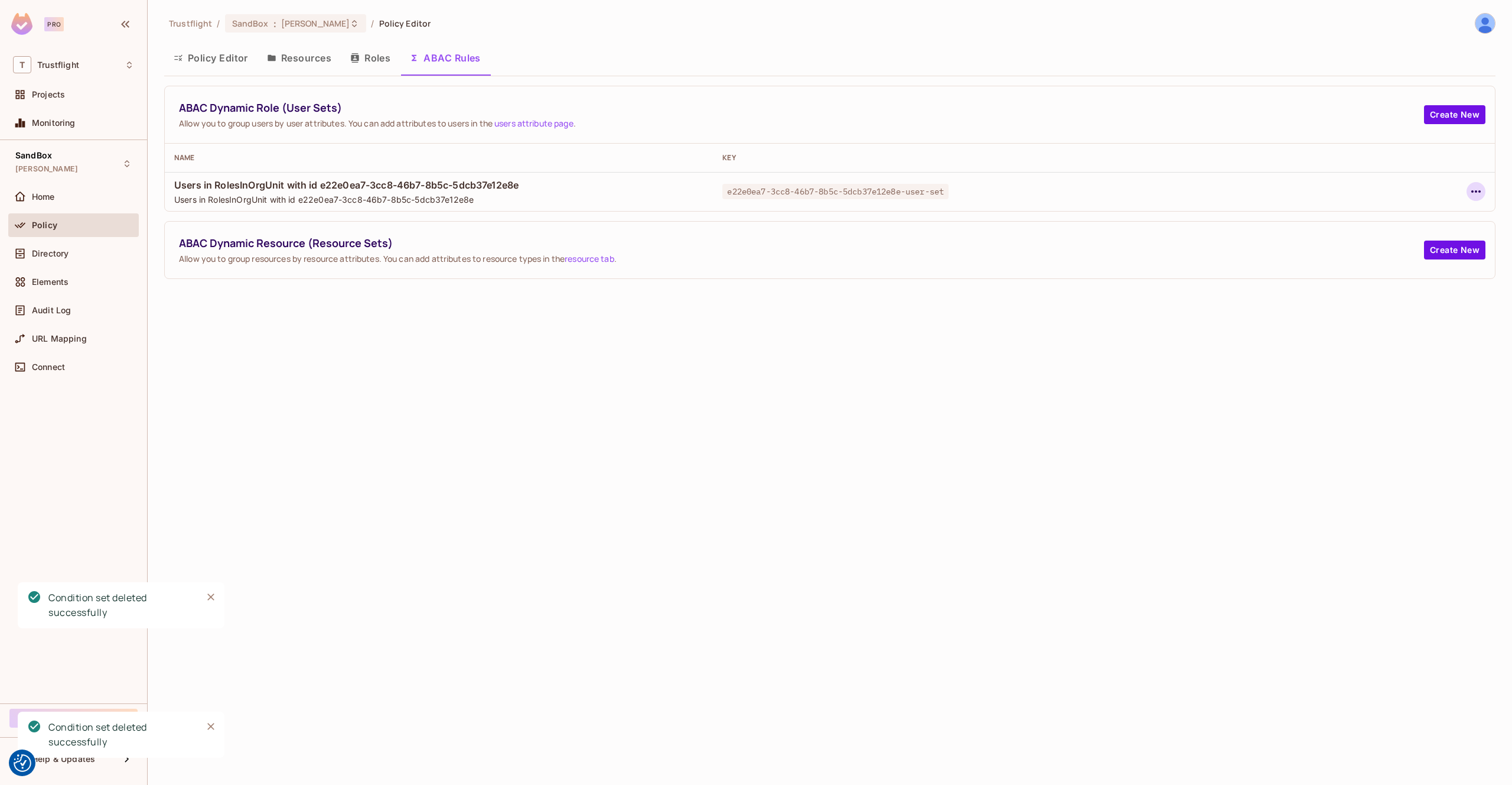
click at [1473, 189] on icon "button" at bounding box center [1476, 191] width 14 height 14
click at [1410, 247] on div "Delete Dynamic Role (User Set)" at bounding box center [1400, 245] width 126 height 12
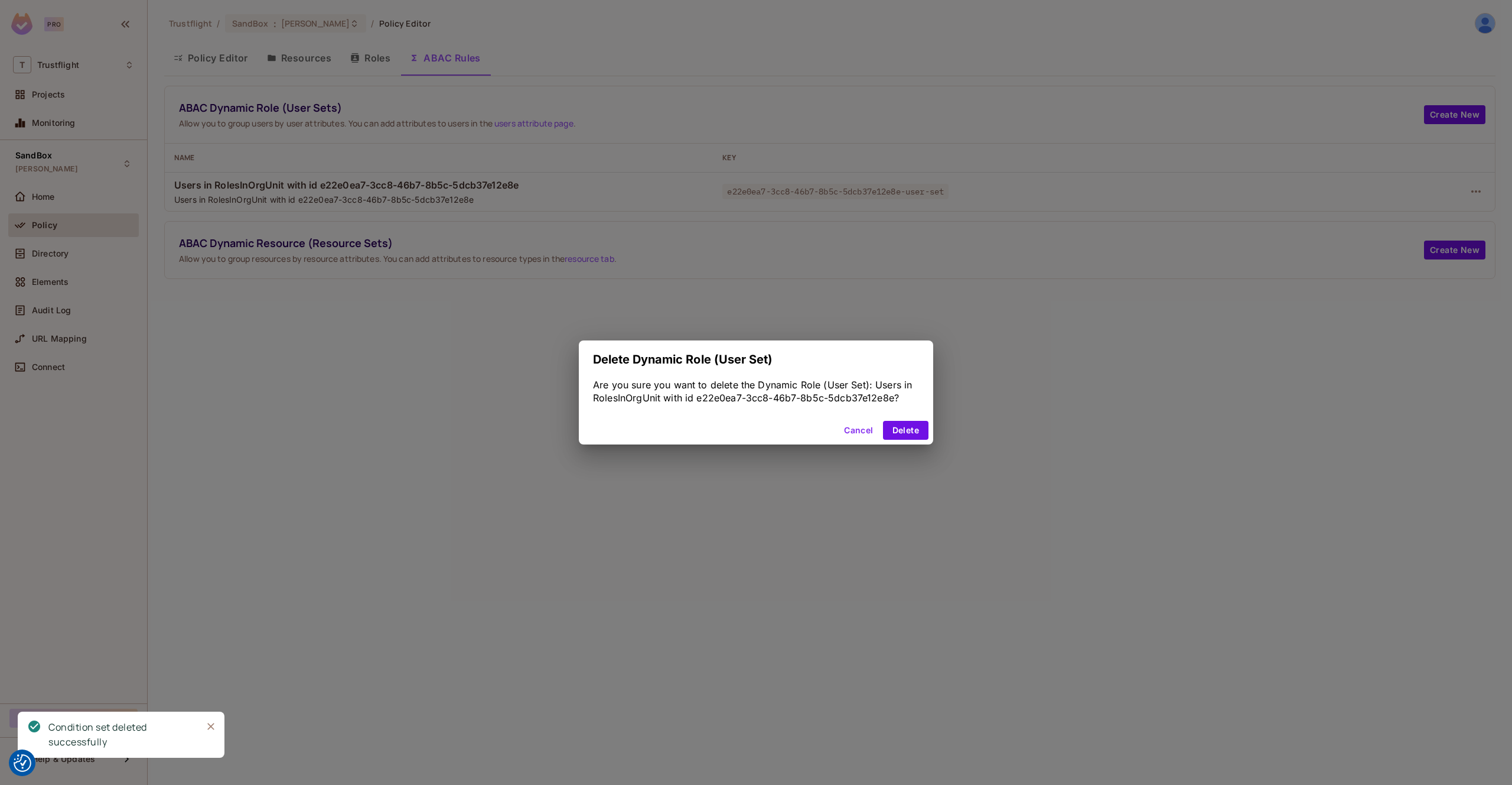
click at [914, 418] on div "Cancel Delete" at bounding box center [756, 430] width 355 height 29
click at [912, 422] on button "Delete" at bounding box center [906, 430] width 45 height 19
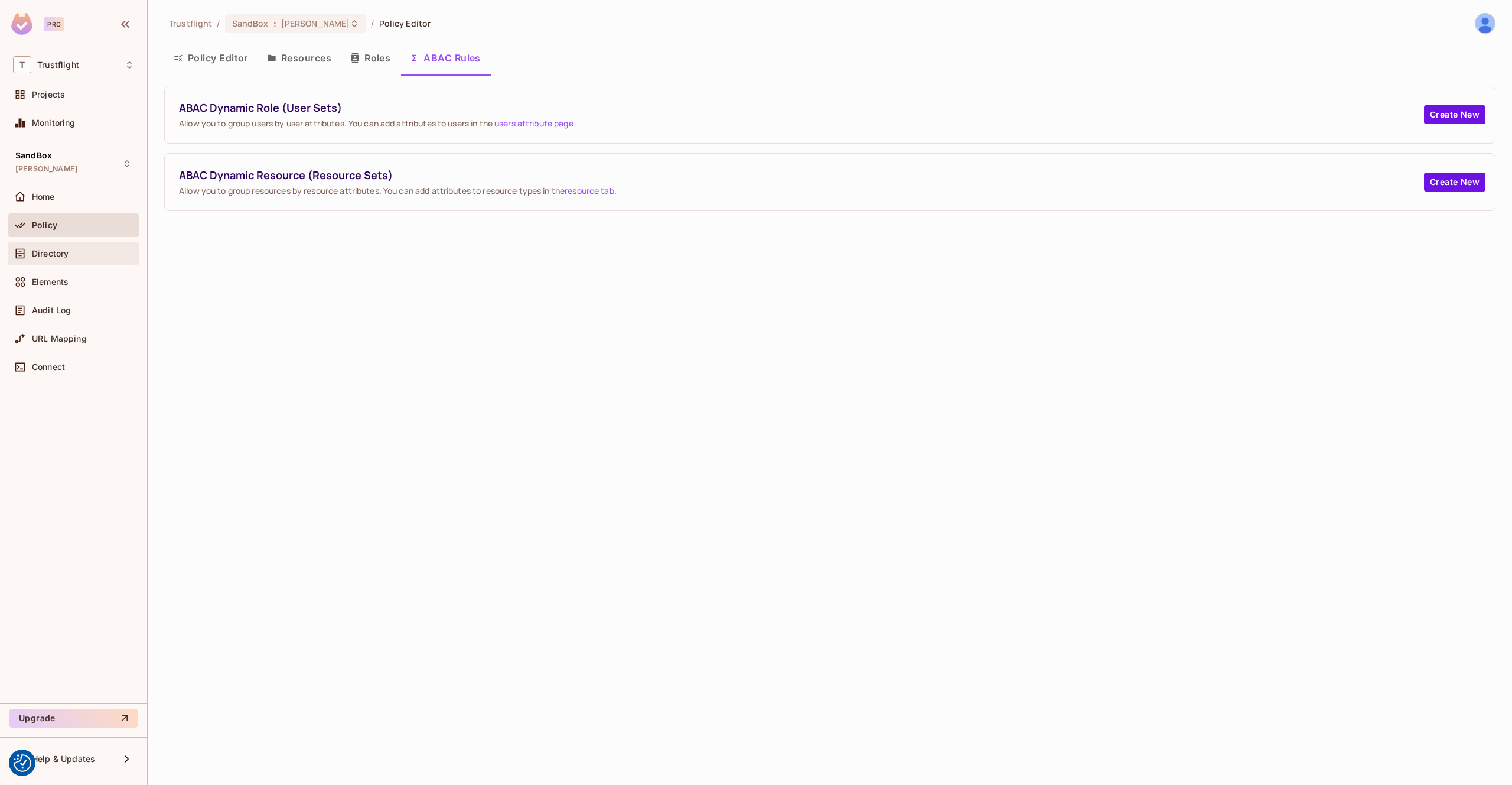
click at [63, 251] on span "Directory" at bounding box center [50, 254] width 36 height 10
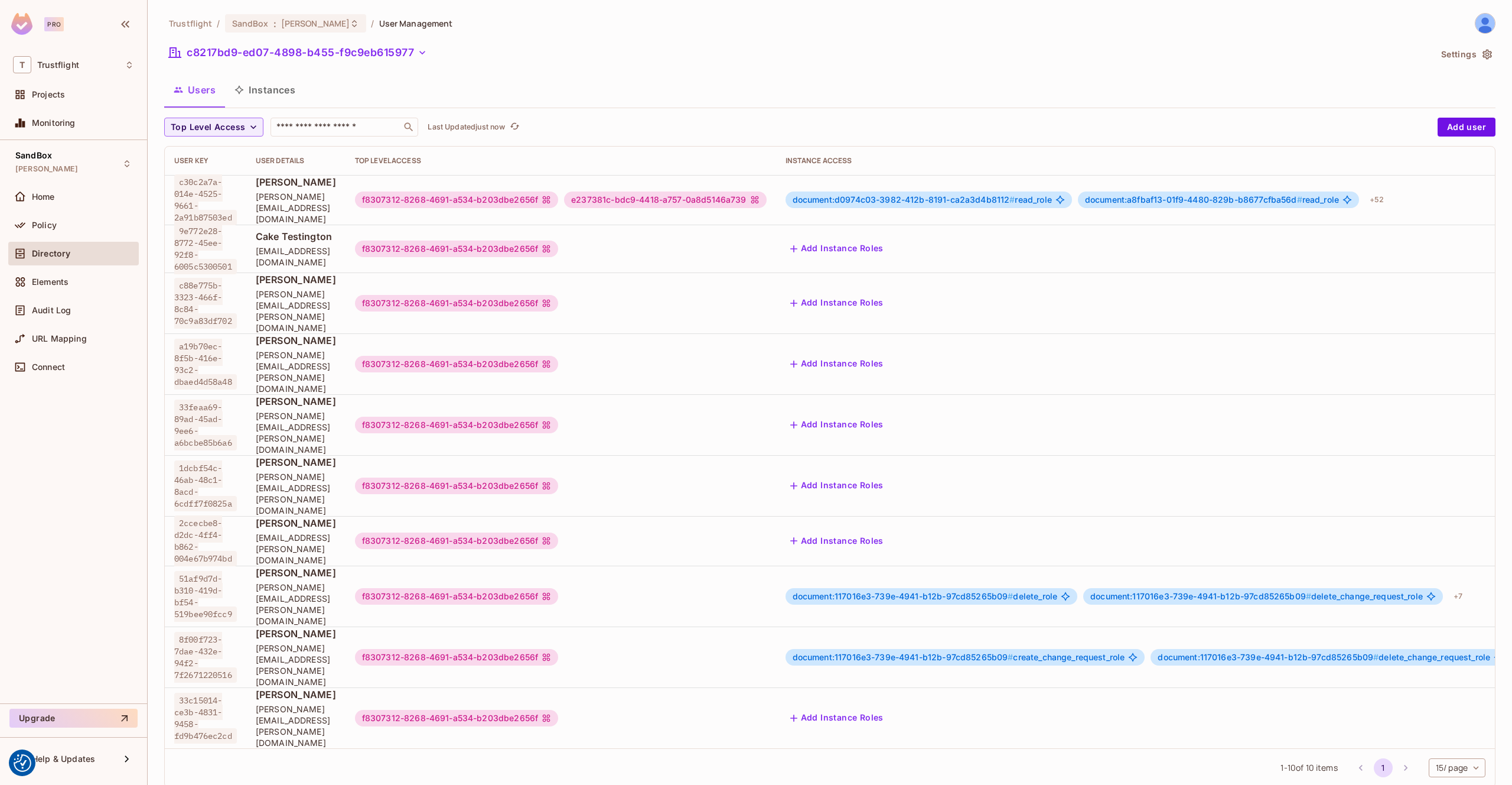
click at [268, 84] on button "Instances" at bounding box center [265, 90] width 80 height 30
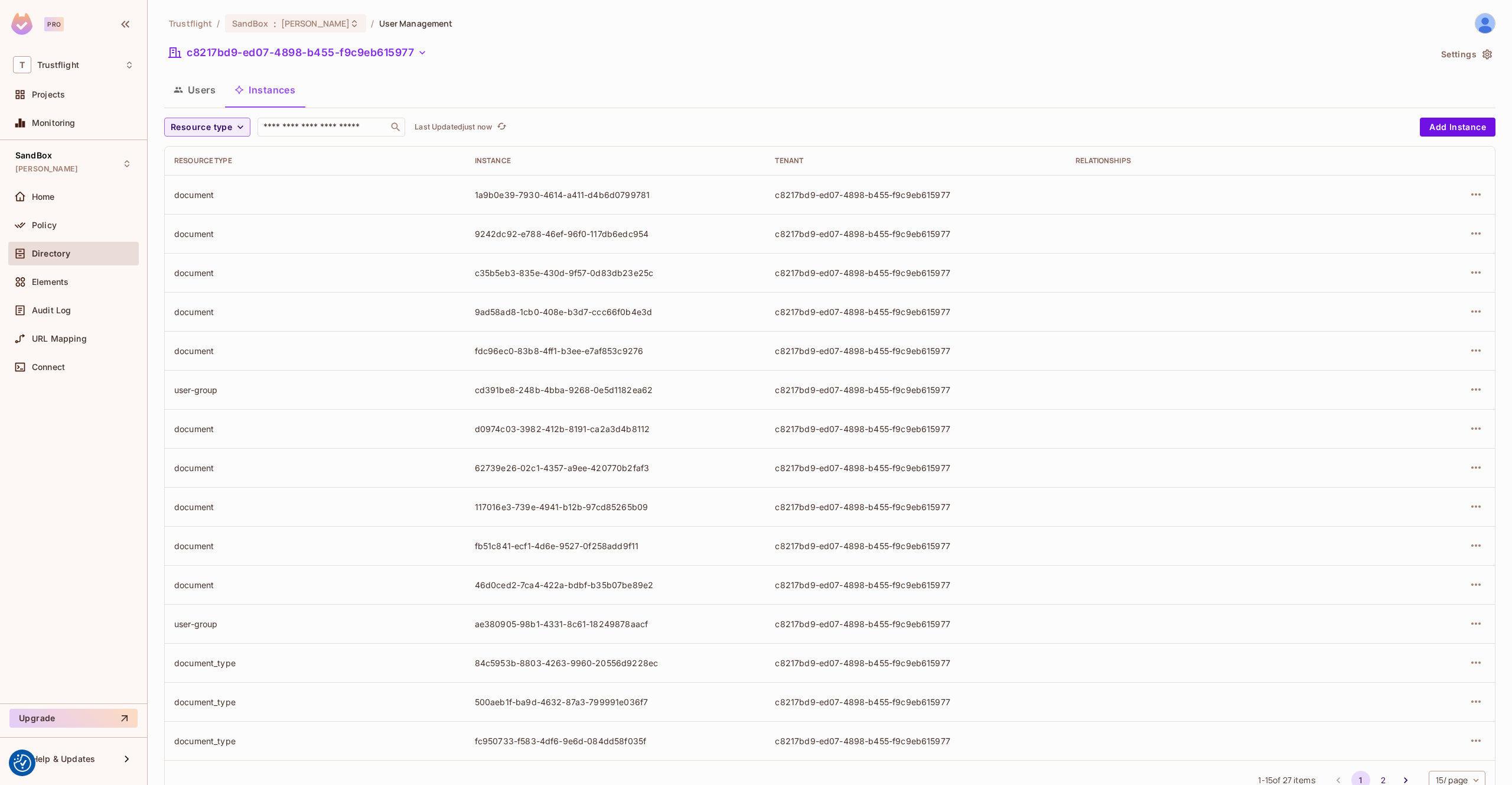
click at [205, 94] on button "Users" at bounding box center [195, 90] width 61 height 30
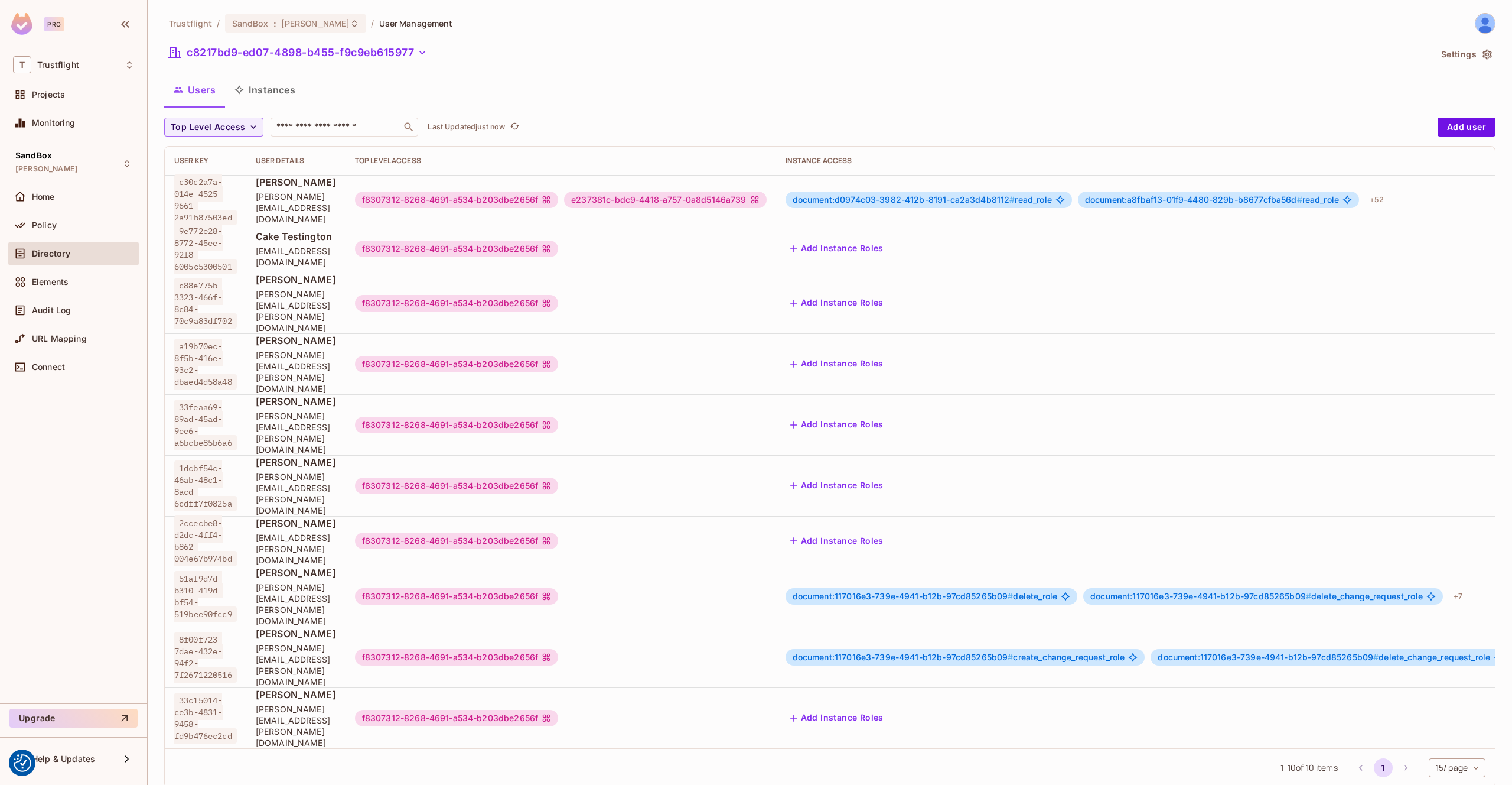
click at [269, 96] on button "Instances" at bounding box center [265, 90] width 80 height 30
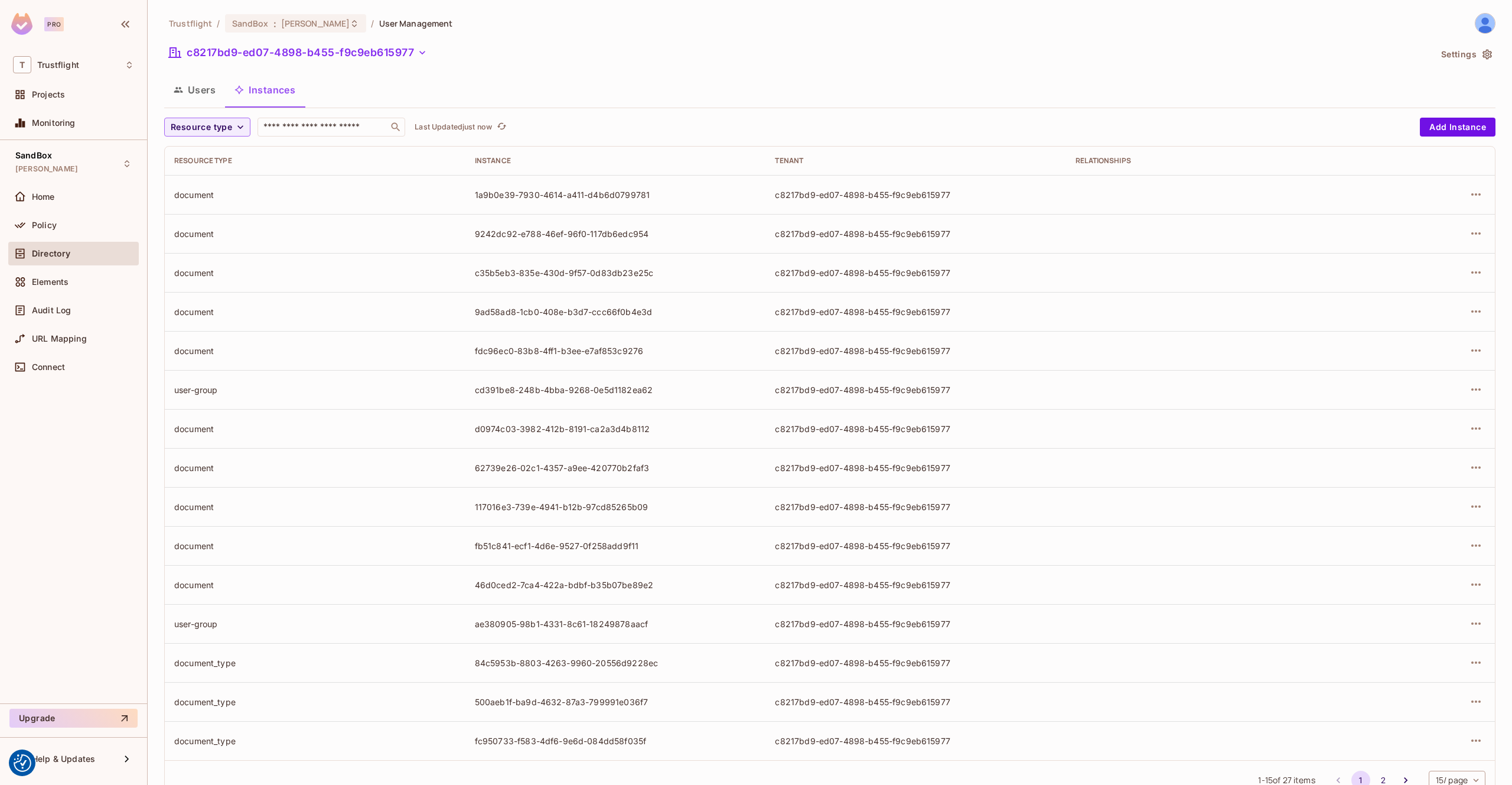
click at [202, 90] on button "Users" at bounding box center [195, 90] width 61 height 30
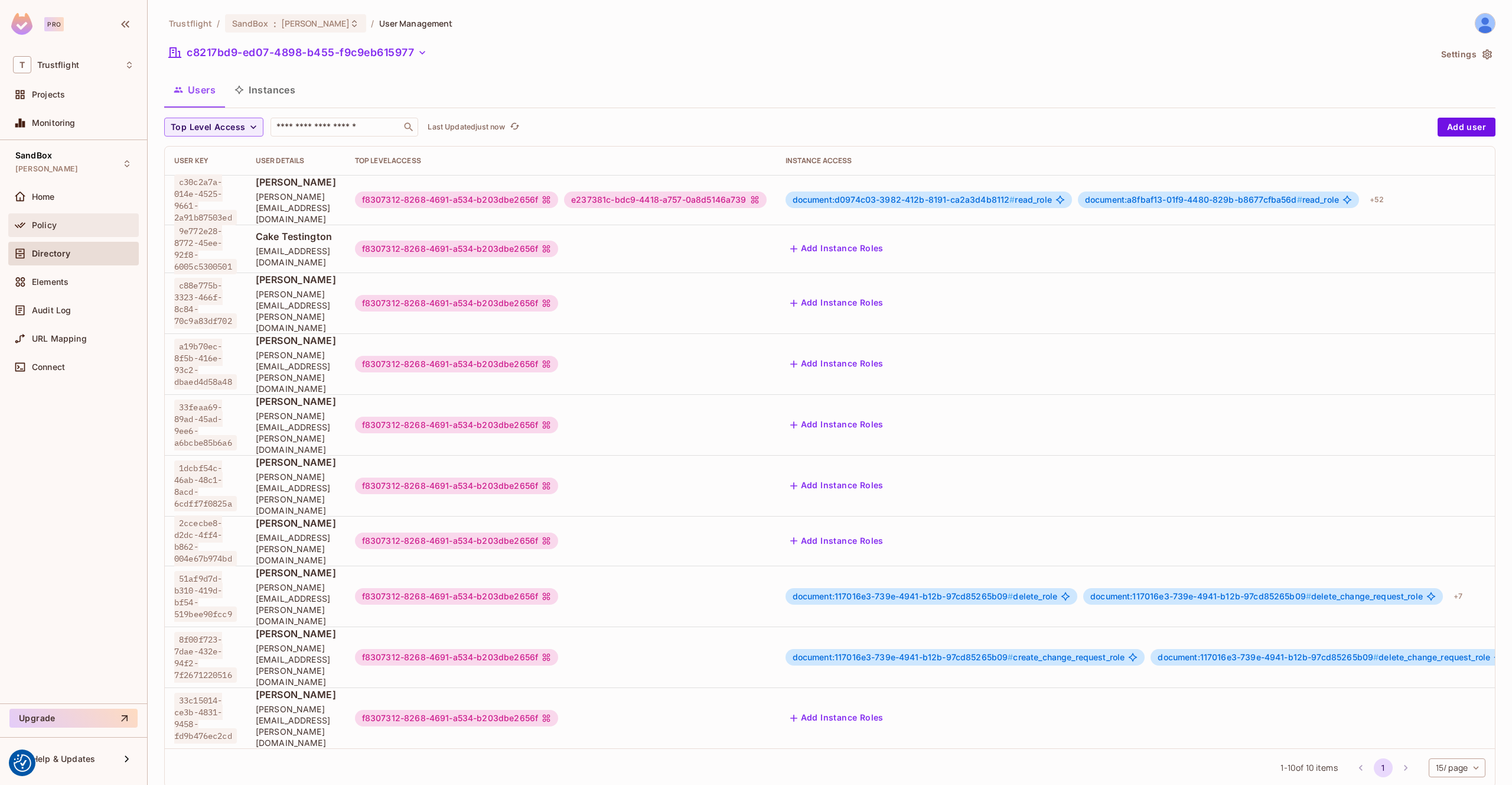
click at [50, 219] on div "Policy" at bounding box center [73, 225] width 121 height 14
